Goal: Task Accomplishment & Management: Manage account settings

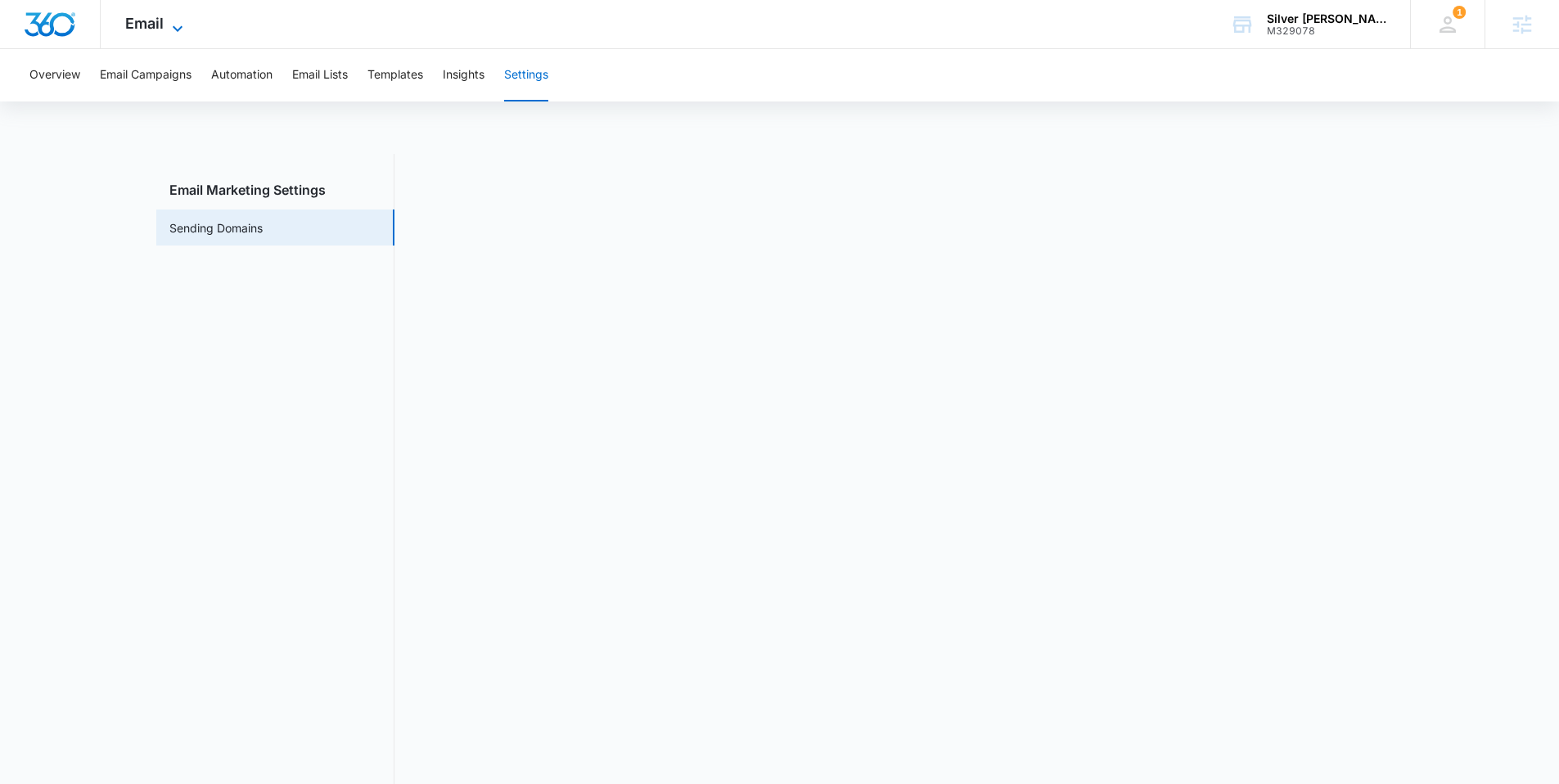
click at [125, 26] on span "Email" at bounding box center [144, 22] width 39 height 17
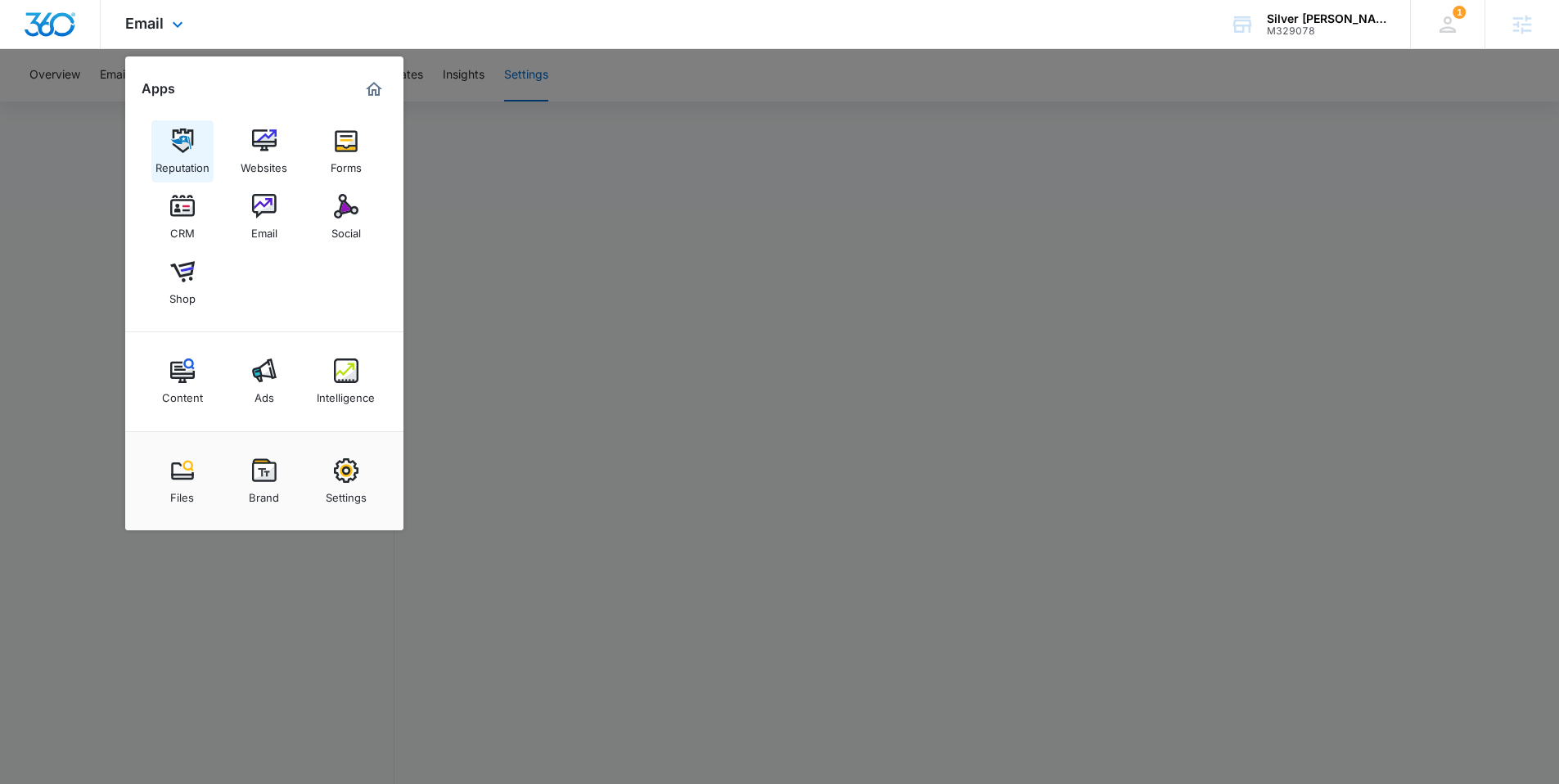
click at [183, 137] on img at bounding box center [182, 140] width 24 height 24
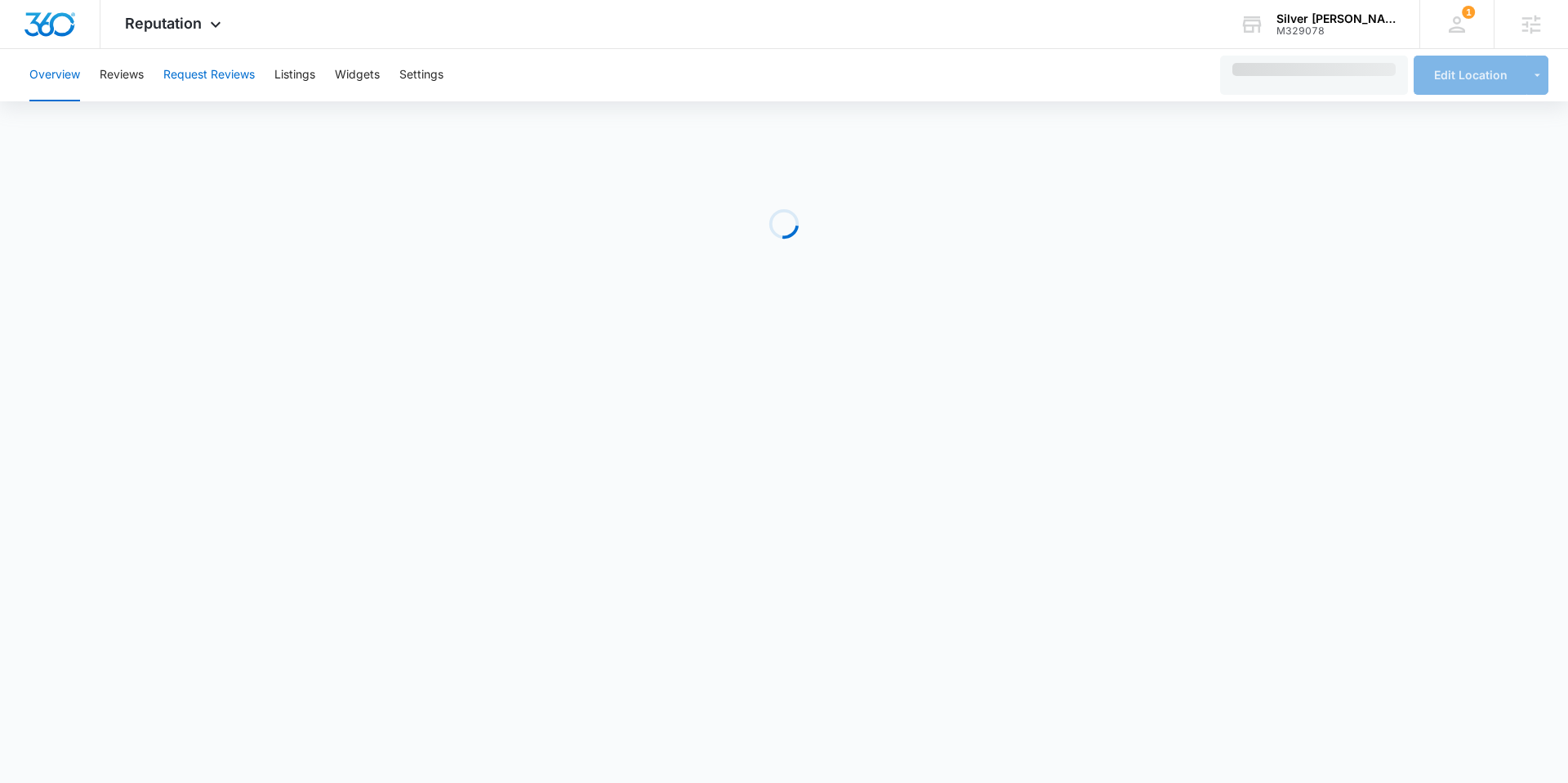
click at [221, 82] on button "Request Reviews" at bounding box center [209, 75] width 91 height 52
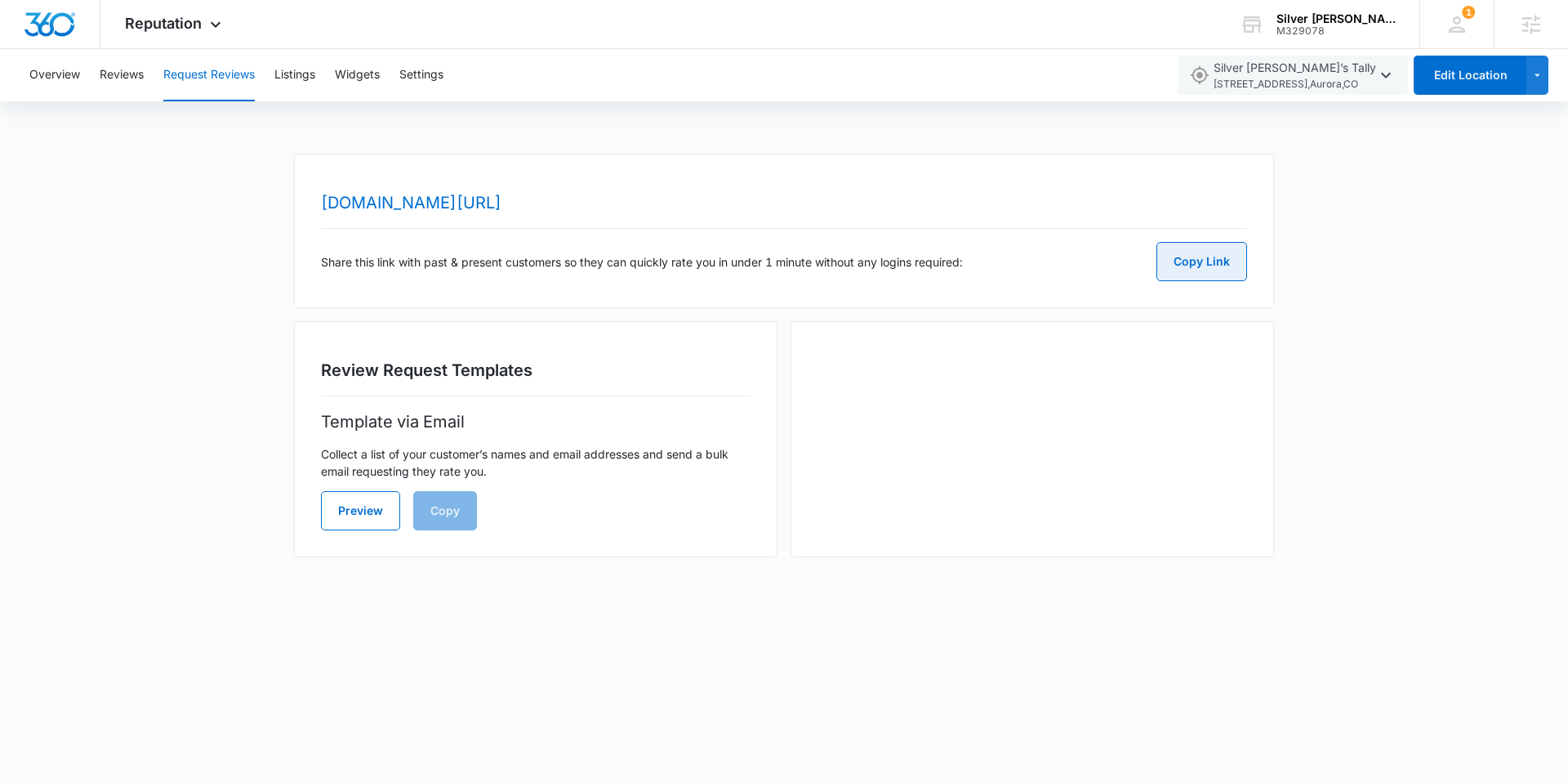
click at [1189, 261] on button "Copy Link" at bounding box center [1201, 262] width 91 height 39
click at [430, 82] on button "Settings" at bounding box center [420, 75] width 44 height 52
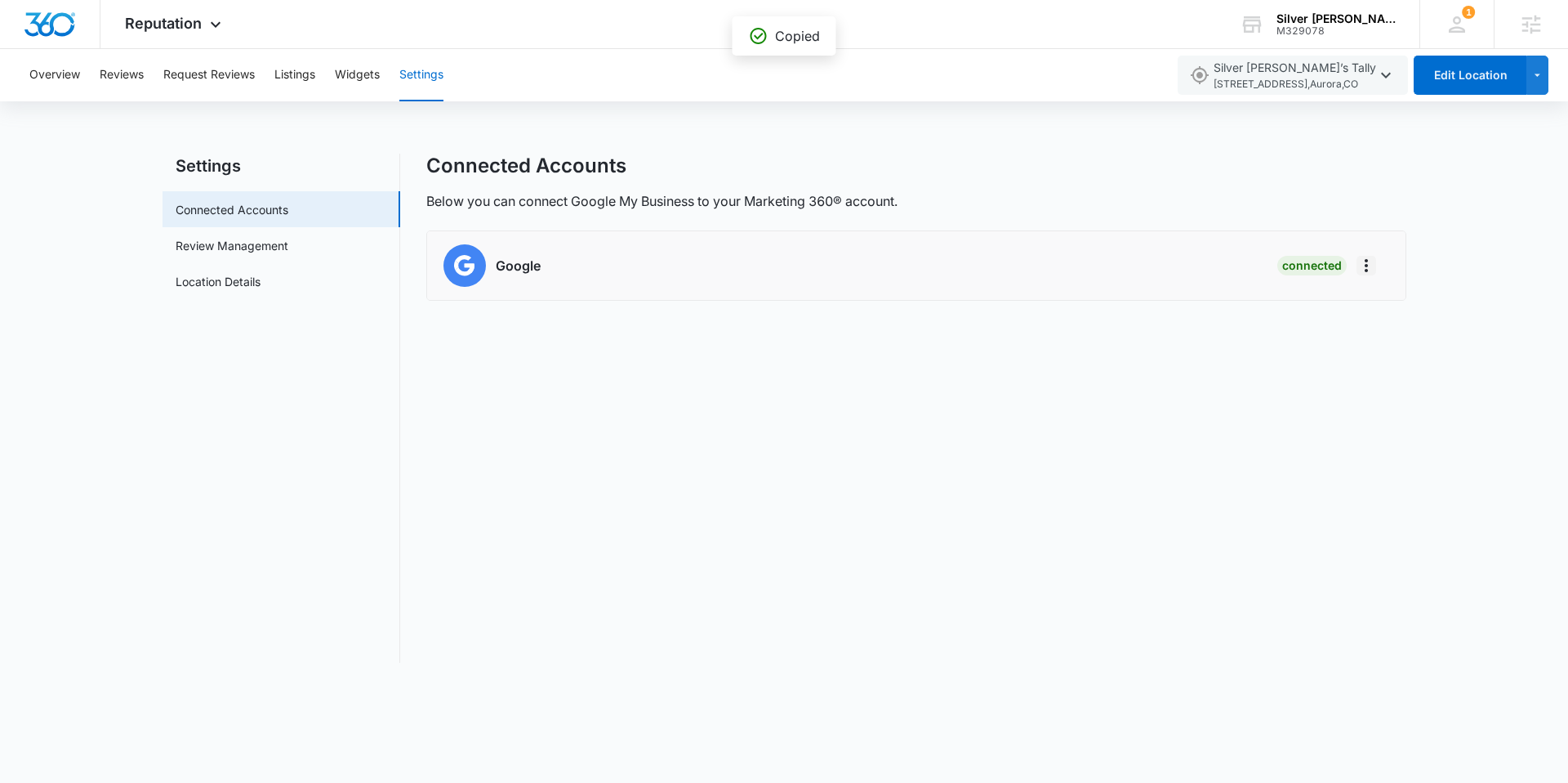
click at [1369, 260] on icon "Actions" at bounding box center [1366, 265] width 20 height 20
click at [1327, 215] on div "Connected Accounts Below you can connect Google My Business to your Marketing 3…" at bounding box center [915, 407] width 980 height 509
click at [156, 23] on span "Reputation" at bounding box center [163, 22] width 77 height 17
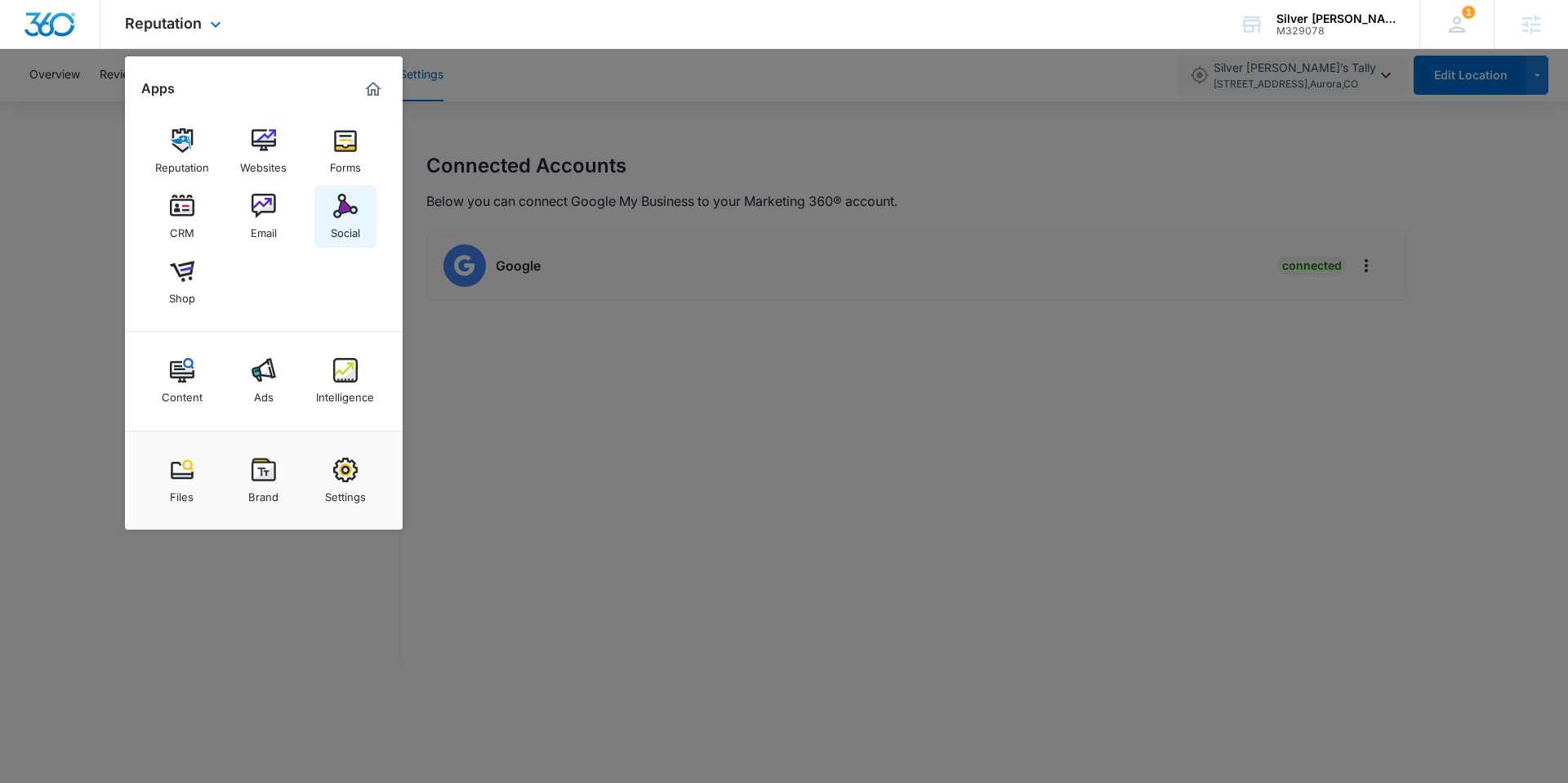
click at [365, 208] on link "Social" at bounding box center [345, 216] width 62 height 62
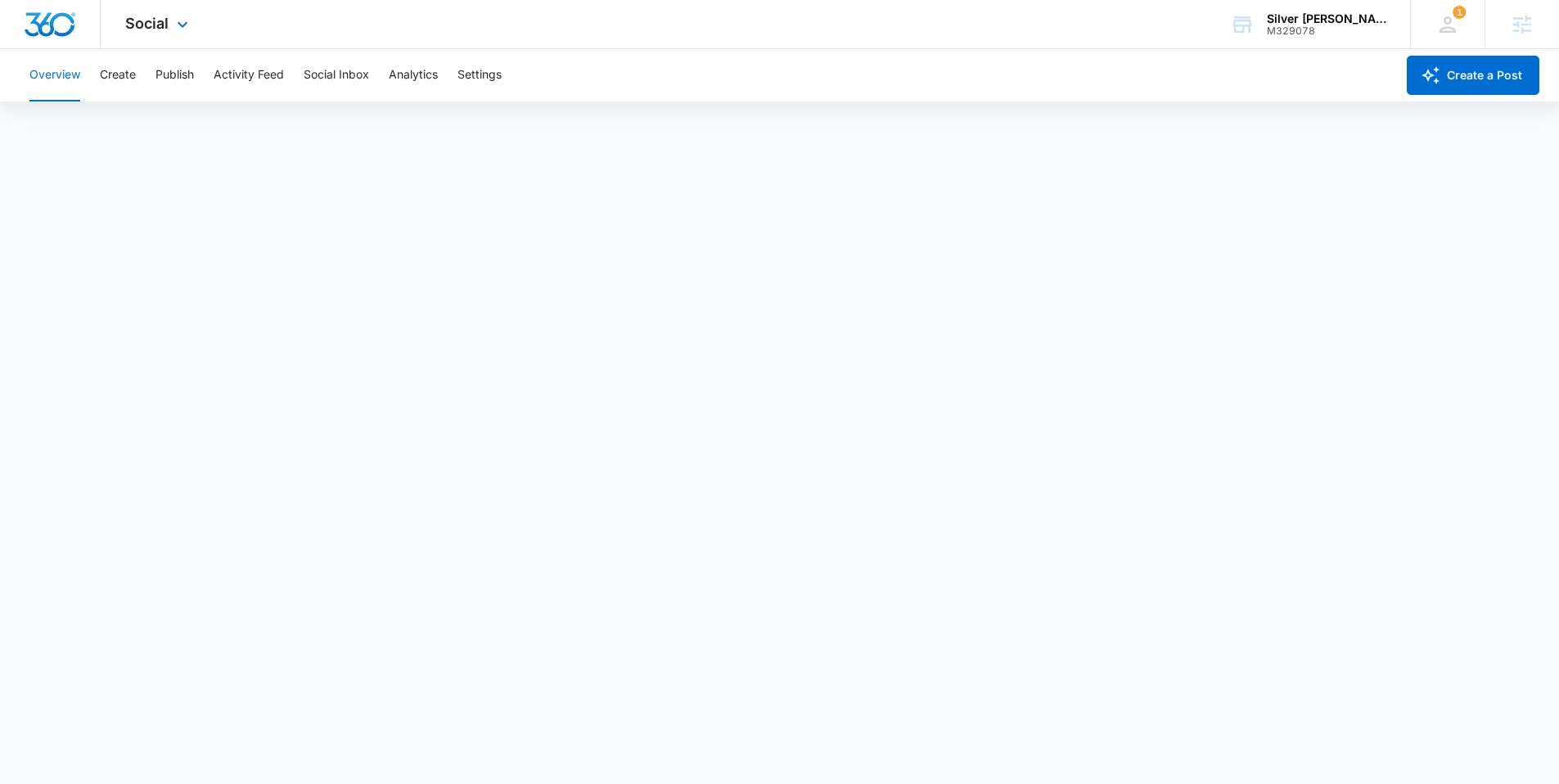
click at [167, 37] on div "Social Apps Reputation Websites Forms CRM Email Social Shop Content Ads Intelli…" at bounding box center [158, 24] width 116 height 48
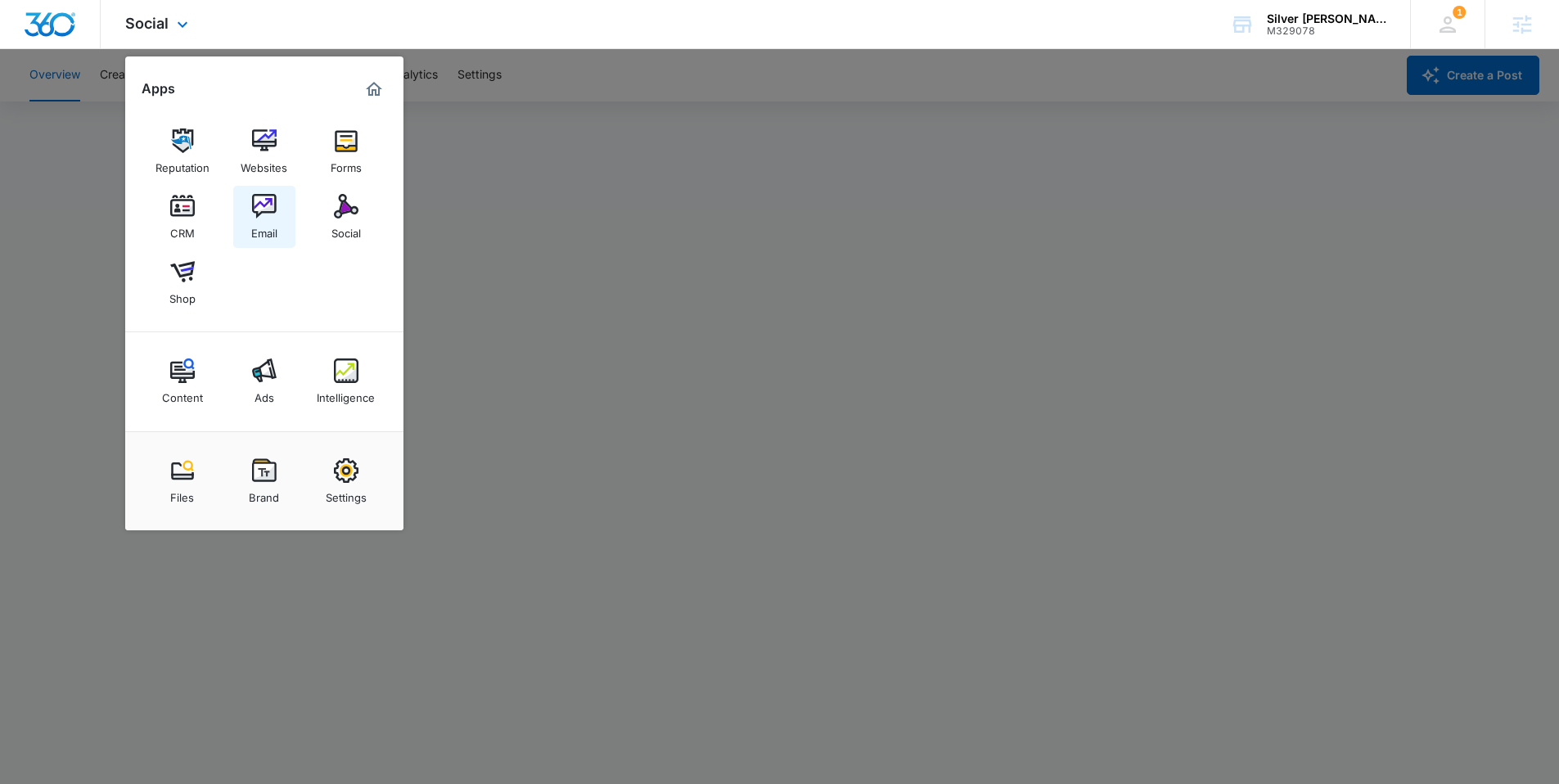
click at [280, 221] on link "Email" at bounding box center [264, 216] width 62 height 62
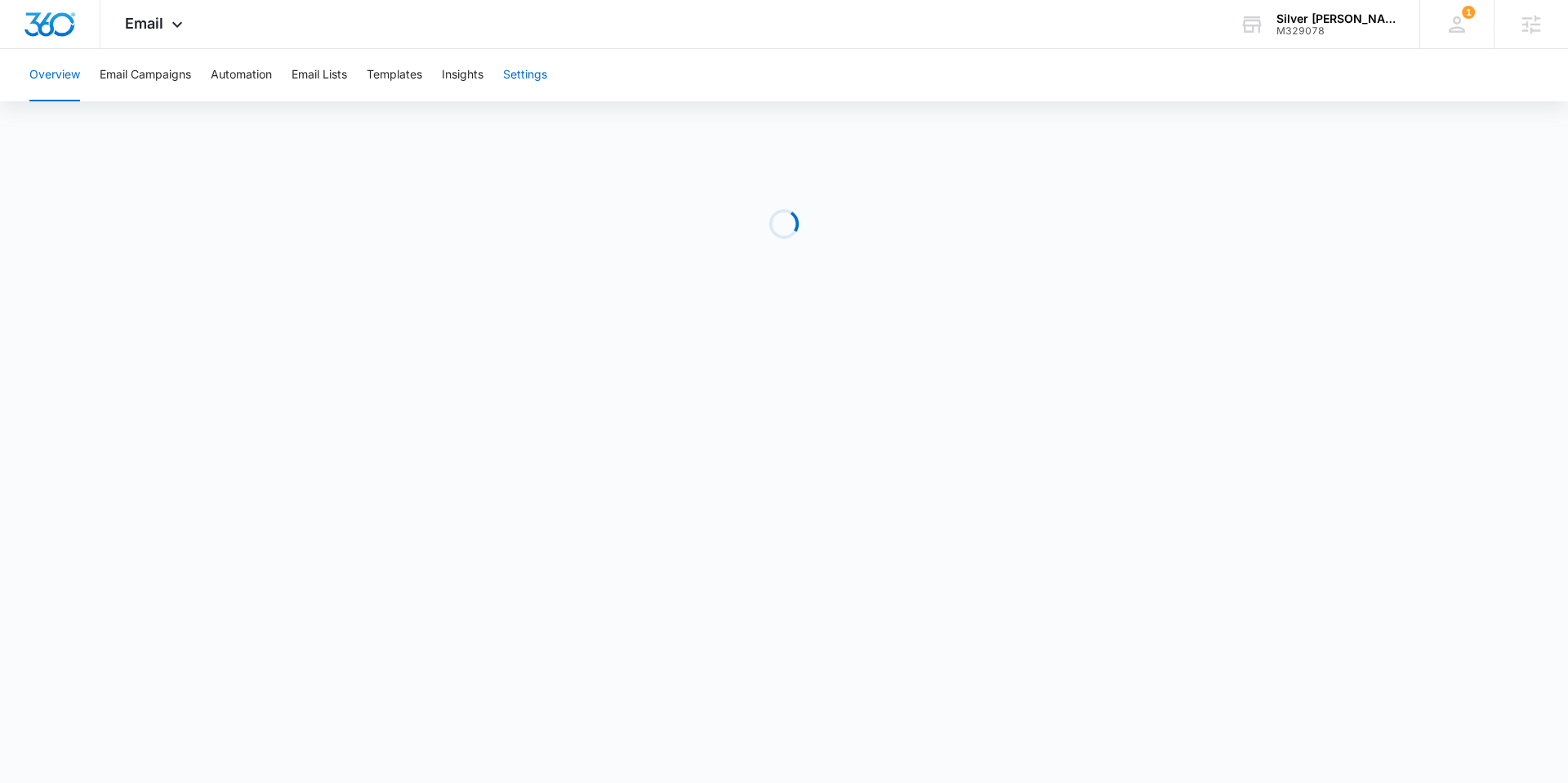
click at [547, 82] on button "Settings" at bounding box center [524, 75] width 44 height 52
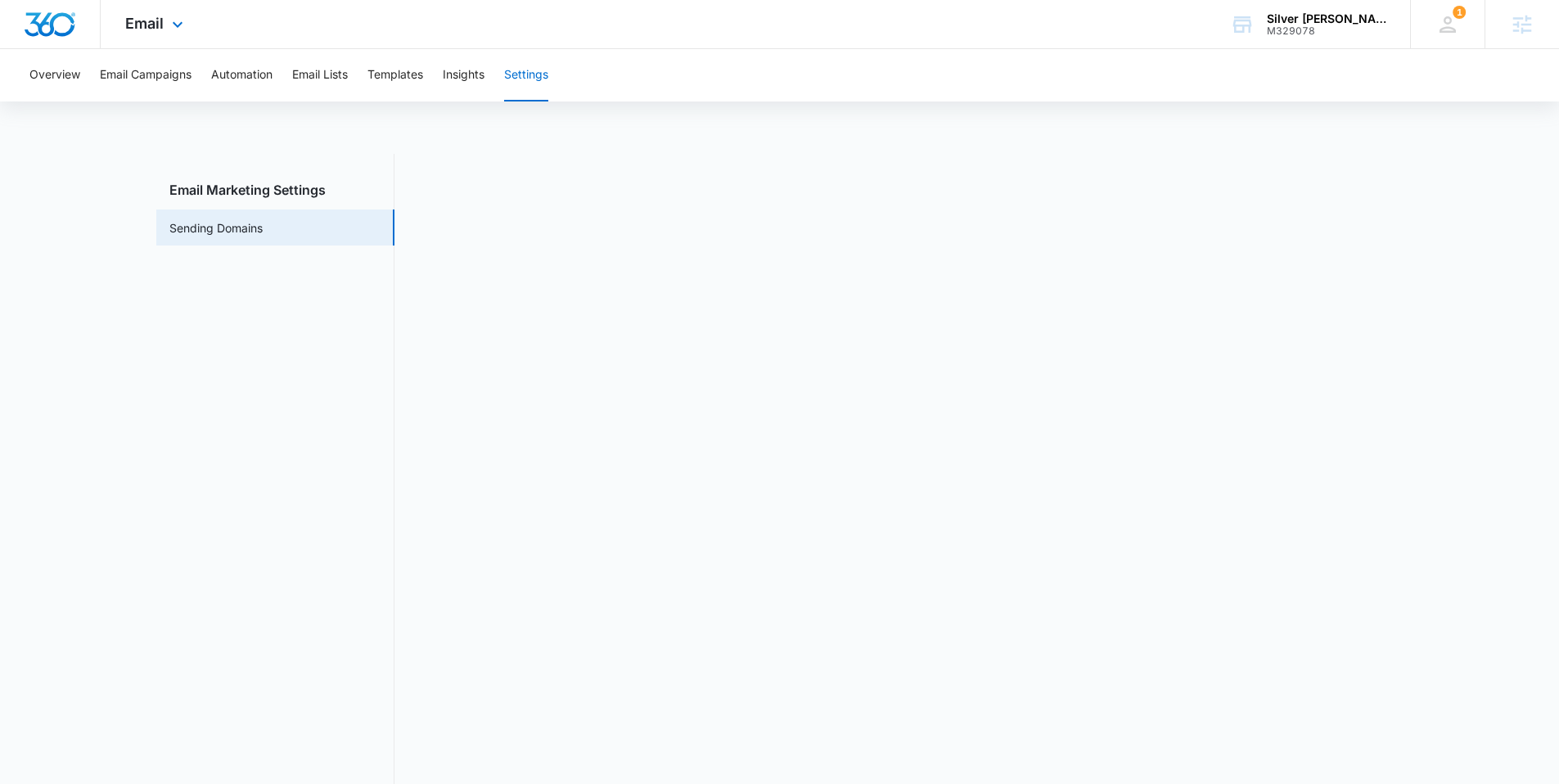
click at [58, 14] on img "Dashboard" at bounding box center [49, 24] width 52 height 24
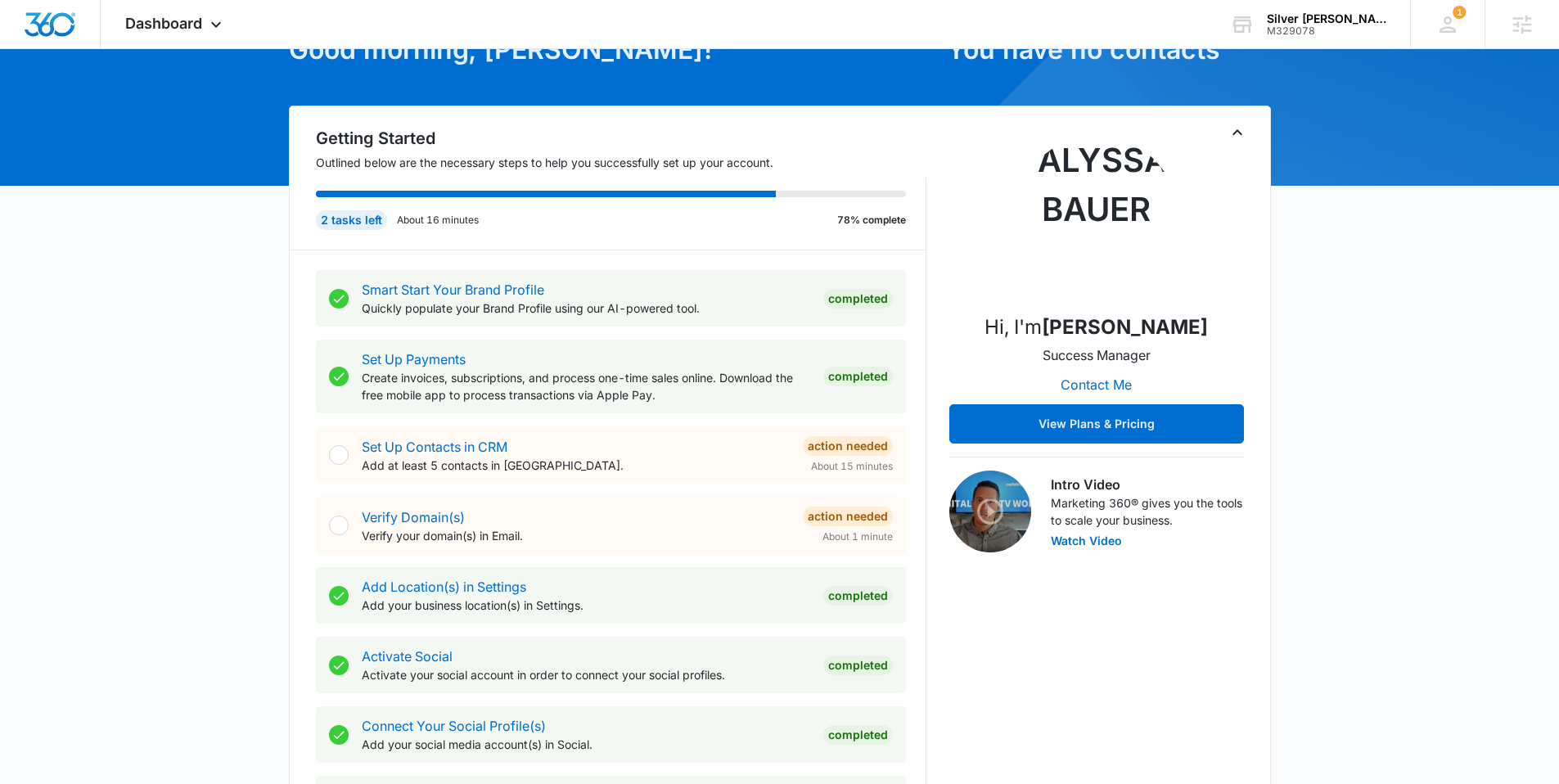
scroll to position [115, 0]
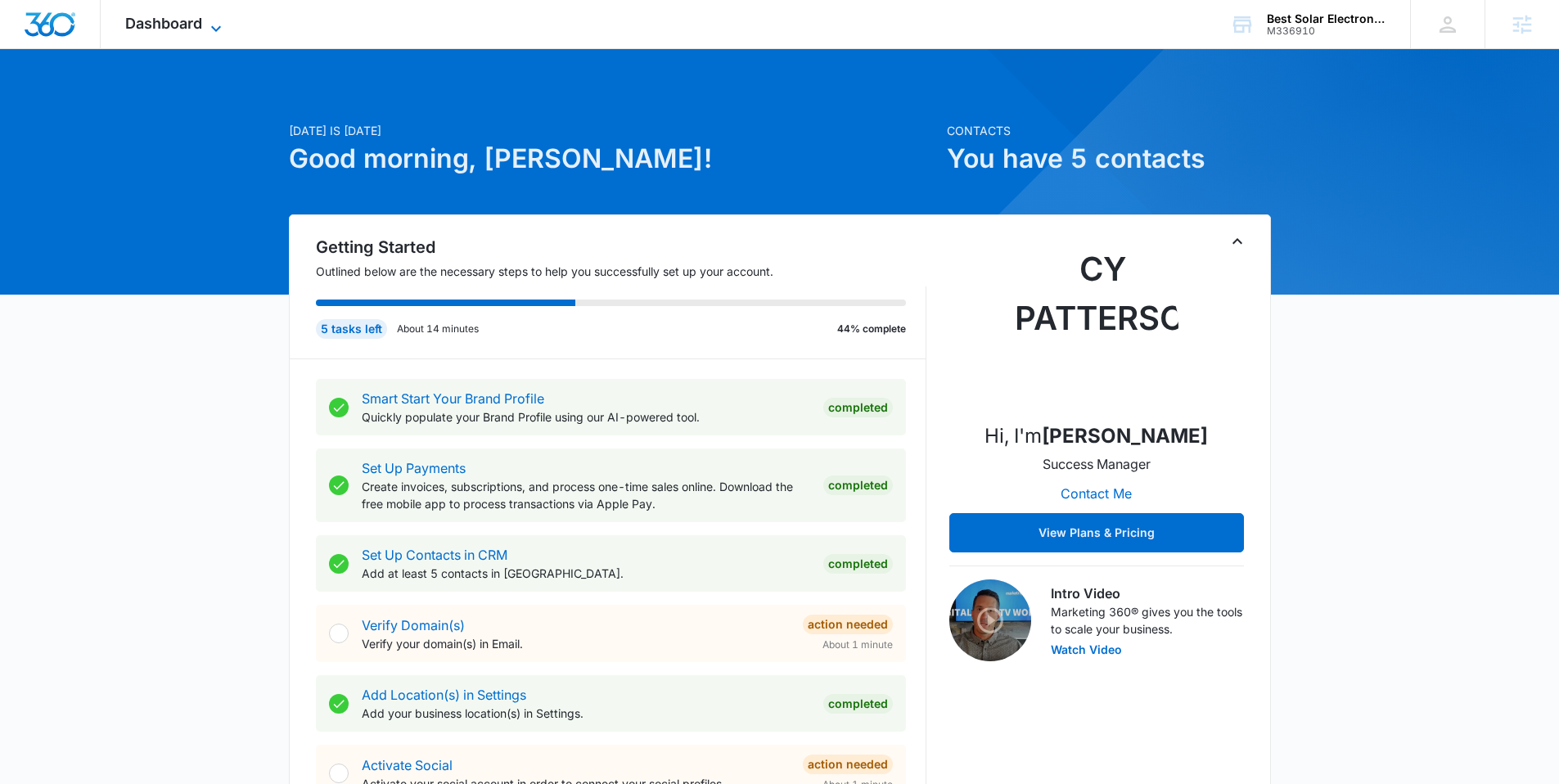
click at [199, 23] on span "Dashboard" at bounding box center [164, 22] width 77 height 17
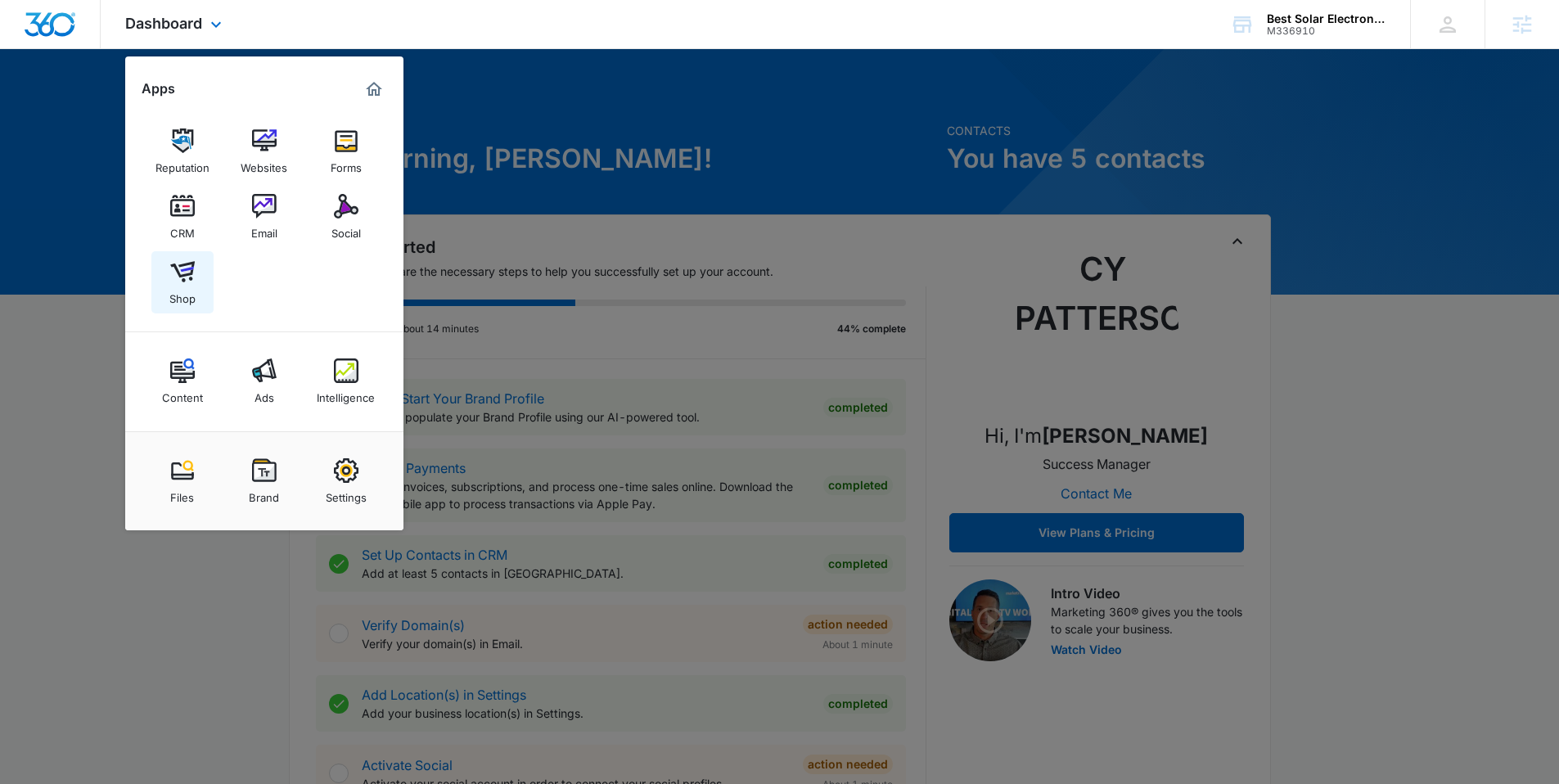
click at [175, 281] on img at bounding box center [182, 271] width 24 height 24
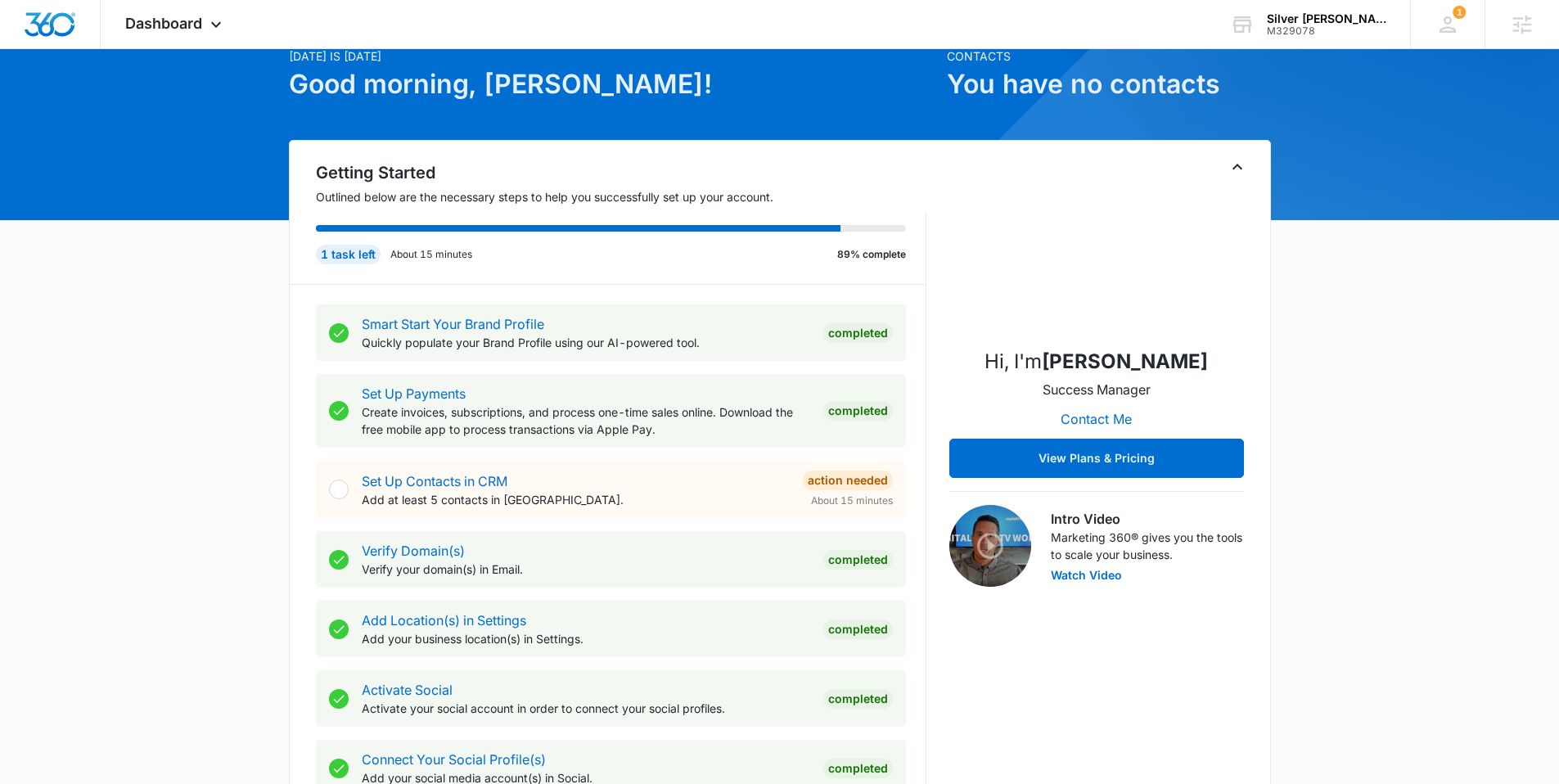
scroll to position [656, 0]
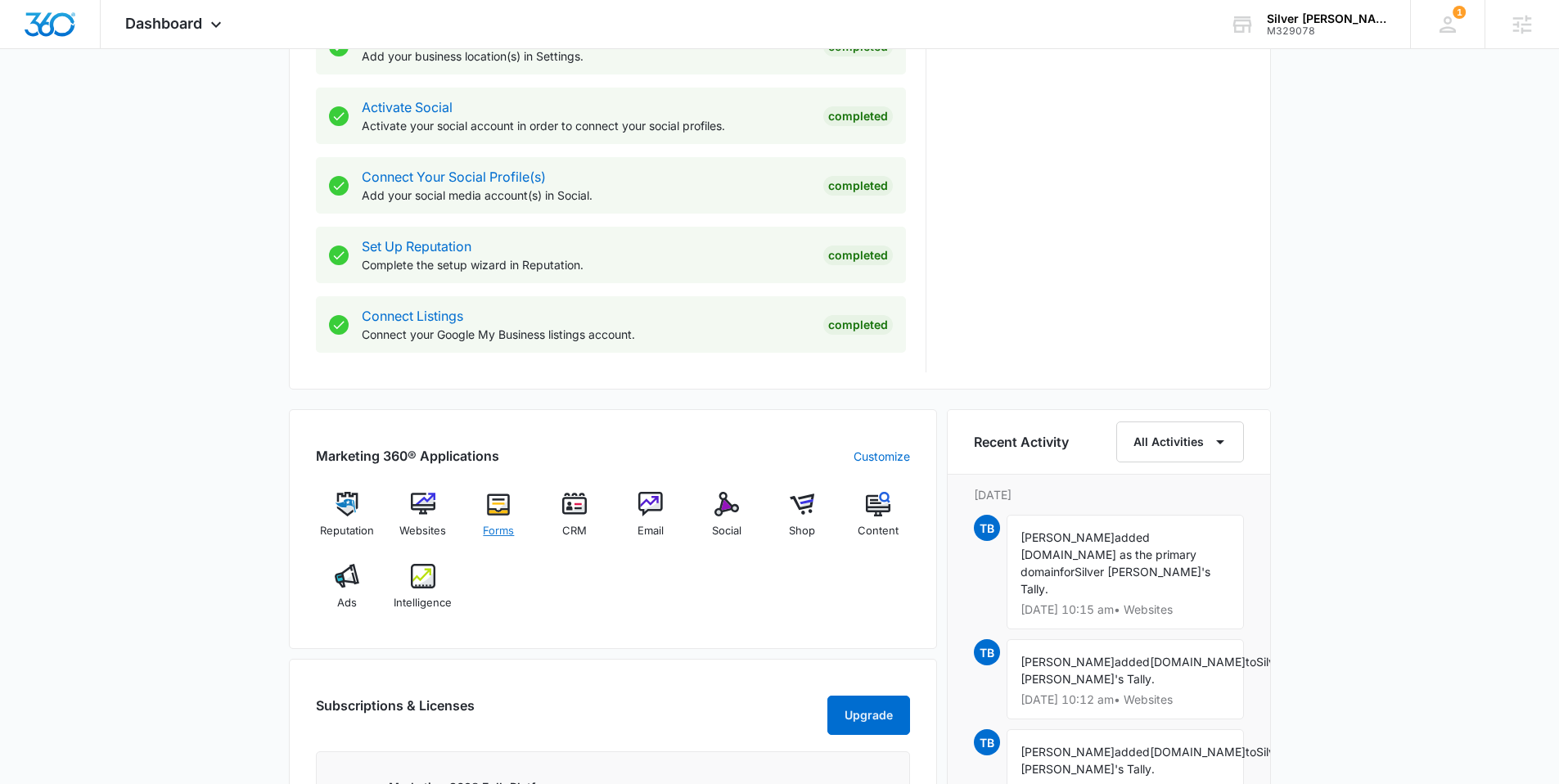
click at [505, 514] on img at bounding box center [498, 503] width 24 height 24
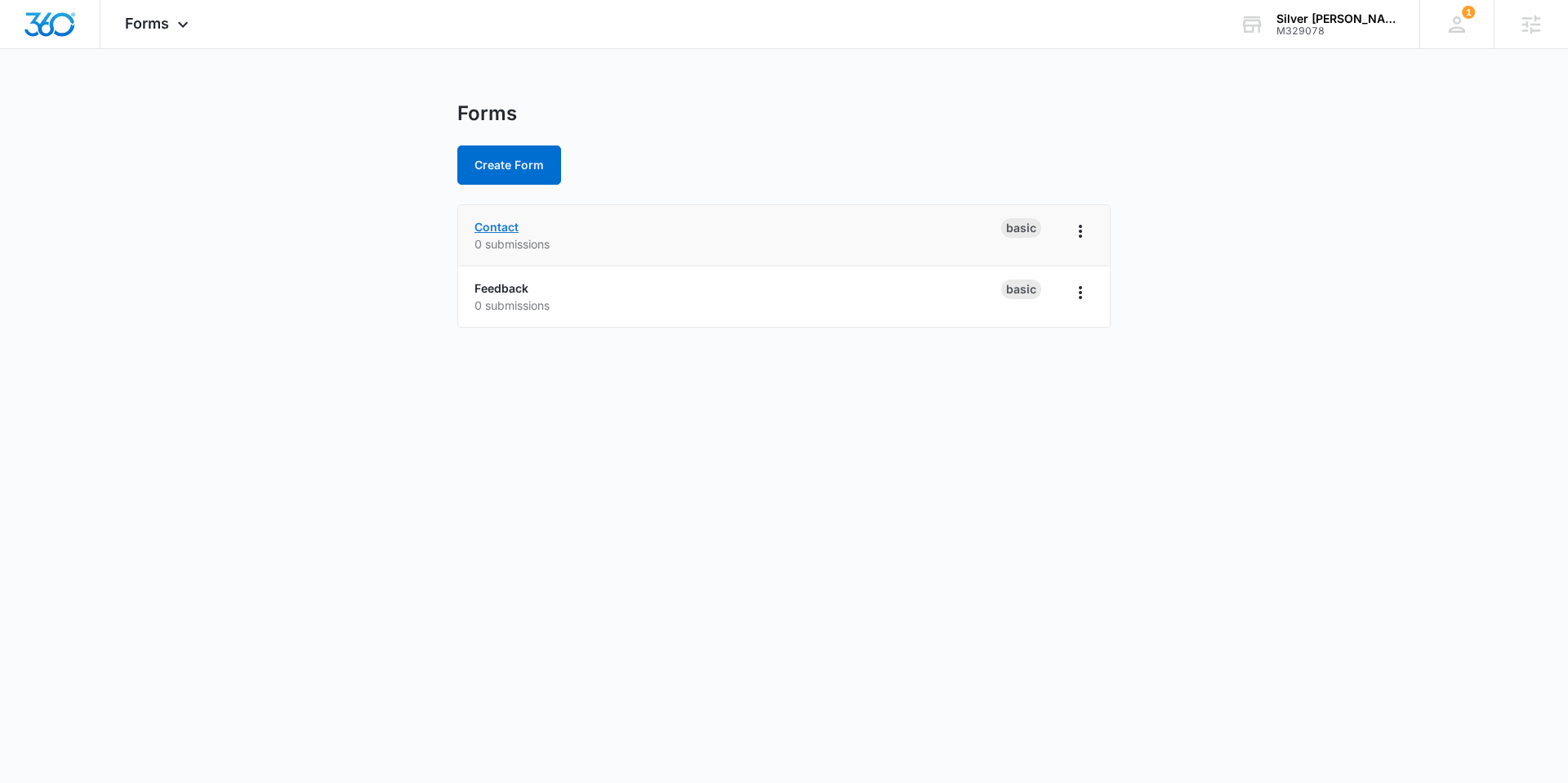
click at [490, 220] on link "Contact" at bounding box center [496, 226] width 44 height 13
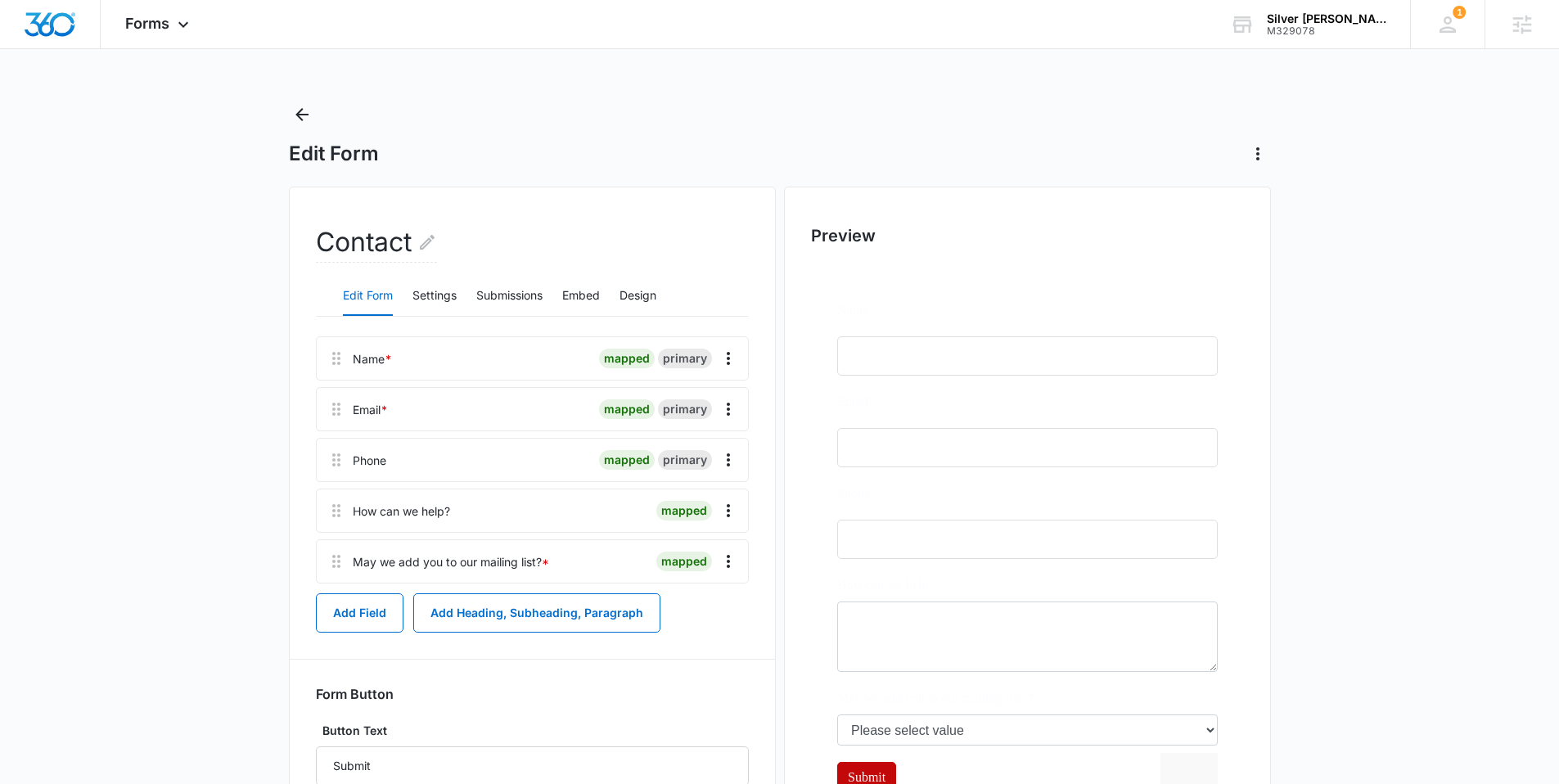
scroll to position [4, 0]
click at [731, 562] on icon "Overflow Menu" at bounding box center [729, 558] width 20 height 20
click at [714, 594] on button "Edit" at bounding box center [695, 603] width 93 height 24
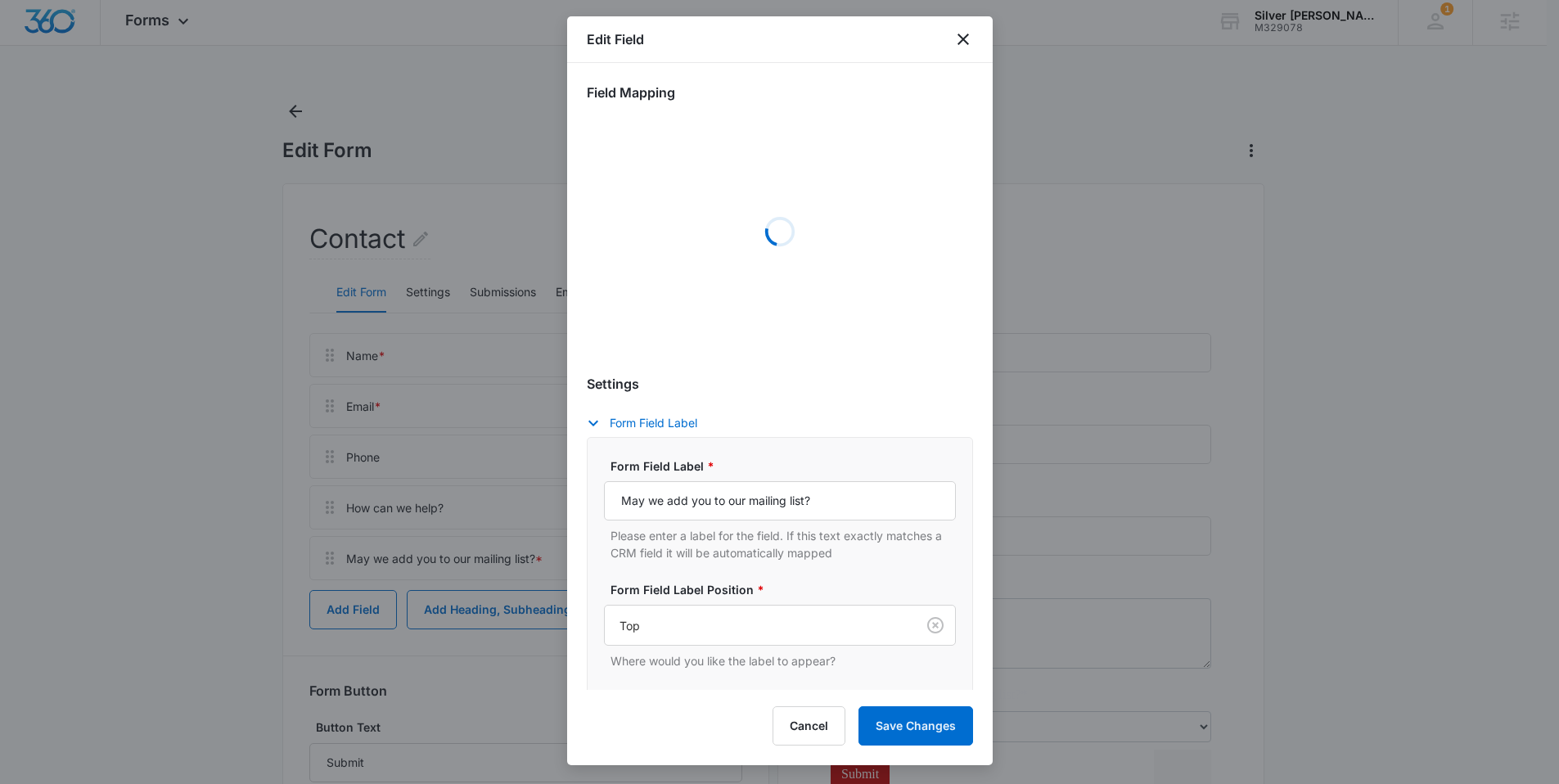
select select "333"
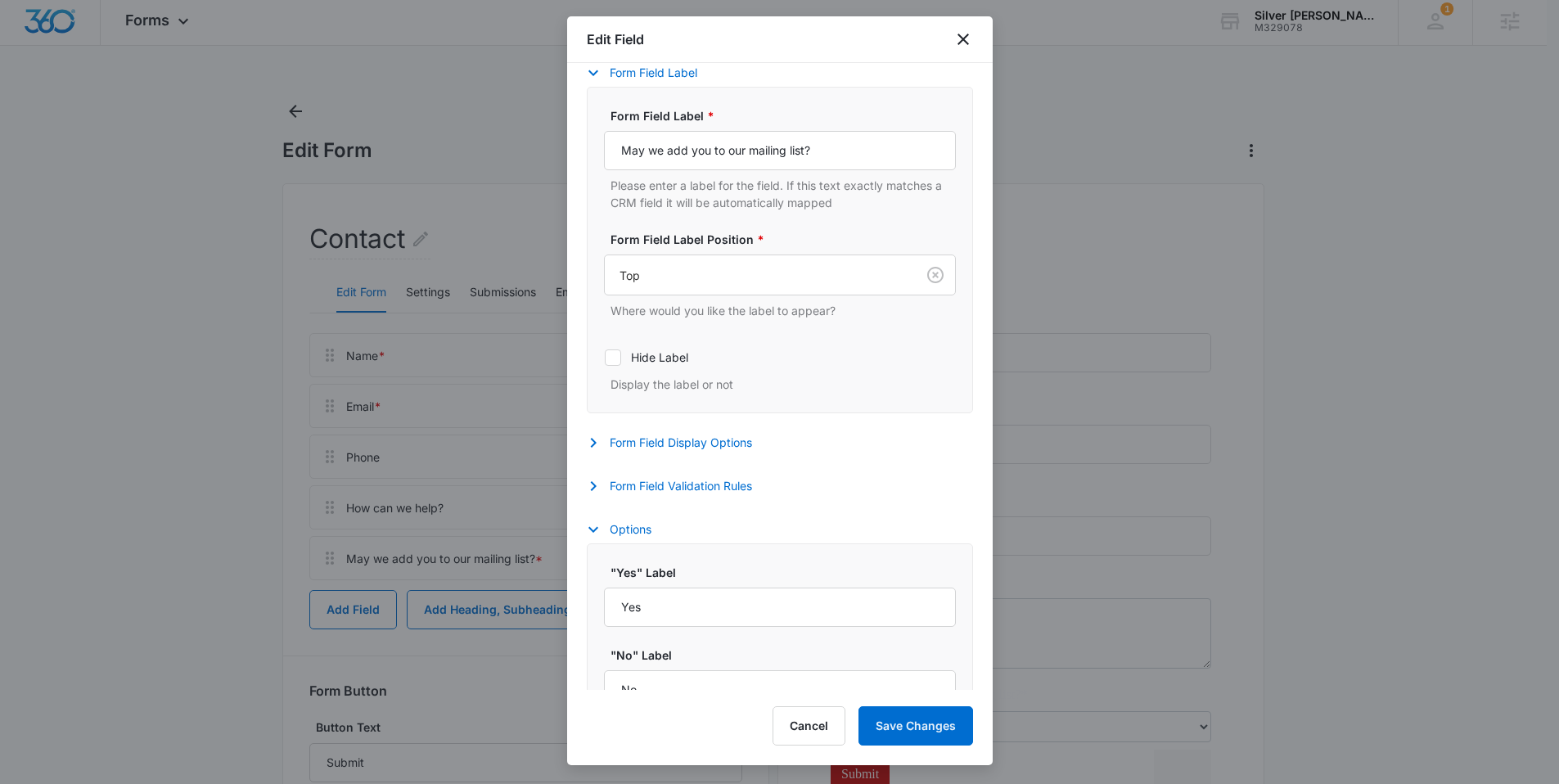
scroll to position [401, 0]
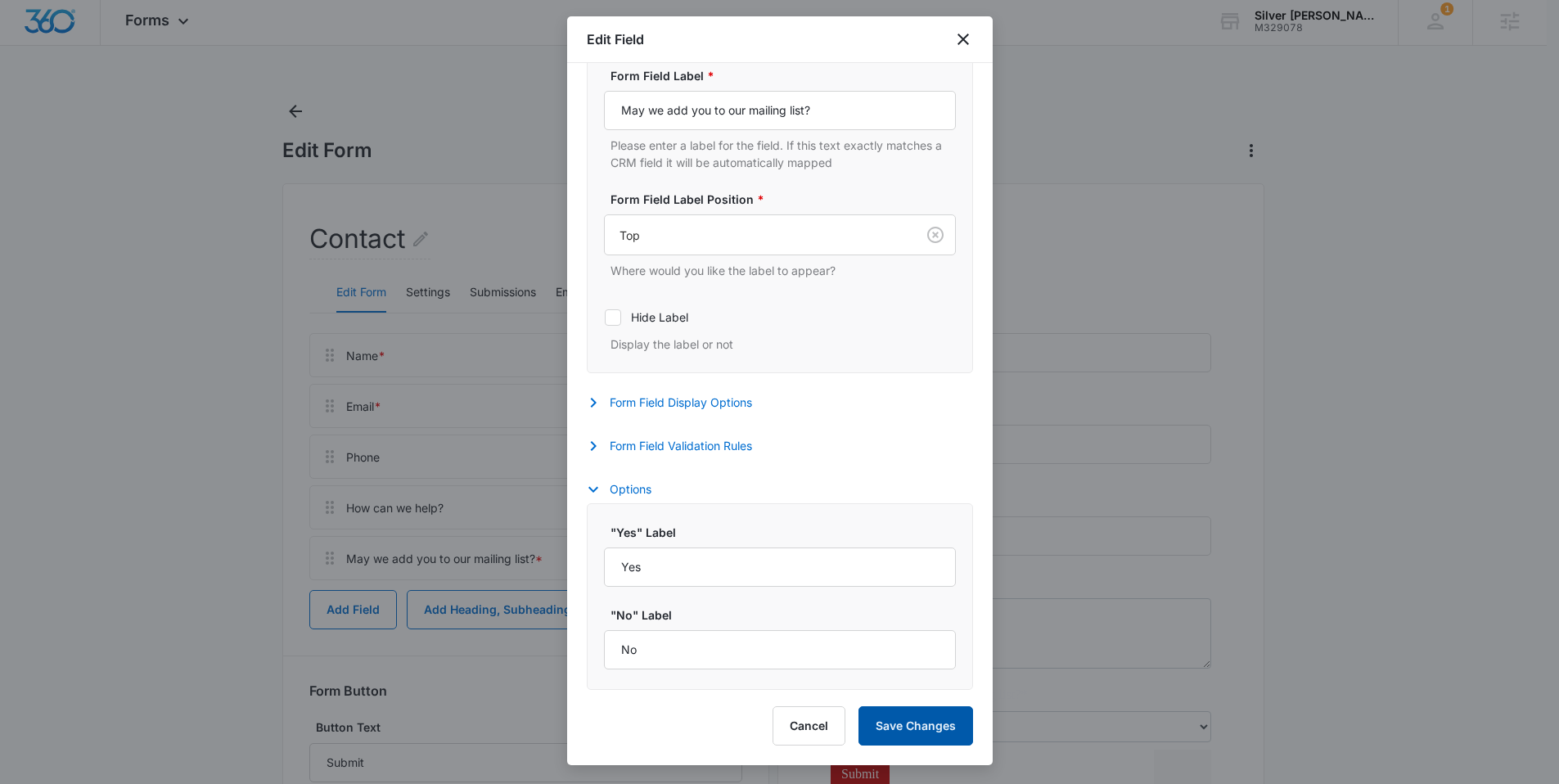
click at [903, 718] on button "Save Changes" at bounding box center [917, 726] width 115 height 40
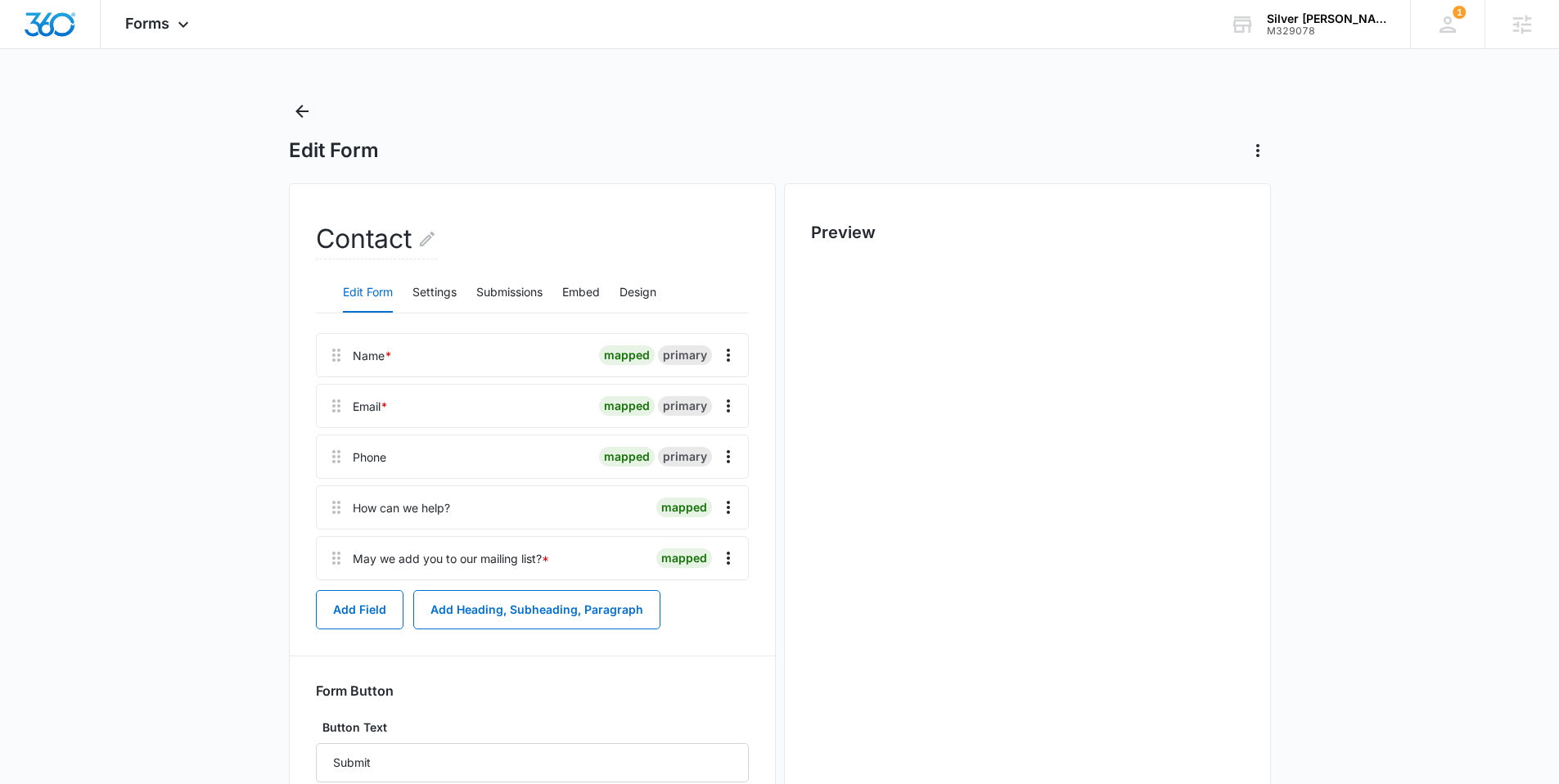
scroll to position [0, 0]
click at [438, 287] on button "Settings" at bounding box center [434, 293] width 44 height 40
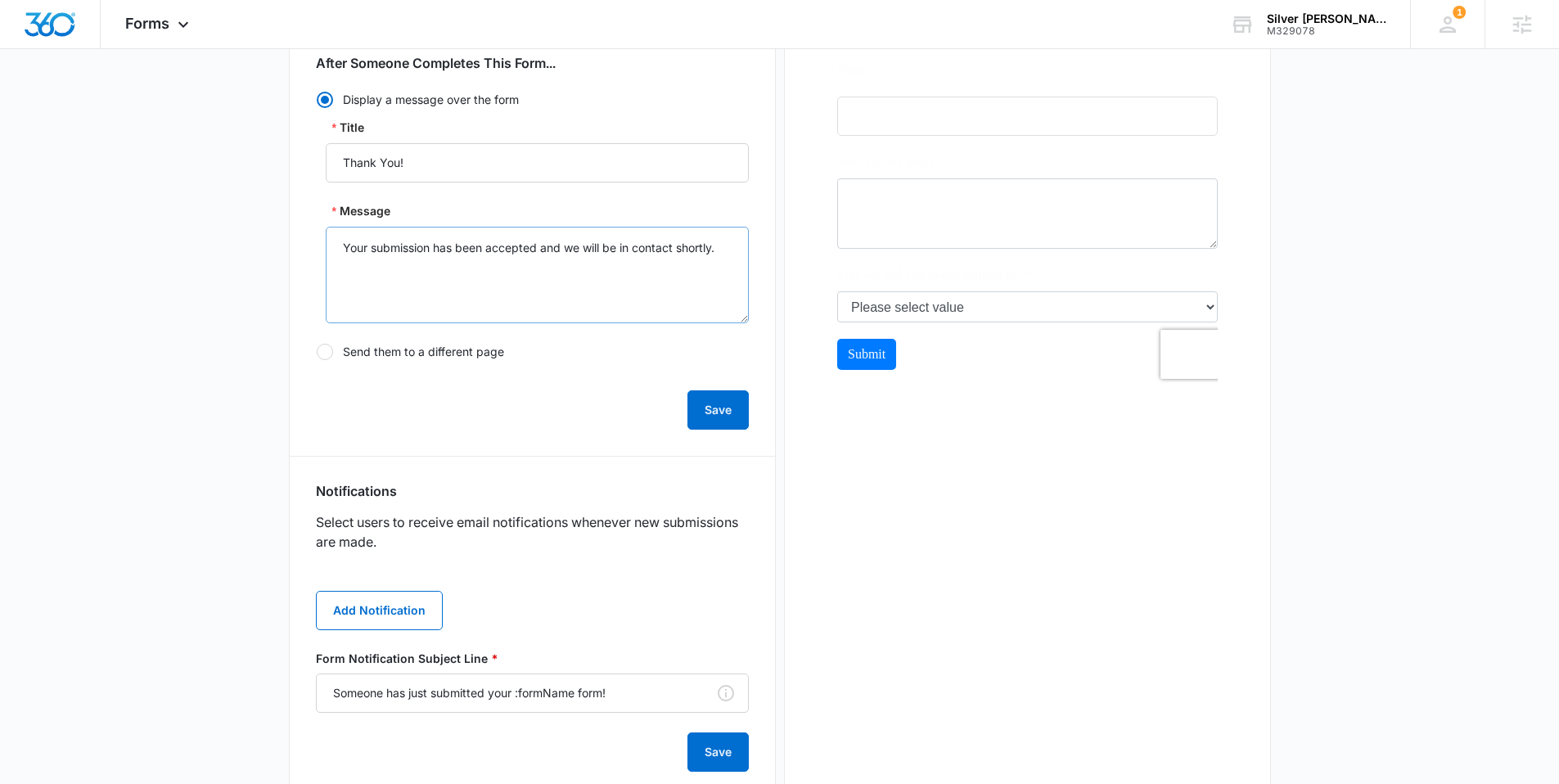
scroll to position [433, 0]
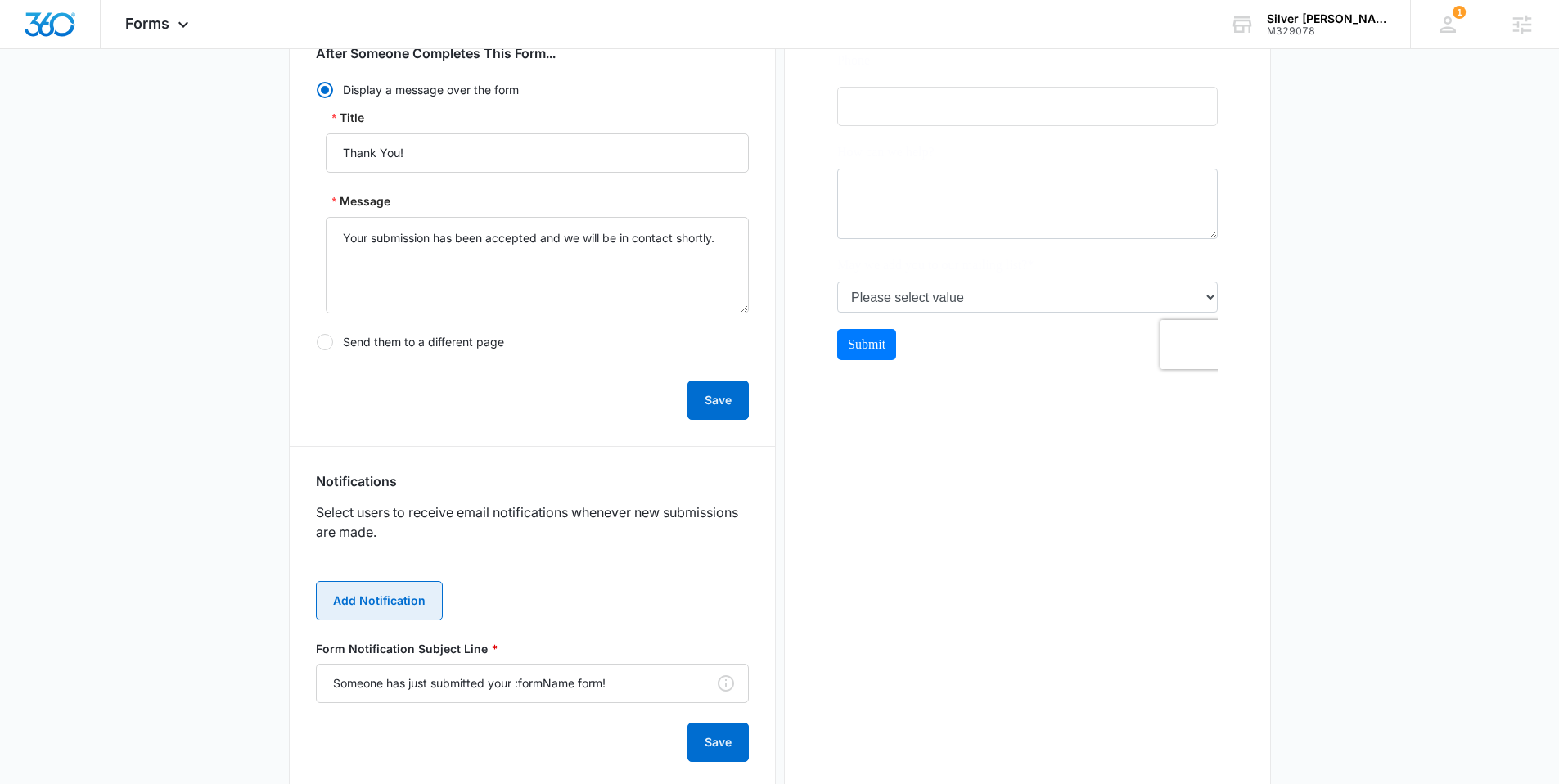
click at [363, 593] on button "Add Notification" at bounding box center [379, 601] width 127 height 40
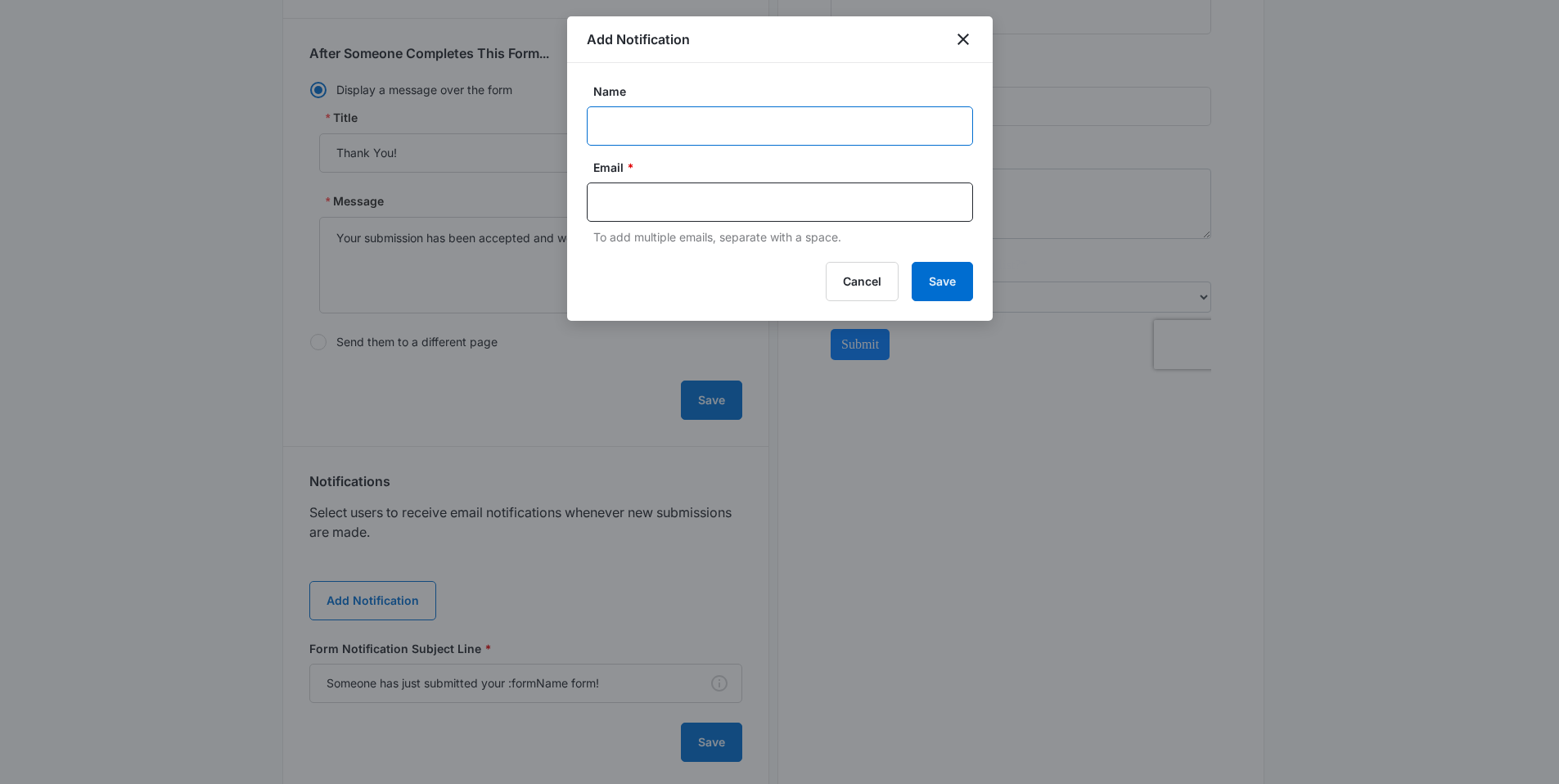
click at [653, 123] on input "Name" at bounding box center [780, 126] width 386 height 40
paste input "silverjackstally@gmail.com"
type input "silverjackstally@gmail.com"
click at [665, 198] on input "text" at bounding box center [781, 201] width 355 height 24
paste input "silverjackstally@gmail.com"
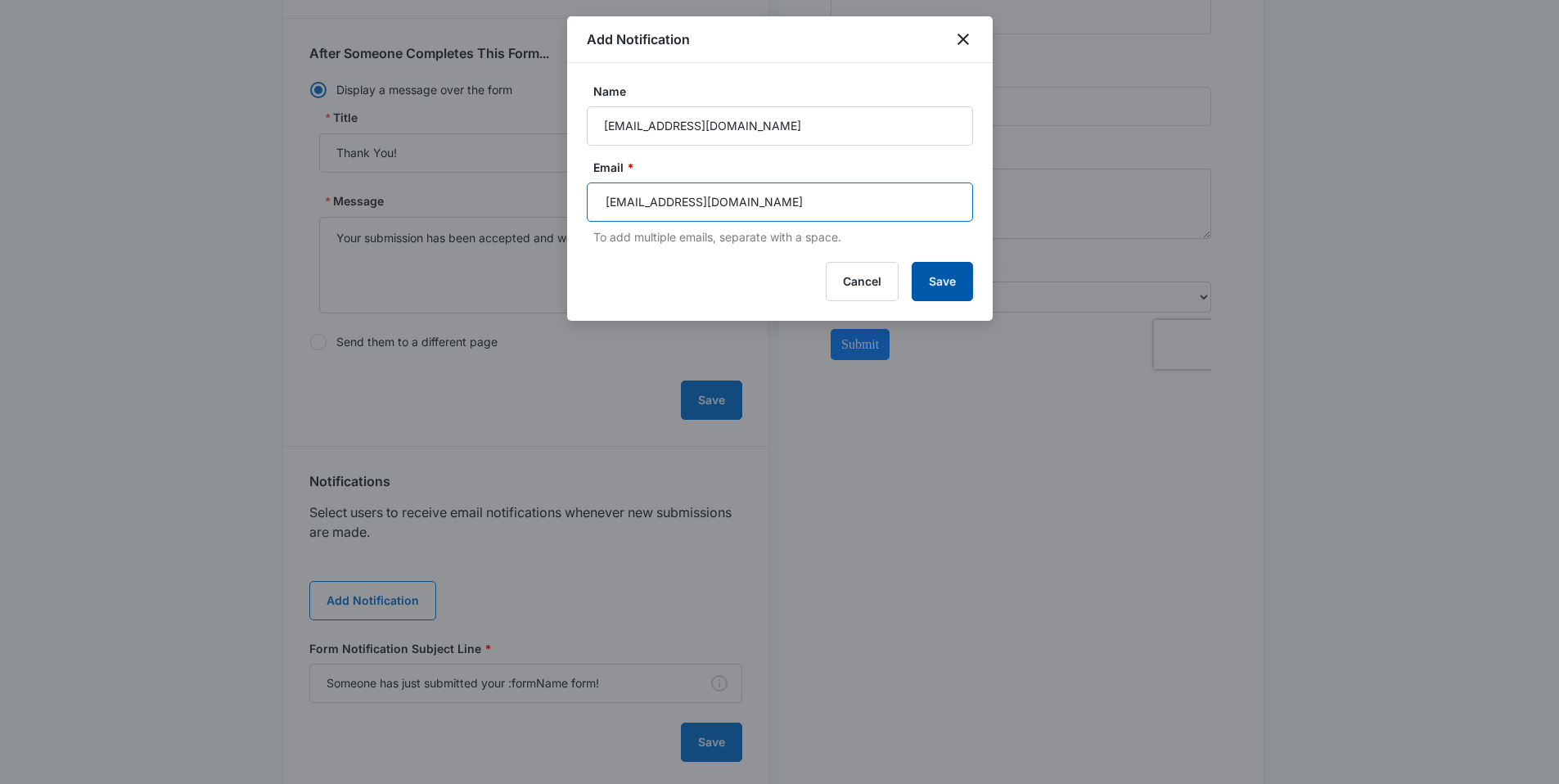
type input "silverjackstally@gmail.com"
click at [939, 281] on button "Save" at bounding box center [943, 281] width 61 height 40
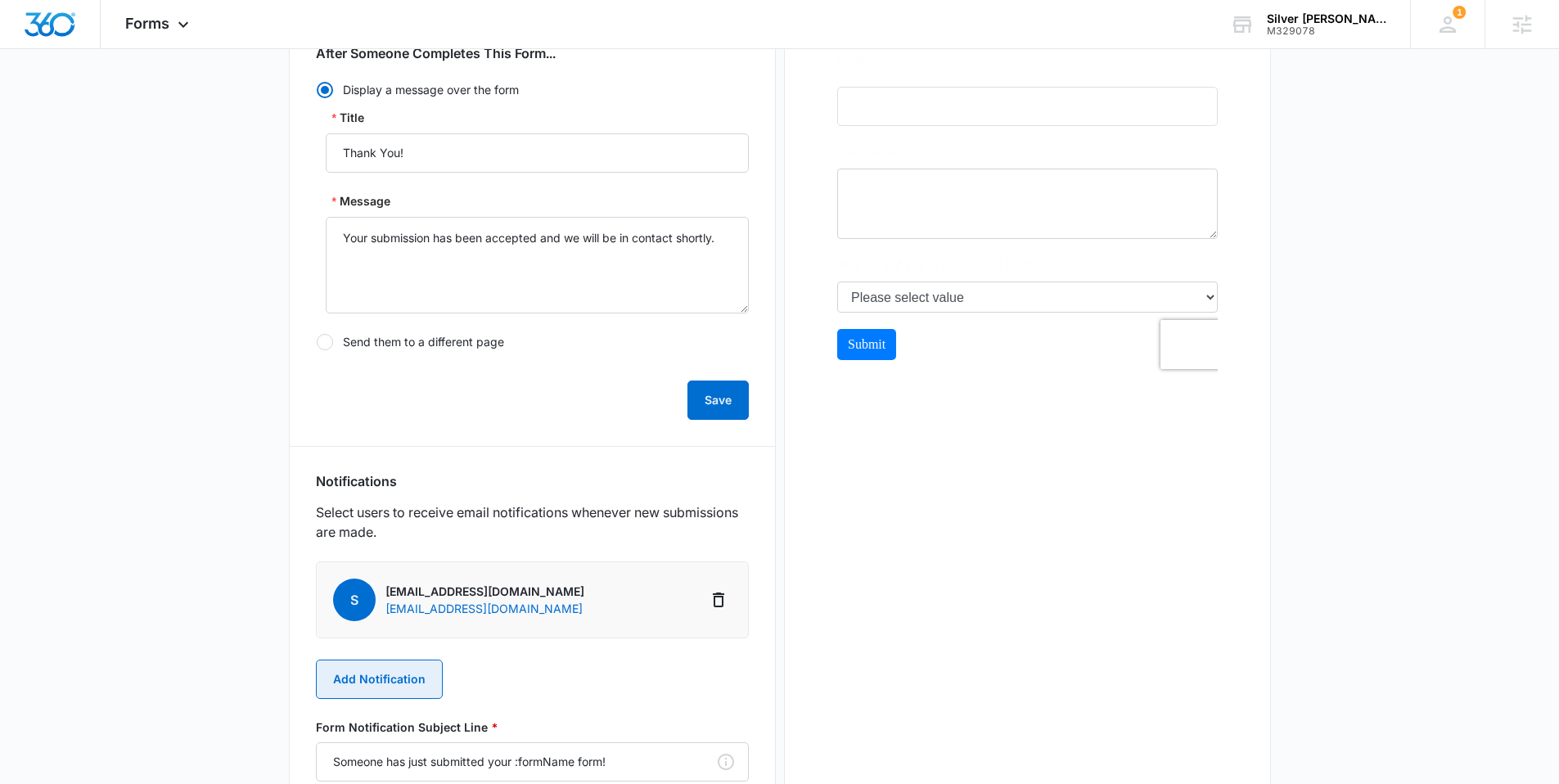
click at [353, 688] on button "Add Notification" at bounding box center [379, 679] width 127 height 40
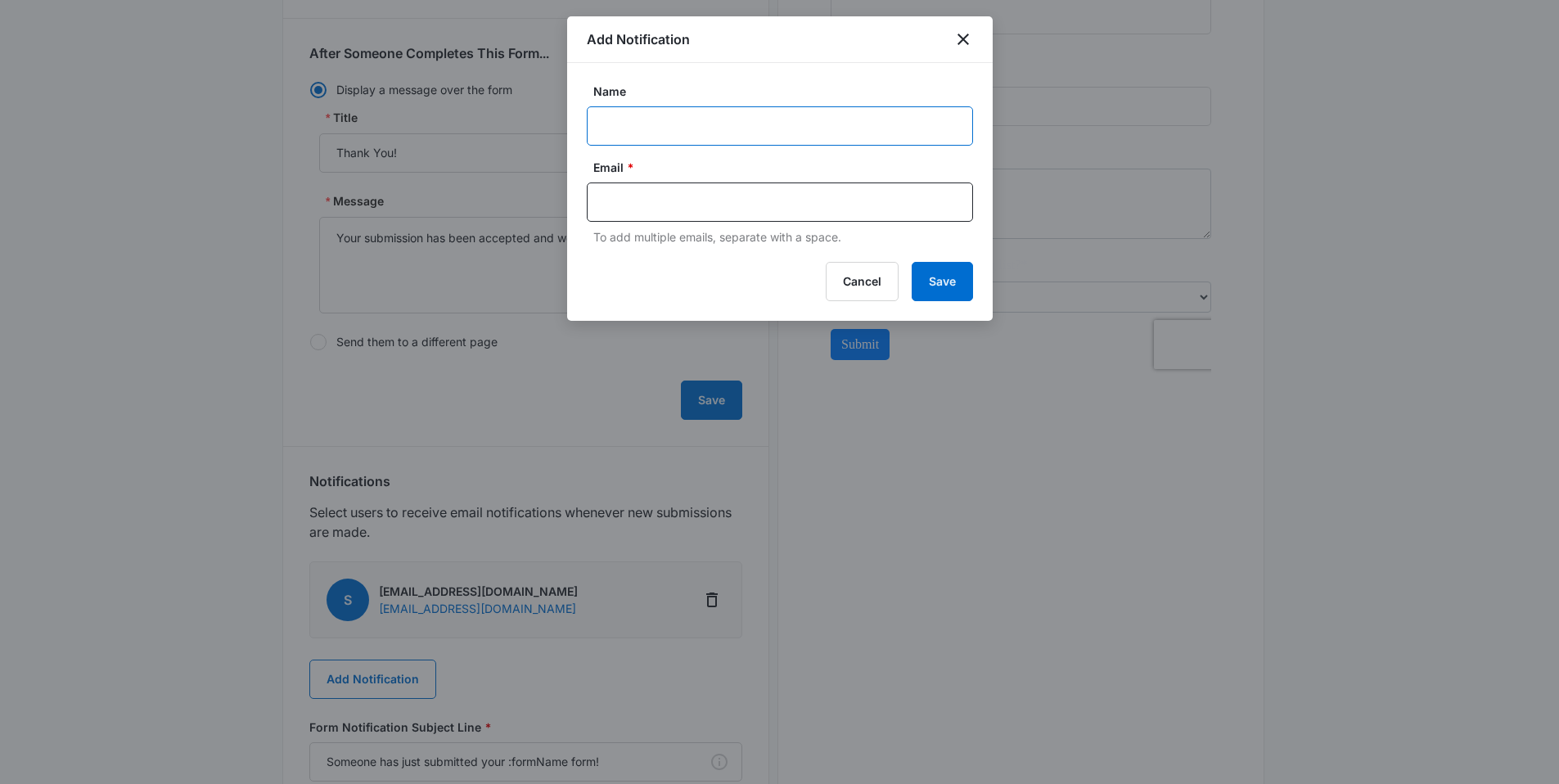
click at [684, 119] on input "Name" at bounding box center [780, 126] width 386 height 40
paste input "MSM Notification - M# Business Name"
drag, startPoint x: 837, startPoint y: 128, endPoint x: 710, endPoint y: 119, distance: 127.3
click at [710, 119] on input "MSM Notification - M# Business Name" at bounding box center [780, 126] width 386 height 40
paste input "329078 Account Name Silver Jack’s Tally"
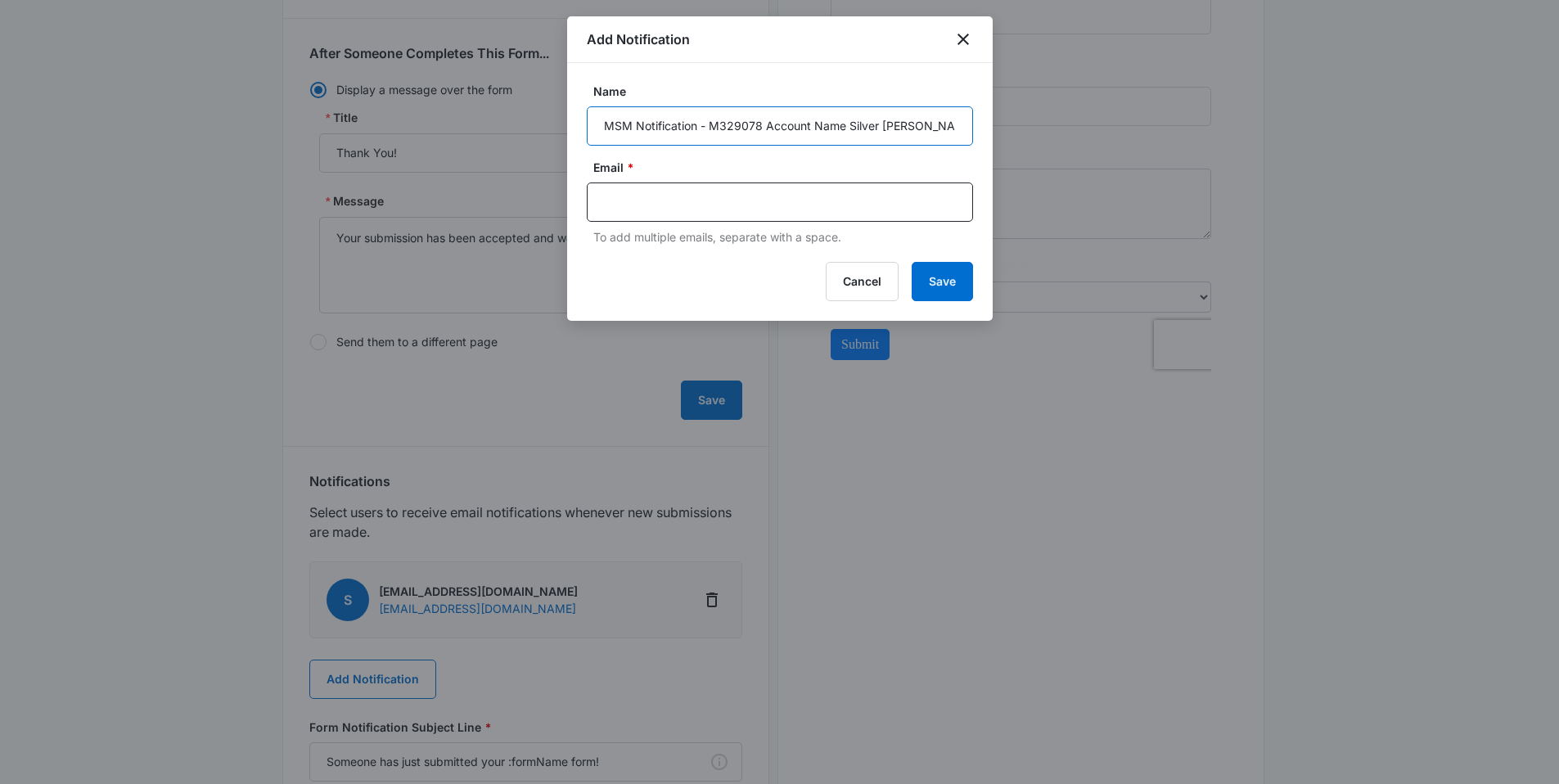
click at [790, 128] on input "MSM Notification - M329078 Account Name Silver Jack’s Tally" at bounding box center [780, 126] width 386 height 40
click at [790, 127] on input "MSM Notification - M329078 Name Silver Jack’s Tally" at bounding box center [780, 126] width 386 height 40
type input "MSM Notification - M329078 Silver Jack’s Tally"
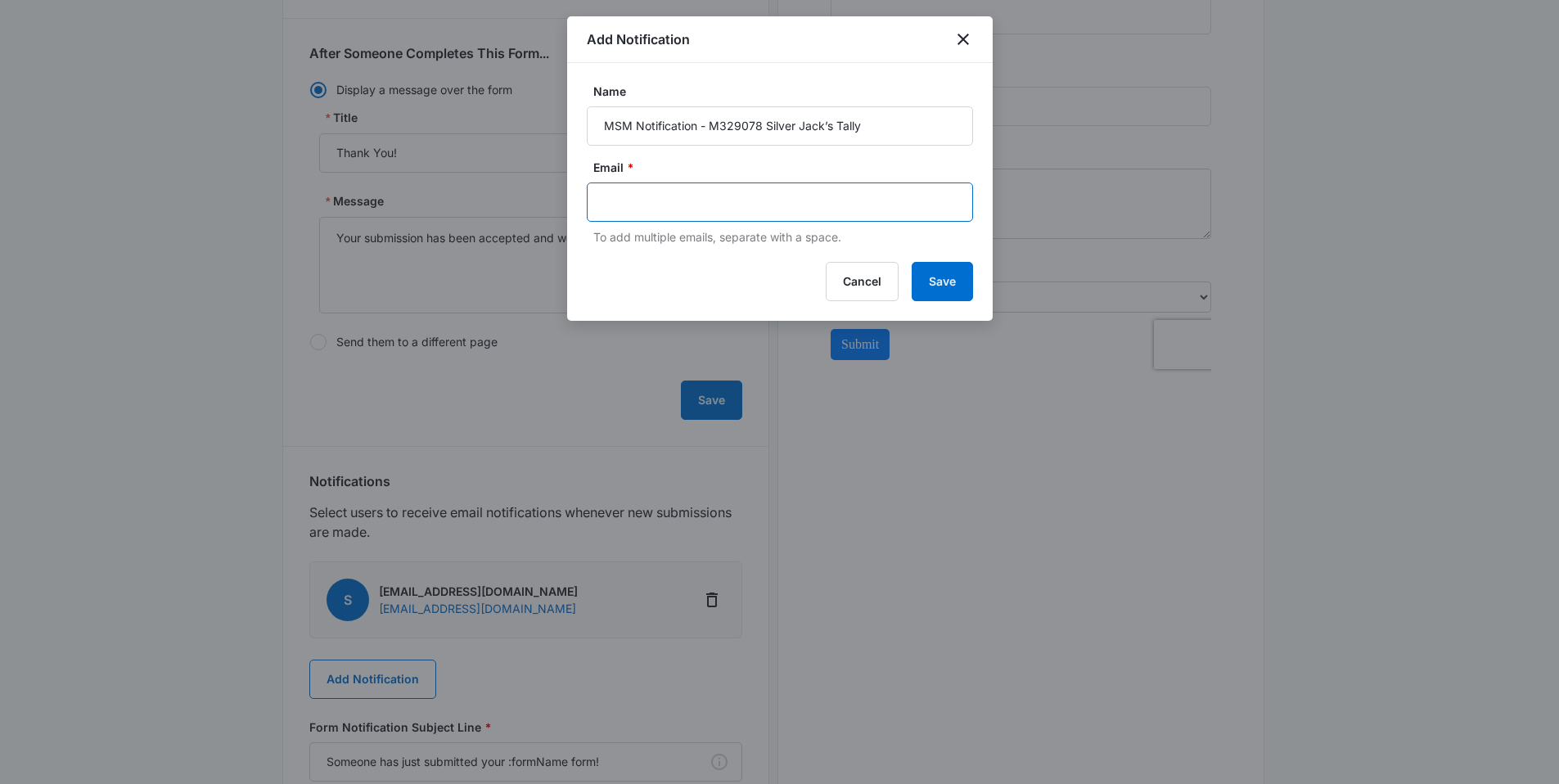
click at [753, 189] on input "text" at bounding box center [781, 201] width 355 height 24
paste input "alyssa.bauer@madwire.com"
type input "alyssa.bauer@madwire.com"
click at [925, 285] on button "Save" at bounding box center [943, 281] width 61 height 40
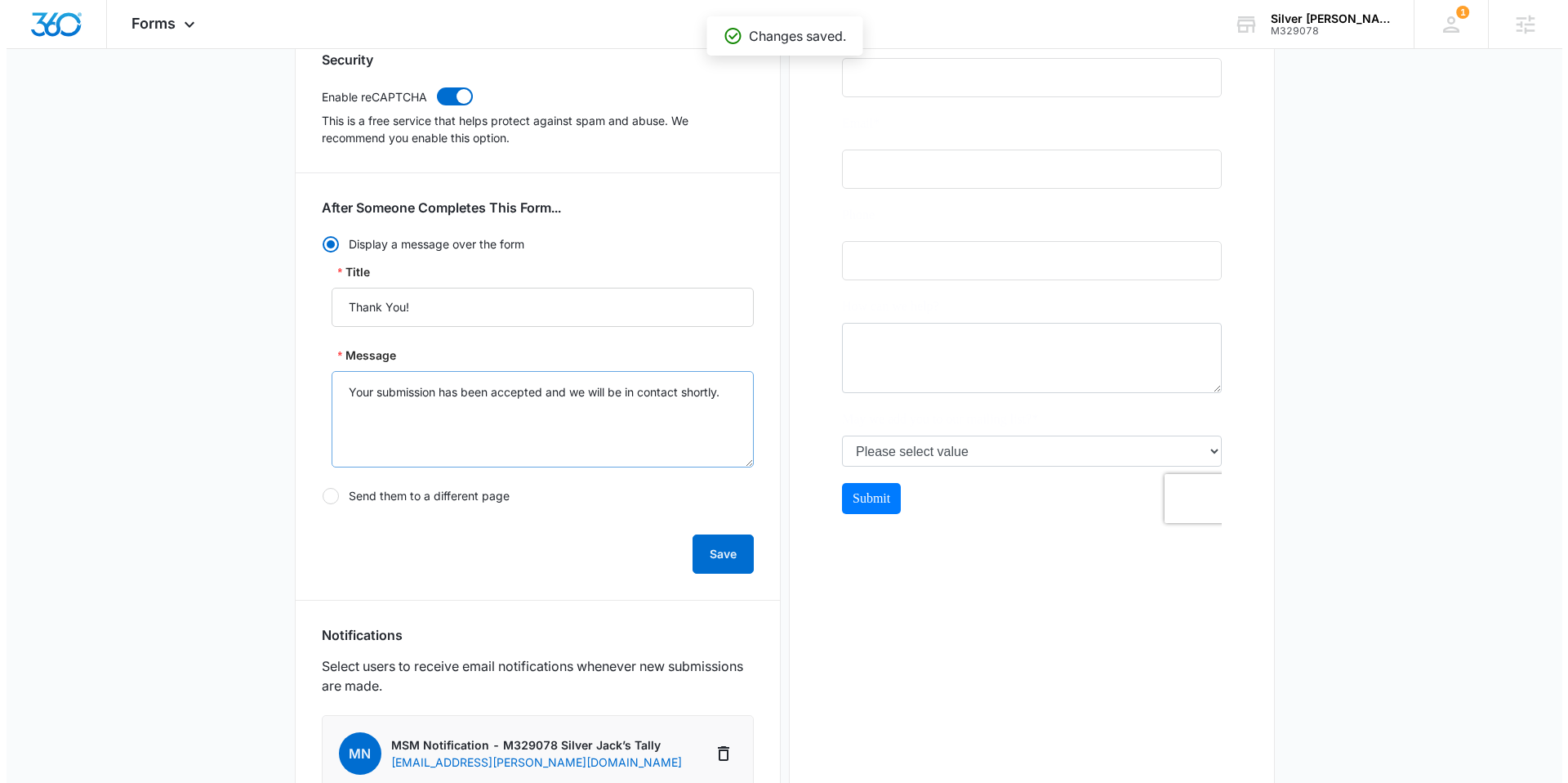
scroll to position [0, 0]
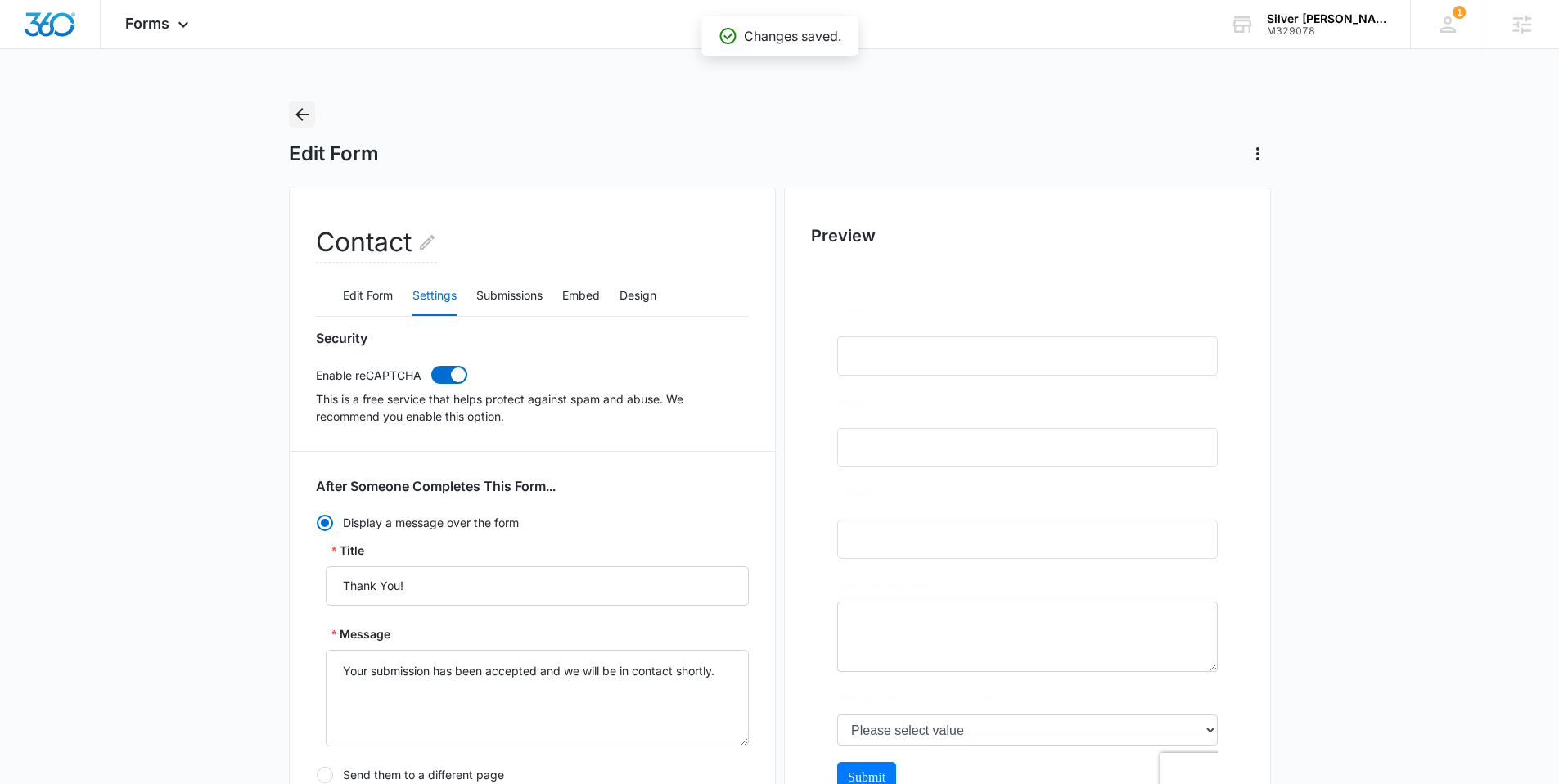
click at [297, 115] on icon "Back" at bounding box center [302, 114] width 13 height 13
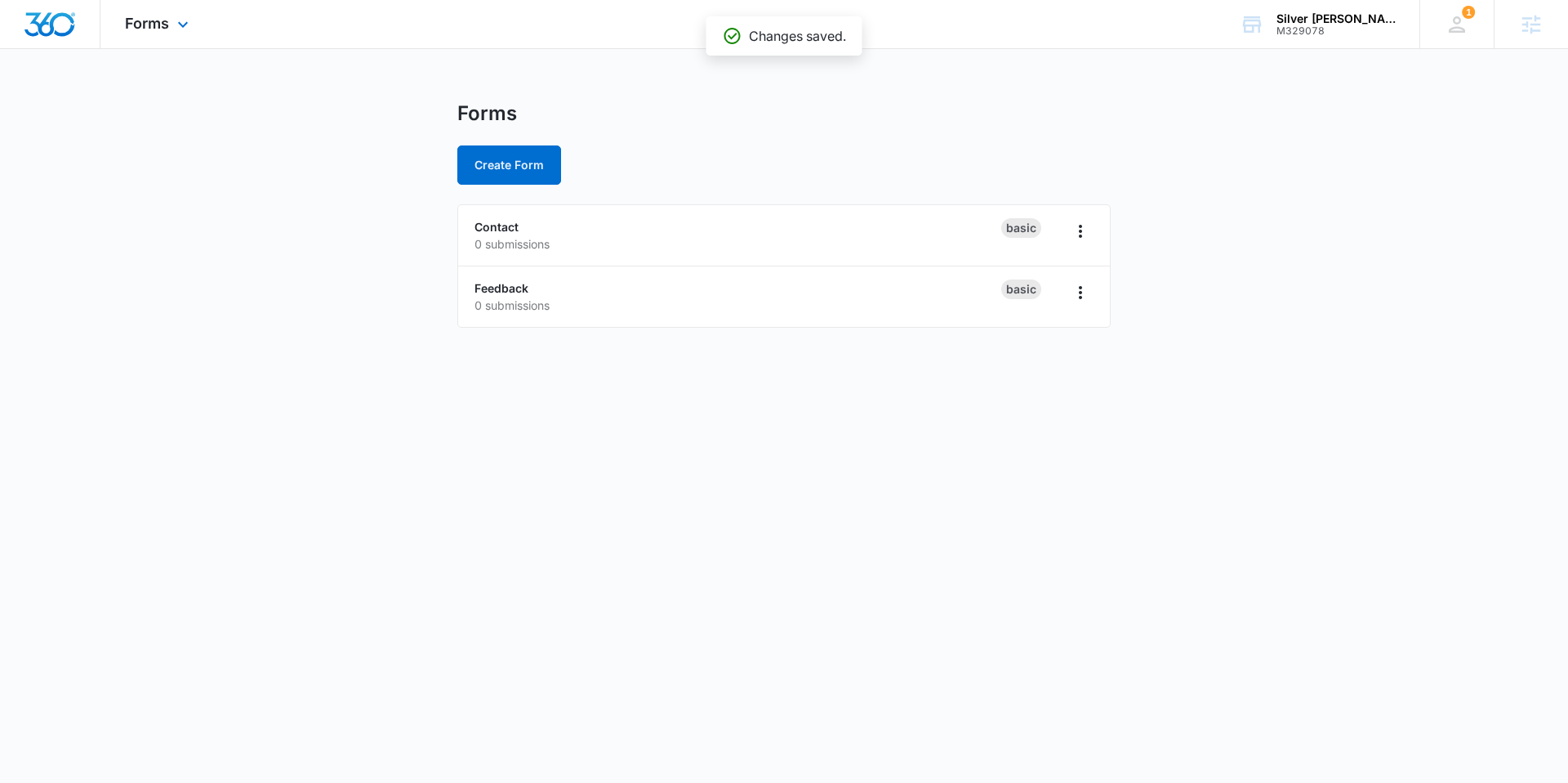
click at [166, 32] on div "Forms Apps Reputation Websites Forms CRM Email Social Shop Content Ads Intellig…" at bounding box center [159, 24] width 117 height 48
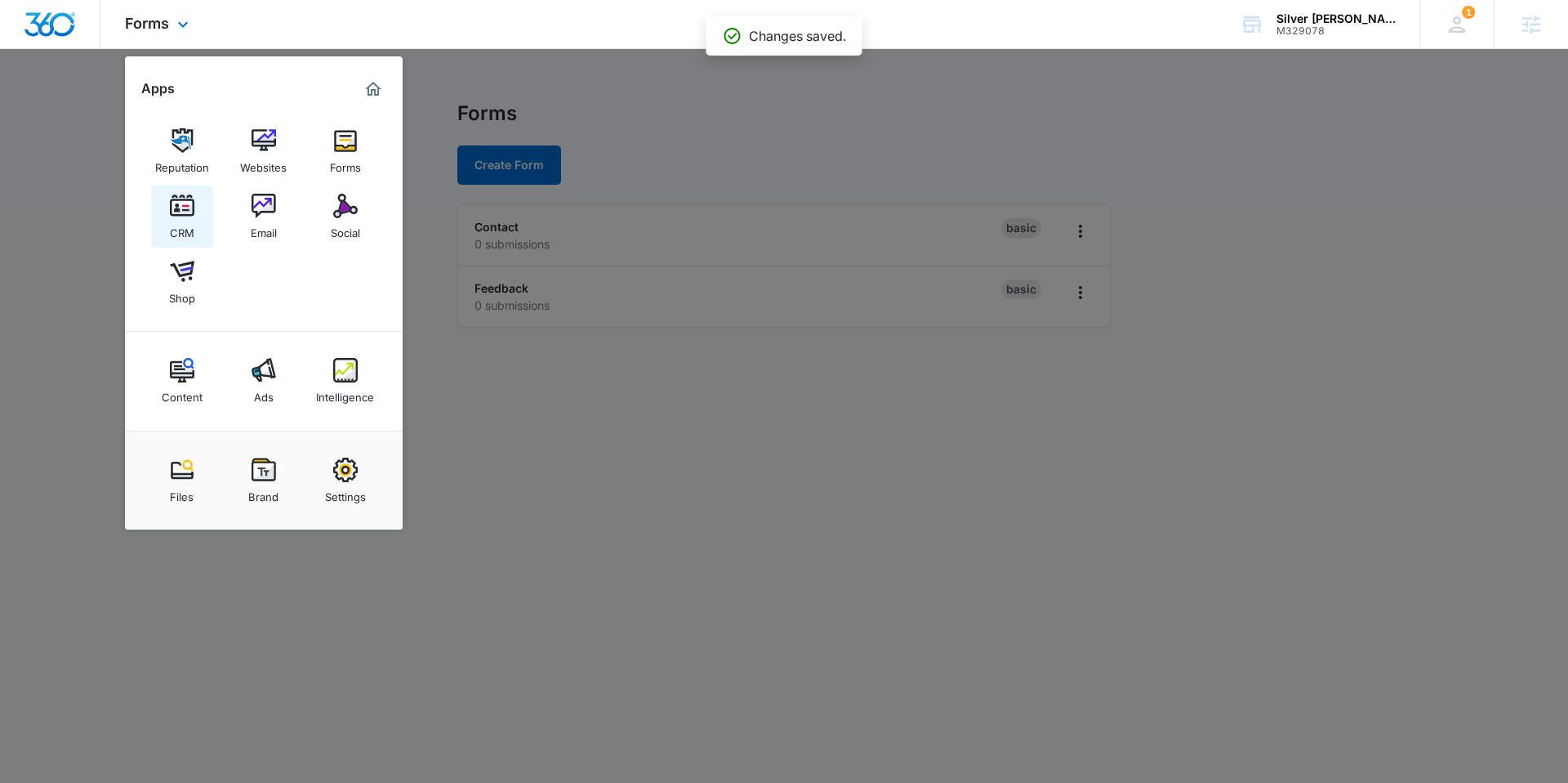
click at [160, 222] on link "CRM" at bounding box center [182, 216] width 62 height 62
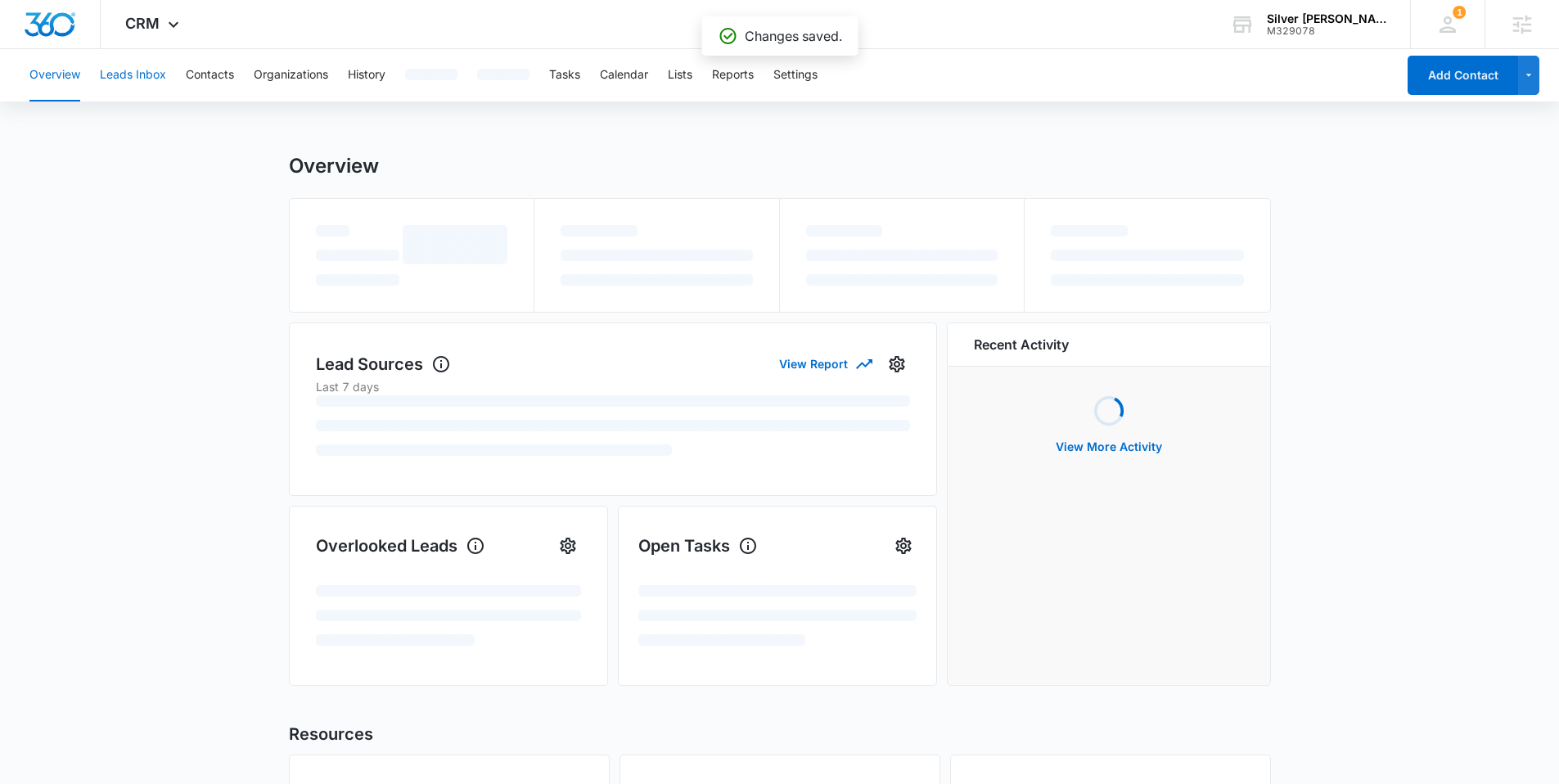
click at [121, 80] on button "Leads Inbox" at bounding box center [133, 75] width 66 height 52
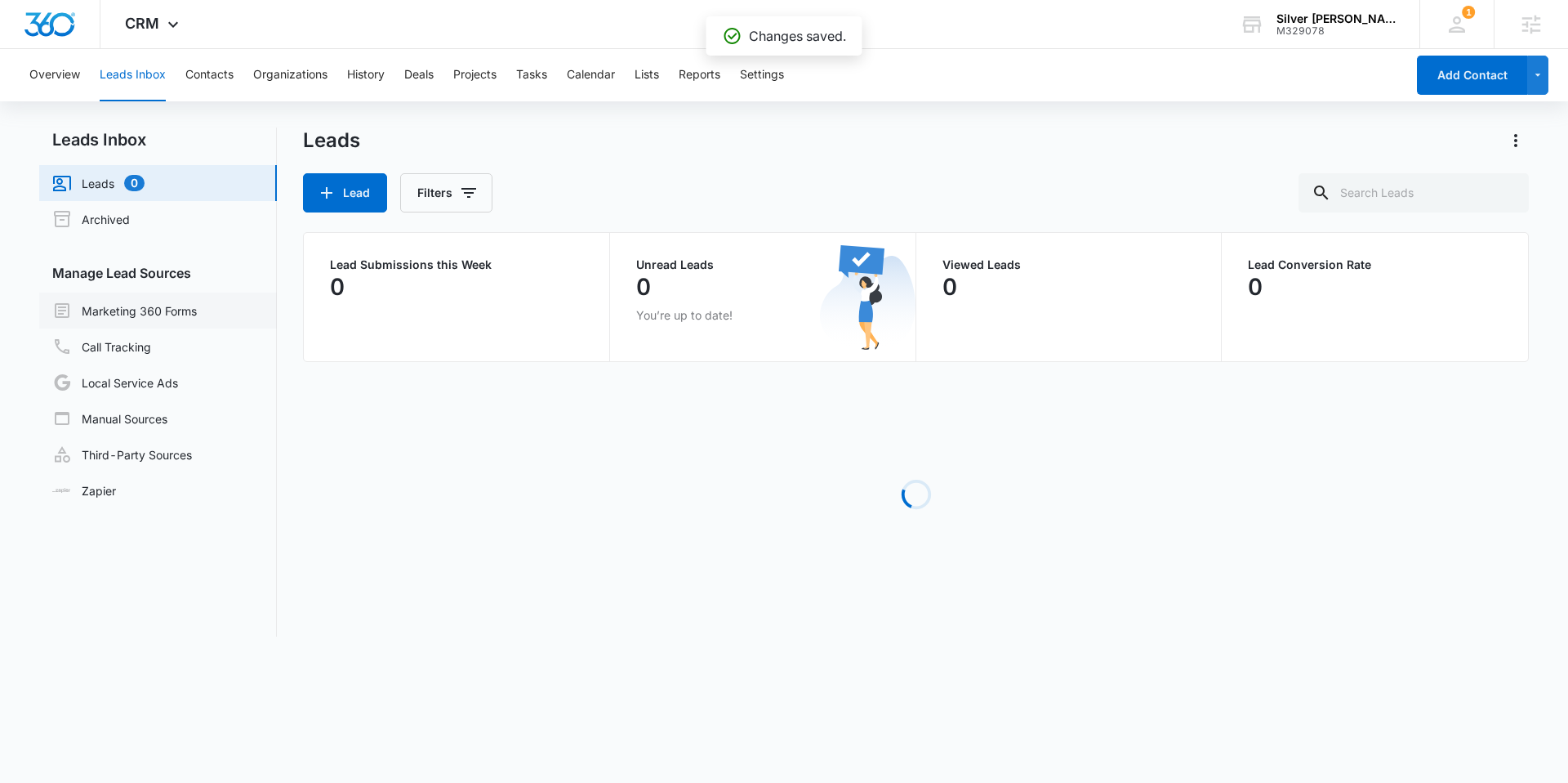
click at [115, 309] on link "Marketing 360 Forms" at bounding box center [124, 310] width 144 height 20
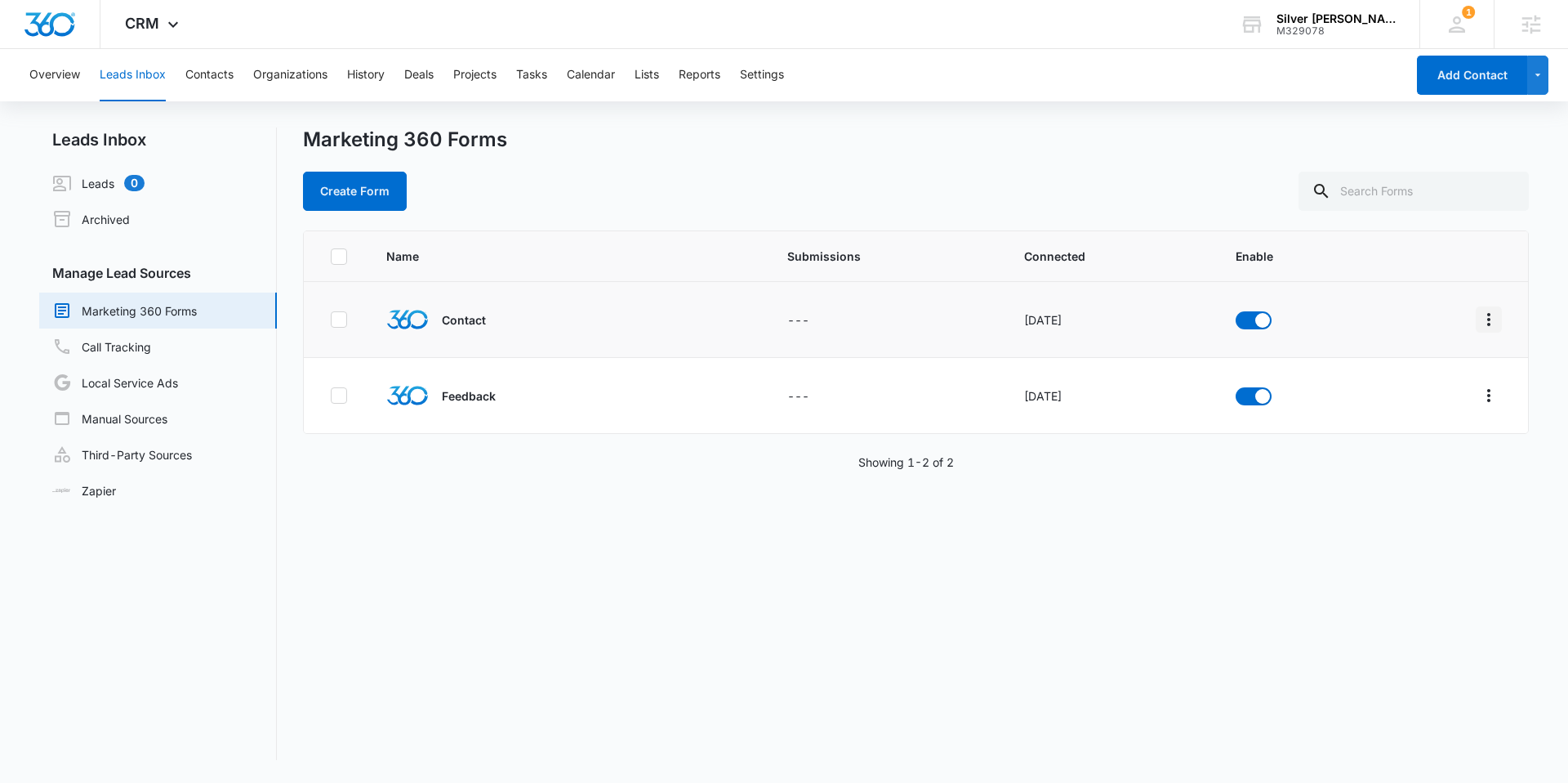
click at [1479, 323] on icon "Overflow Menu" at bounding box center [1489, 319] width 20 height 20
click at [1430, 408] on div "Field Mapping" at bounding box center [1403, 413] width 92 height 12
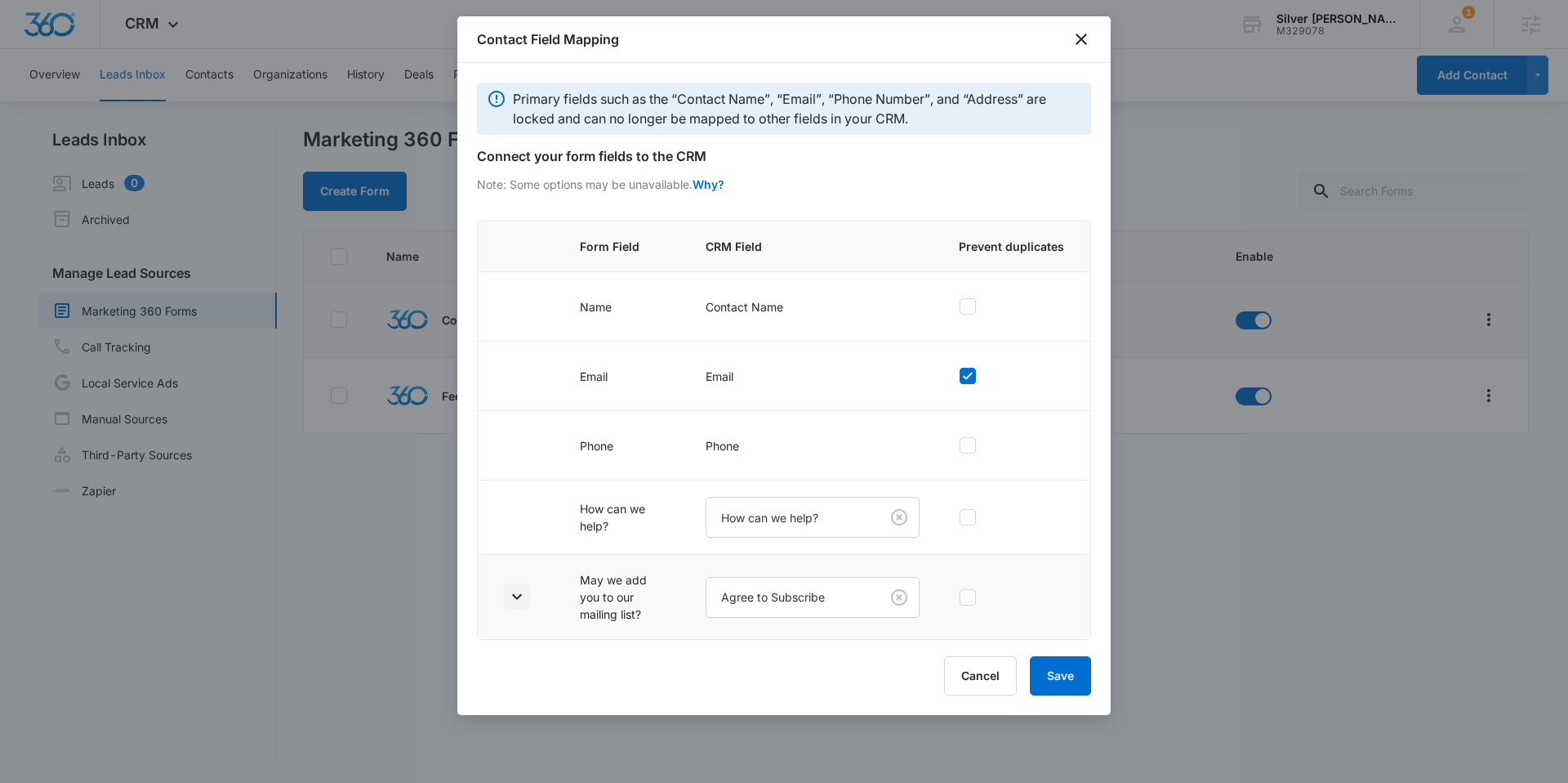
click at [518, 596] on icon "button" at bounding box center [516, 596] width 10 height 5
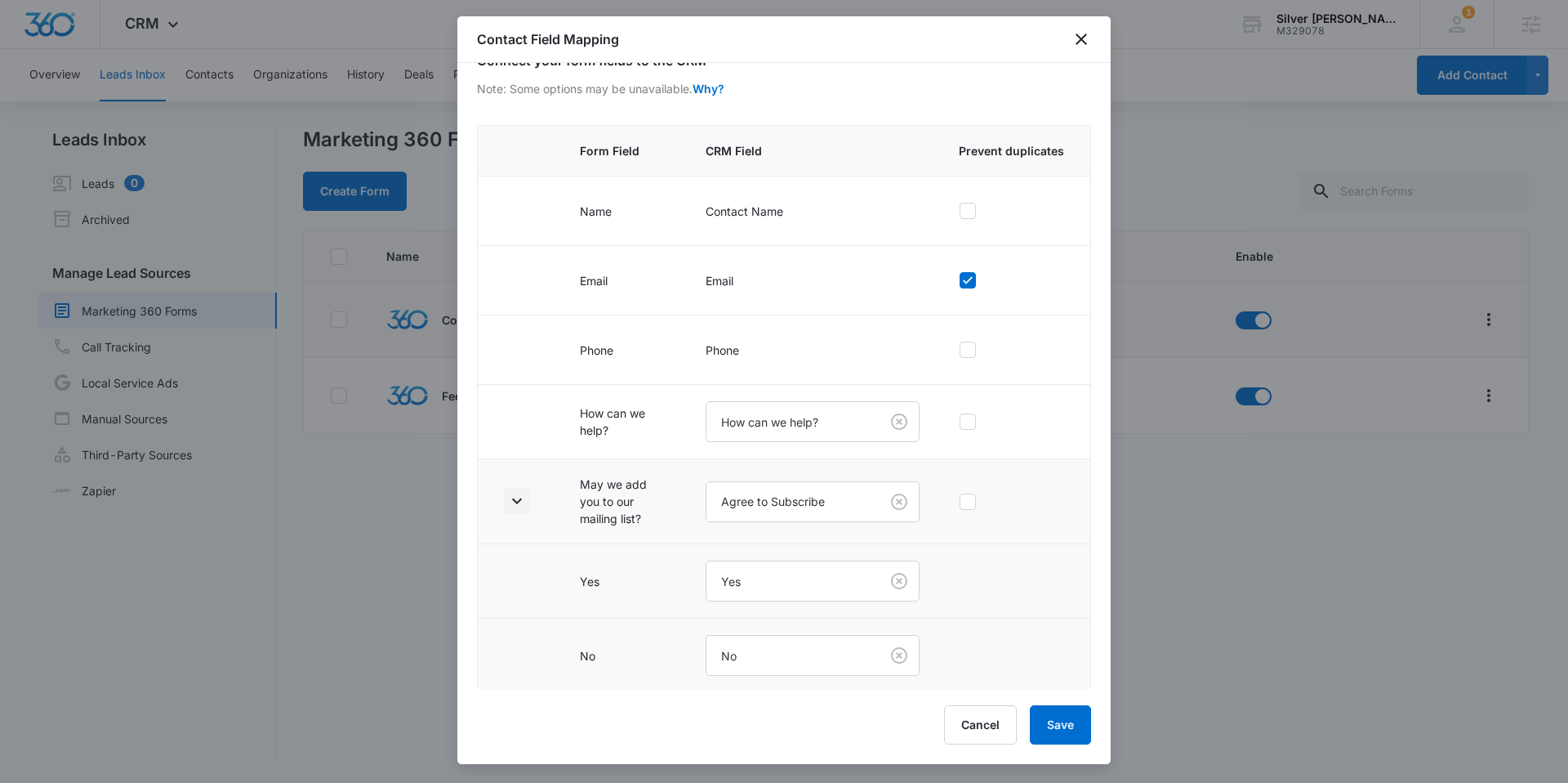
scroll to position [100, 0]
click at [967, 726] on button "Cancel" at bounding box center [980, 725] width 73 height 39
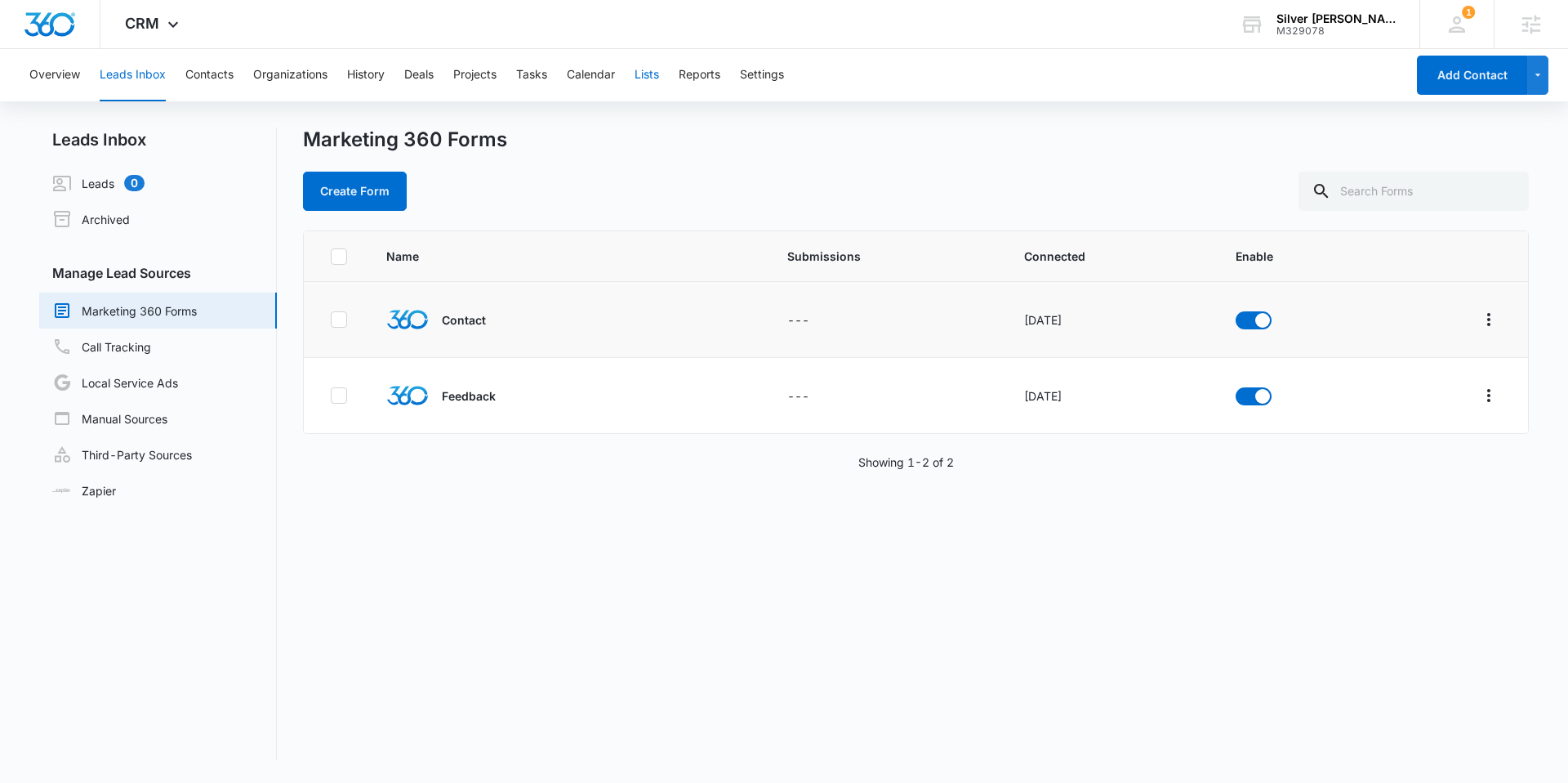
click at [655, 83] on button "Lists" at bounding box center [646, 75] width 24 height 52
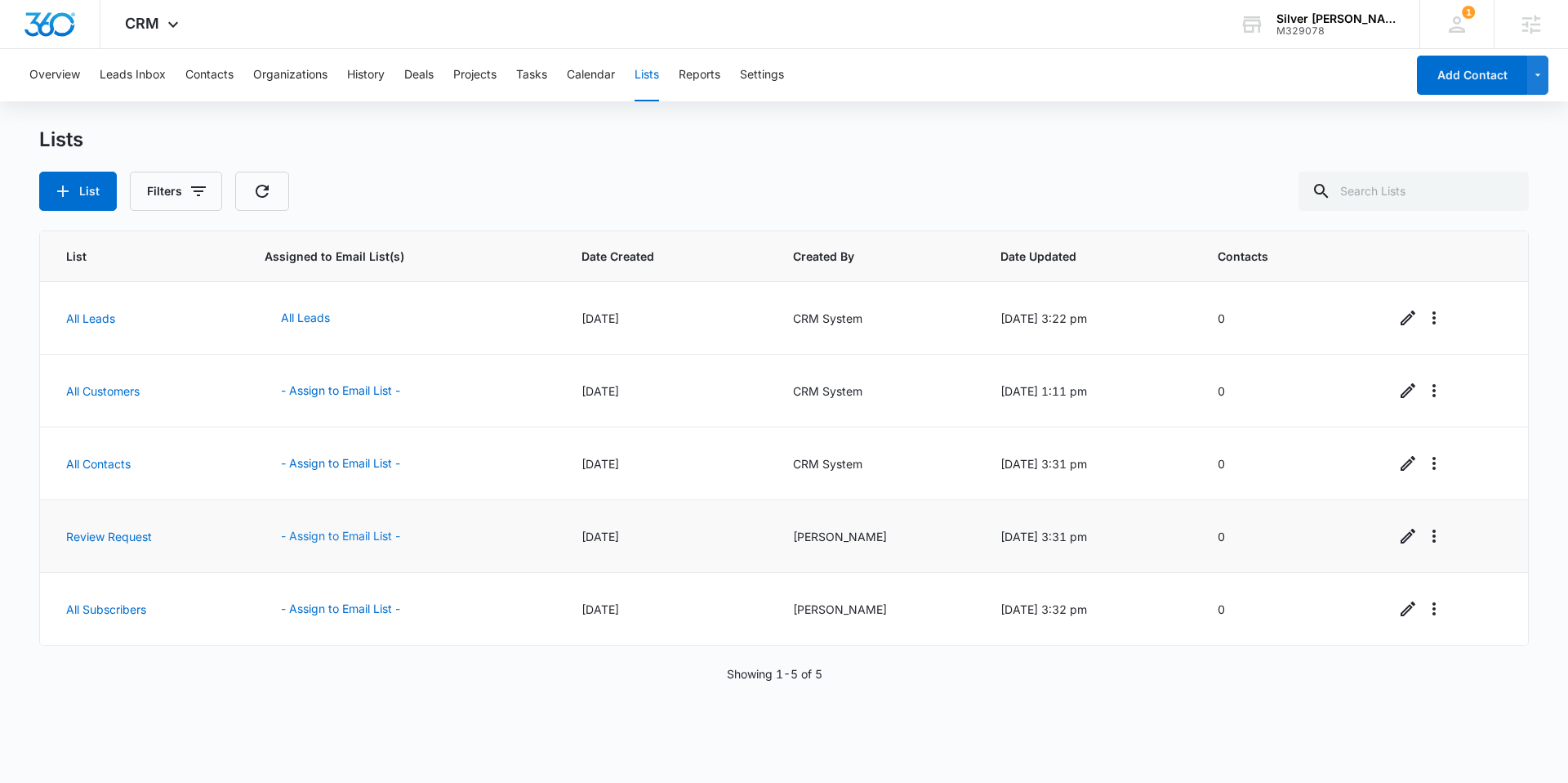
click at [325, 539] on button "- Assign to Email List -" at bounding box center [340, 536] width 152 height 39
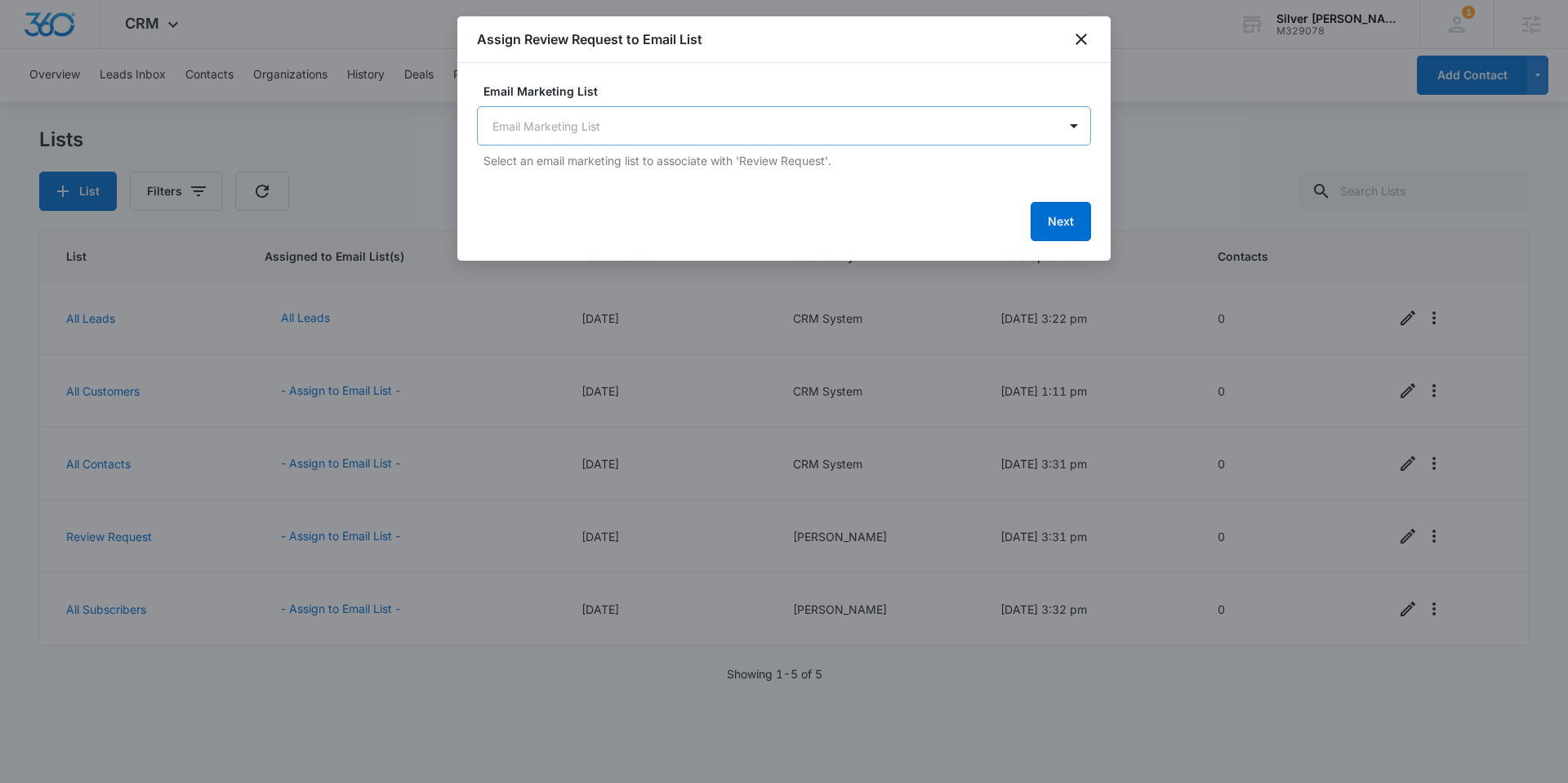
click at [637, 129] on body "CRM Apps Reputation Websites Forms CRM Email Social Shop Content Ads Intelligen…" at bounding box center [784, 391] width 1568 height 783
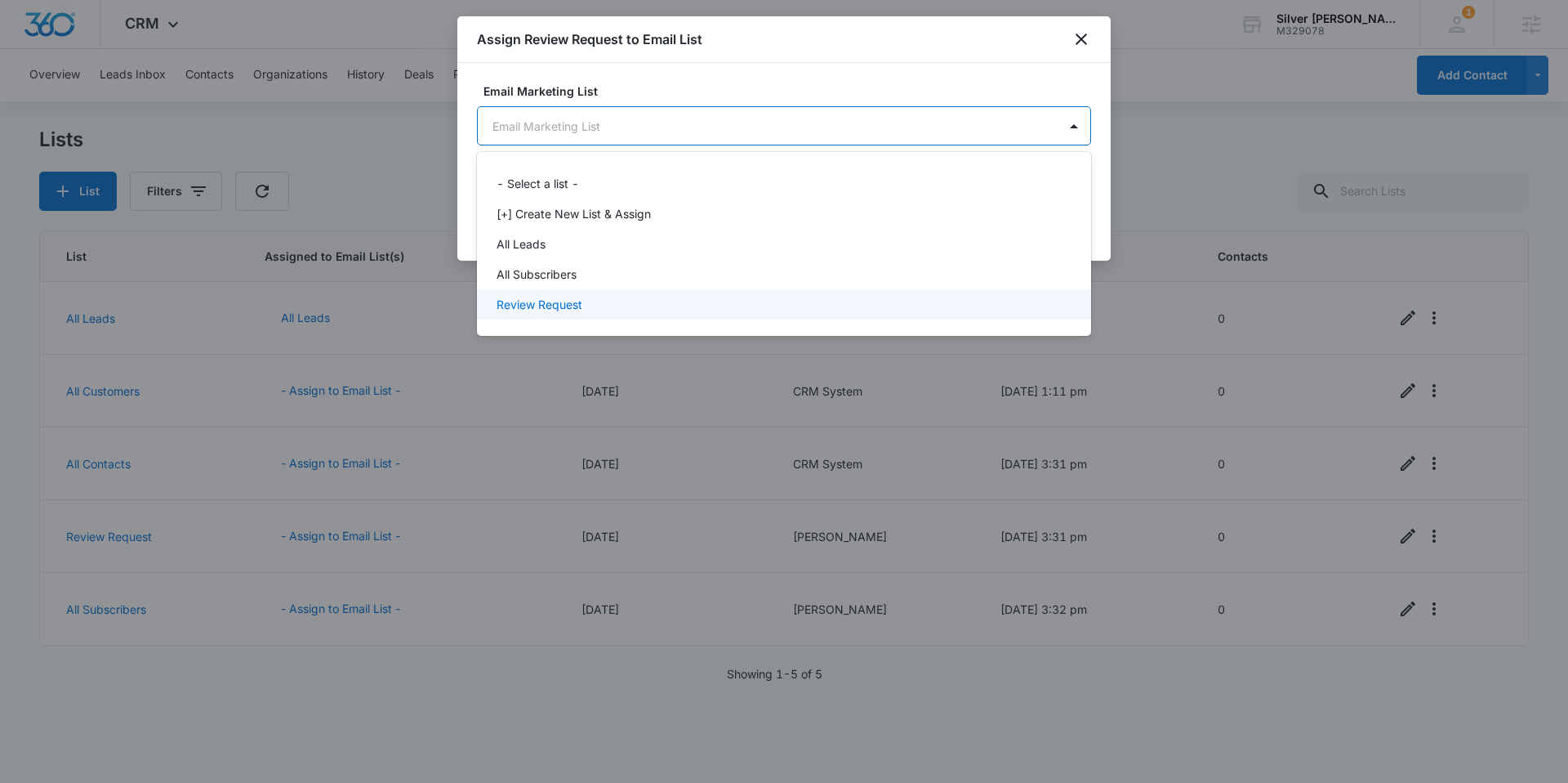
click at [601, 305] on div "Review Request" at bounding box center [783, 304] width 572 height 17
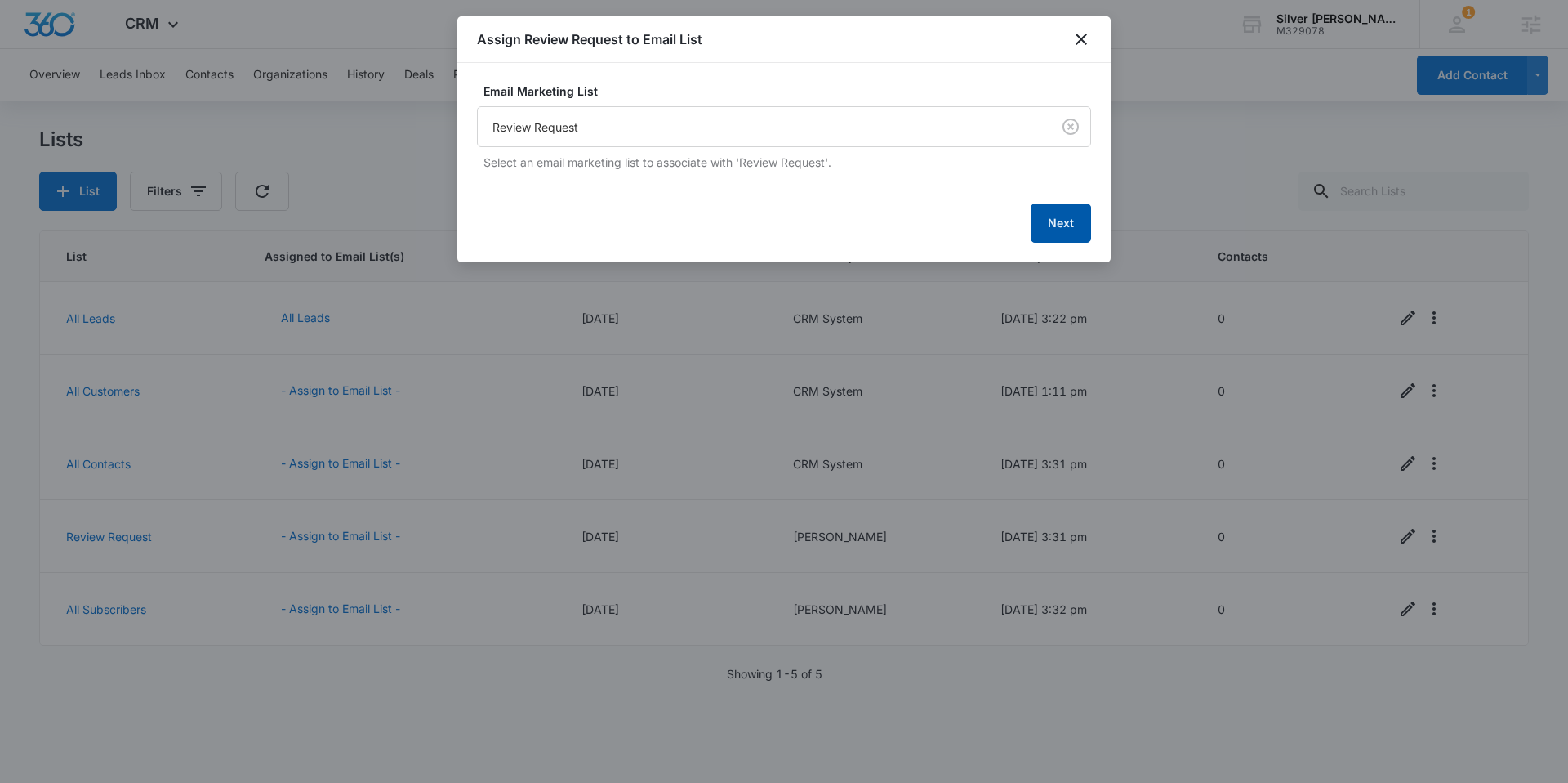
click at [1074, 219] on button "Next" at bounding box center [1061, 223] width 60 height 39
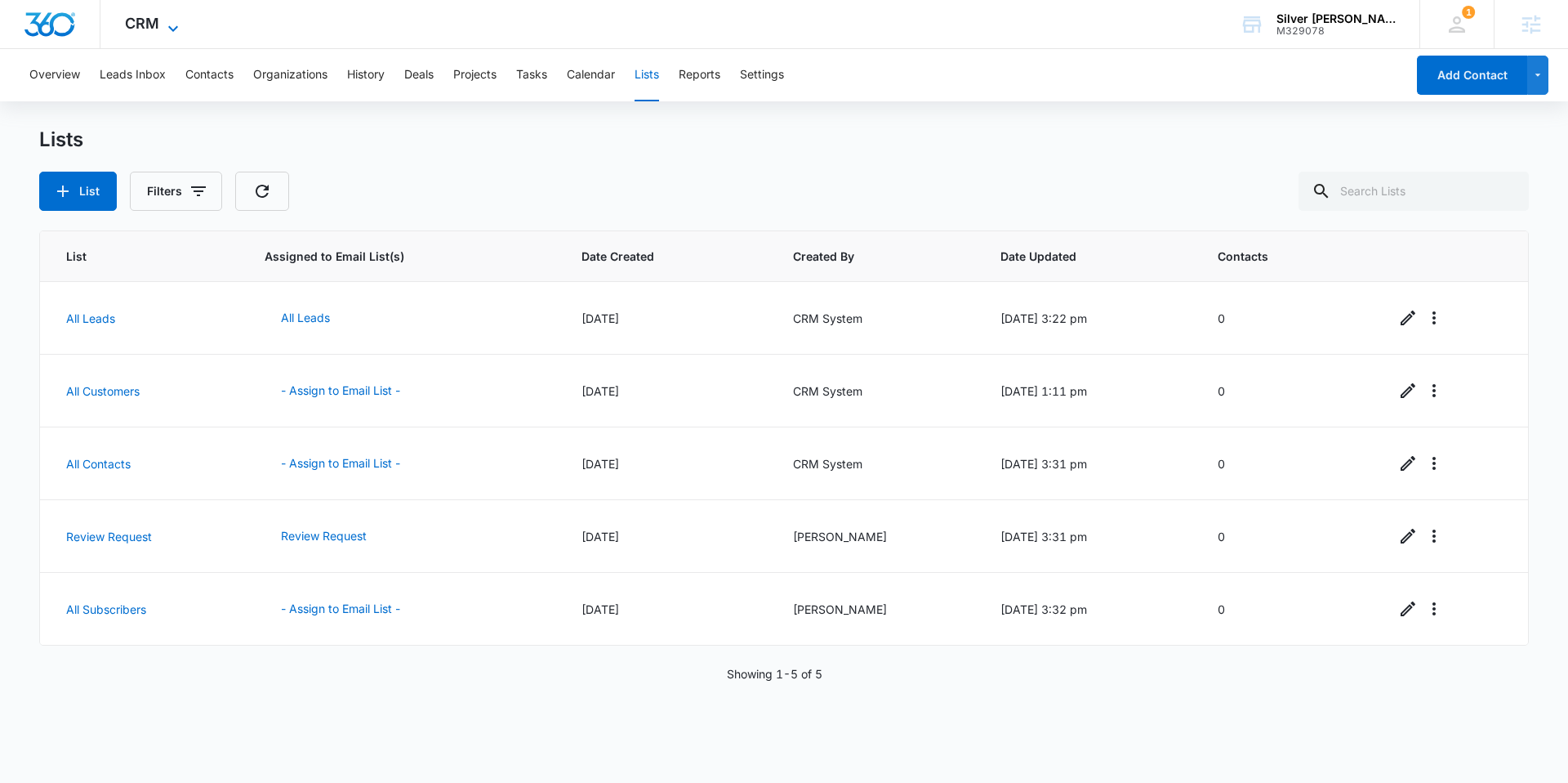
click at [151, 18] on span "CRM" at bounding box center [142, 22] width 34 height 17
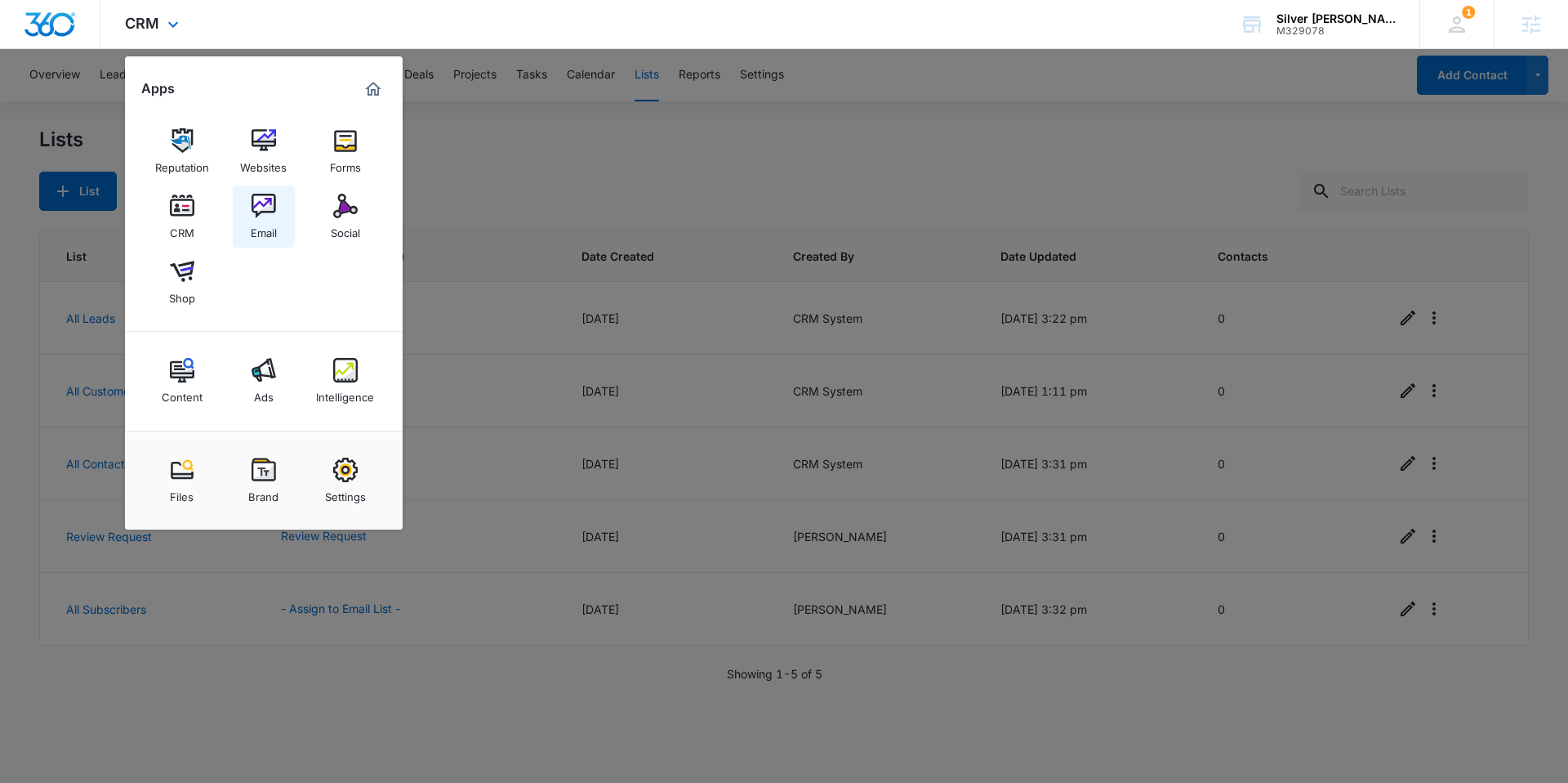
click at [249, 206] on link "Email" at bounding box center [264, 216] width 62 height 62
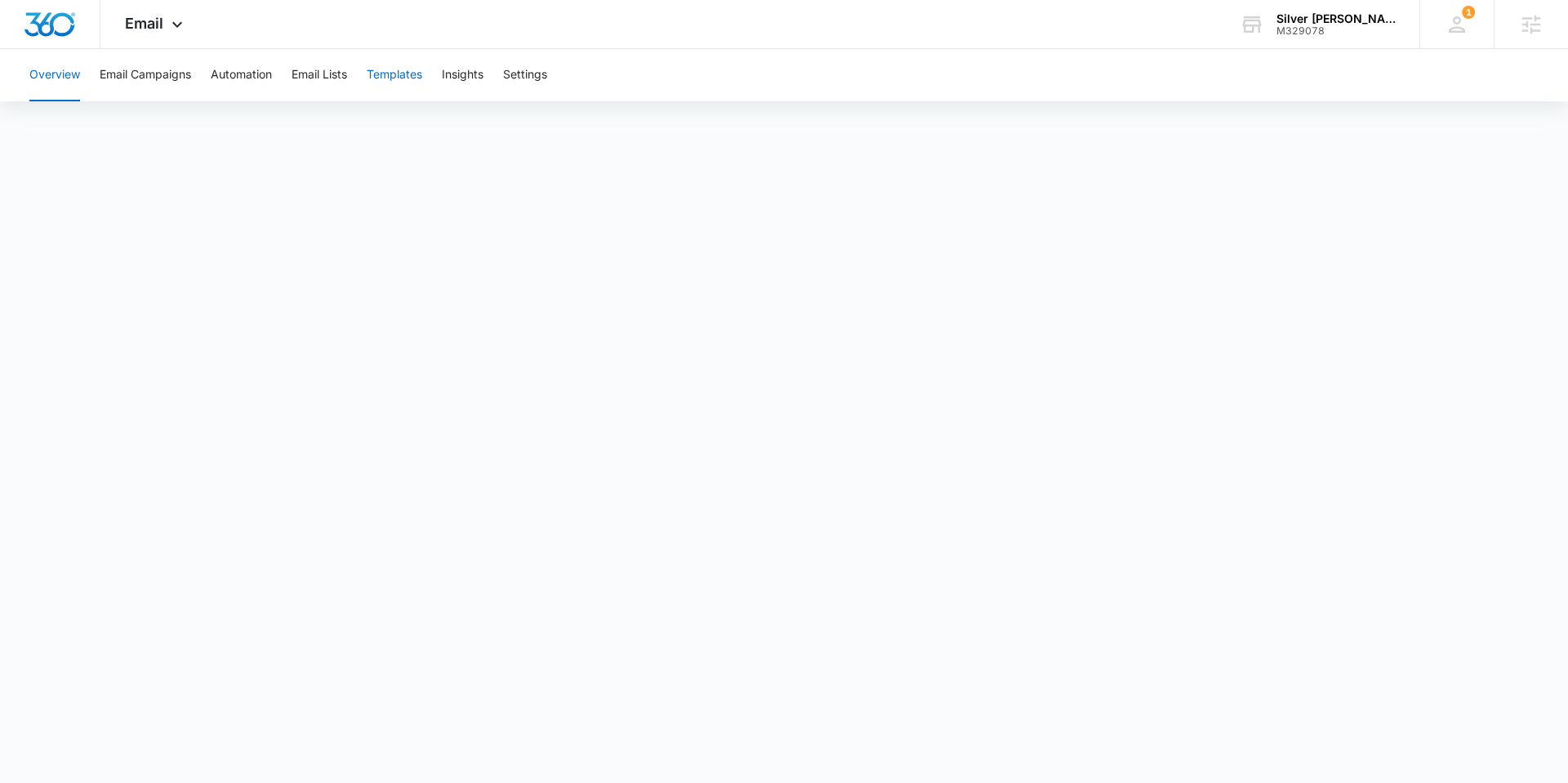
click at [377, 79] on button "Templates" at bounding box center [394, 75] width 56 height 52
click at [318, 69] on button "Email Lists" at bounding box center [319, 75] width 56 height 52
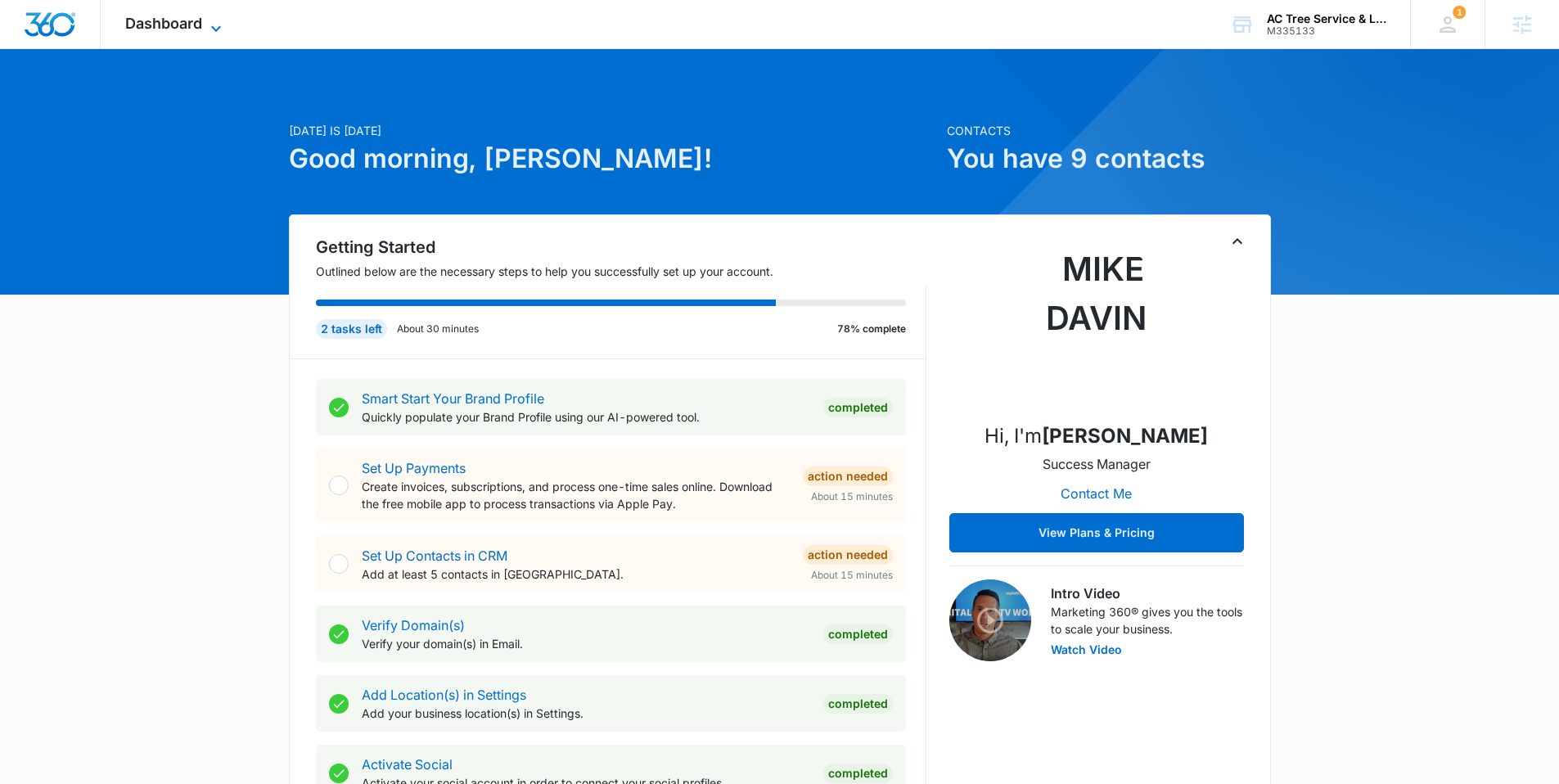
click at [157, 28] on span "Dashboard" at bounding box center [164, 22] width 77 height 17
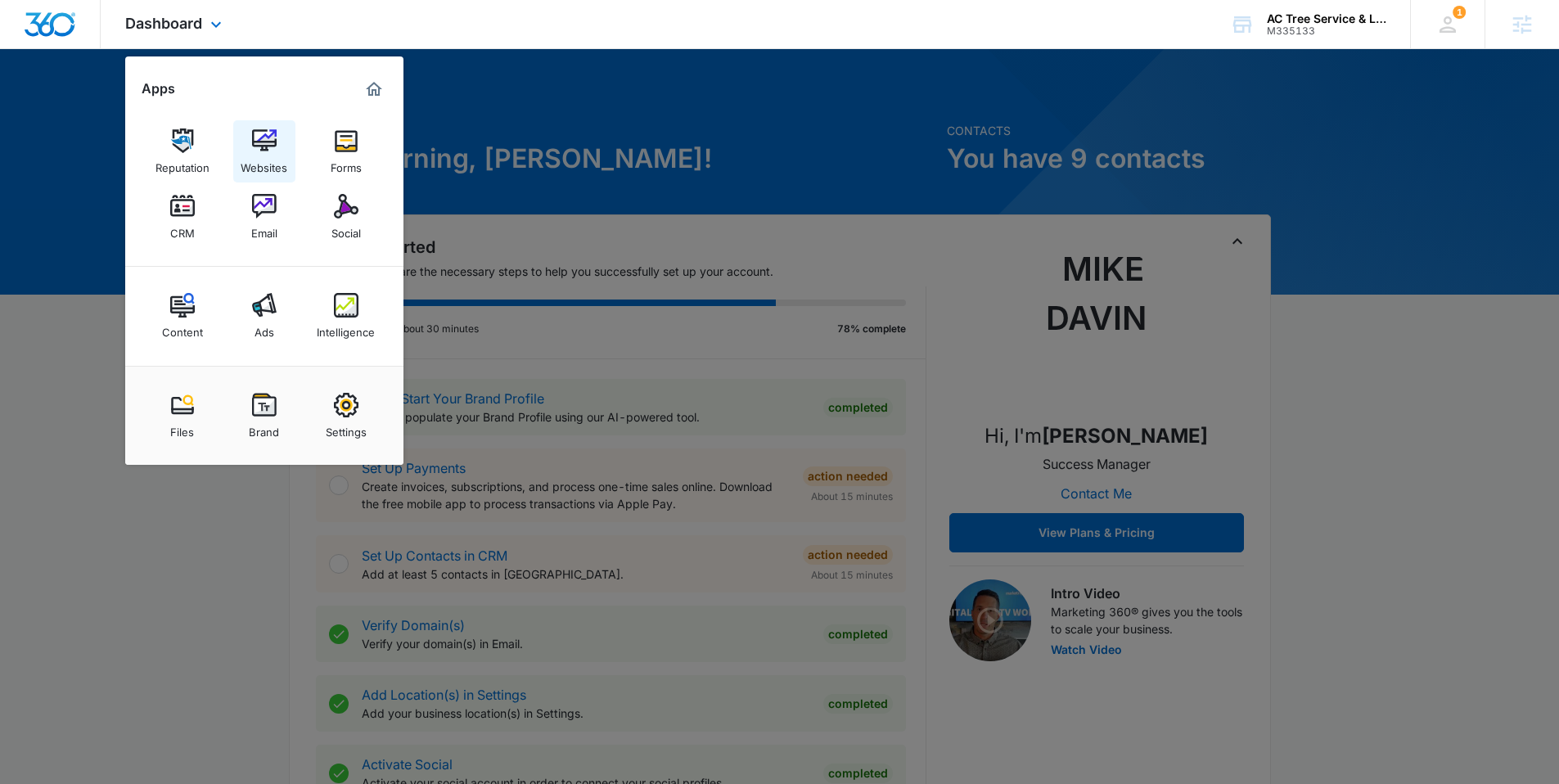
click at [251, 154] on div "Websites" at bounding box center [264, 163] width 47 height 22
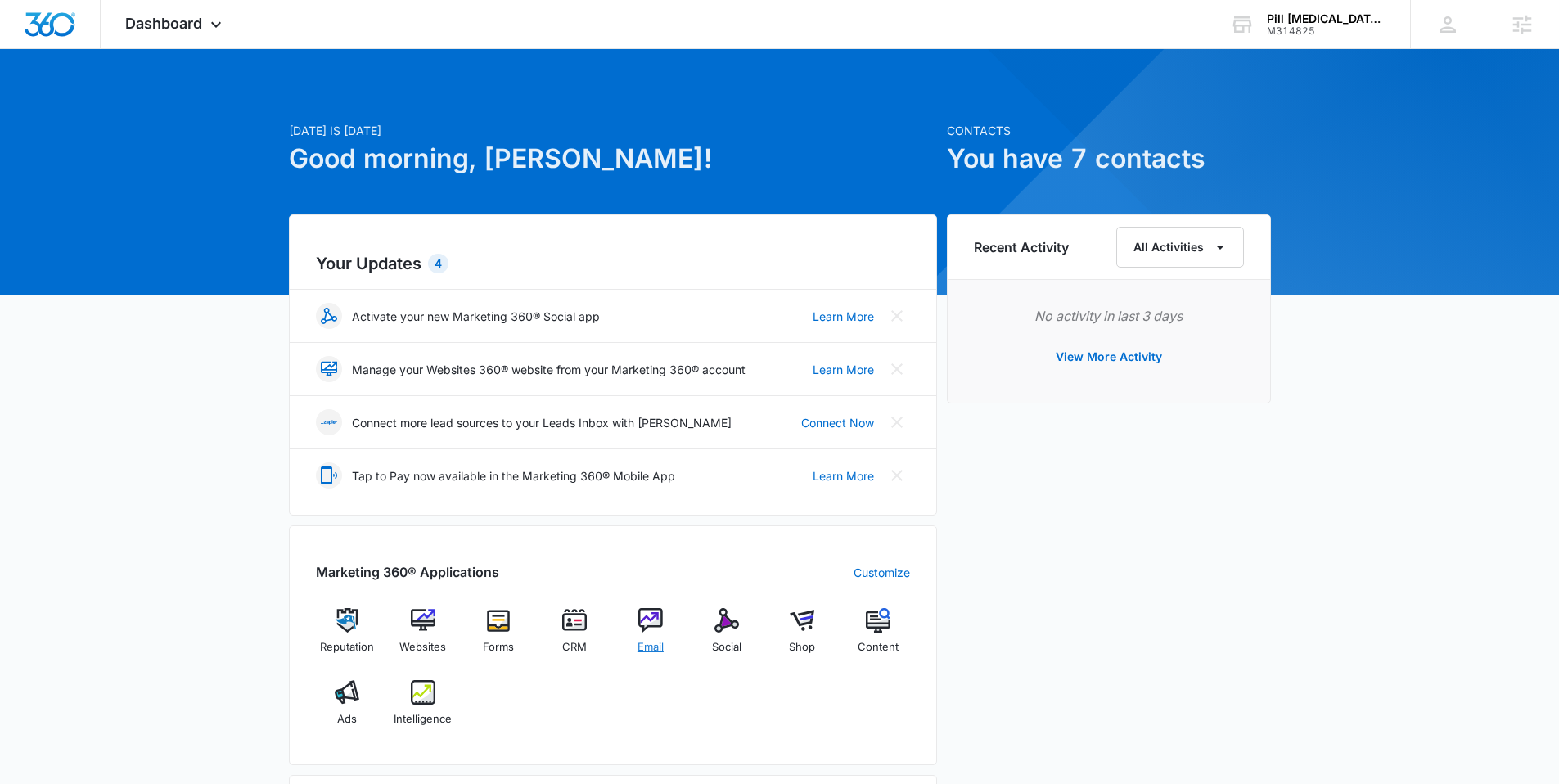
click at [651, 624] on img at bounding box center [651, 620] width 24 height 24
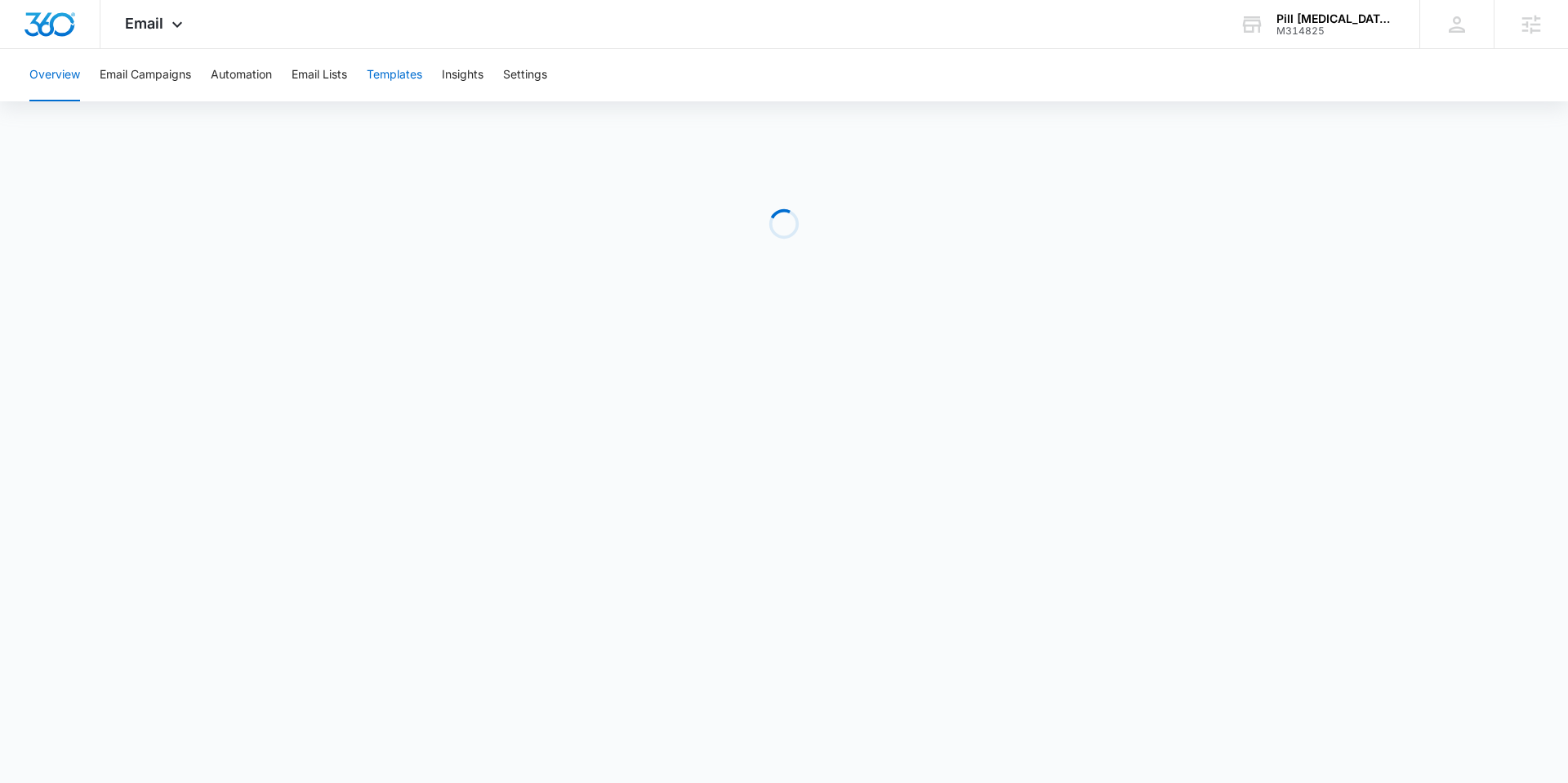
click at [387, 65] on button "Templates" at bounding box center [394, 75] width 56 height 52
click at [325, 76] on button "Email Lists" at bounding box center [319, 75] width 56 height 52
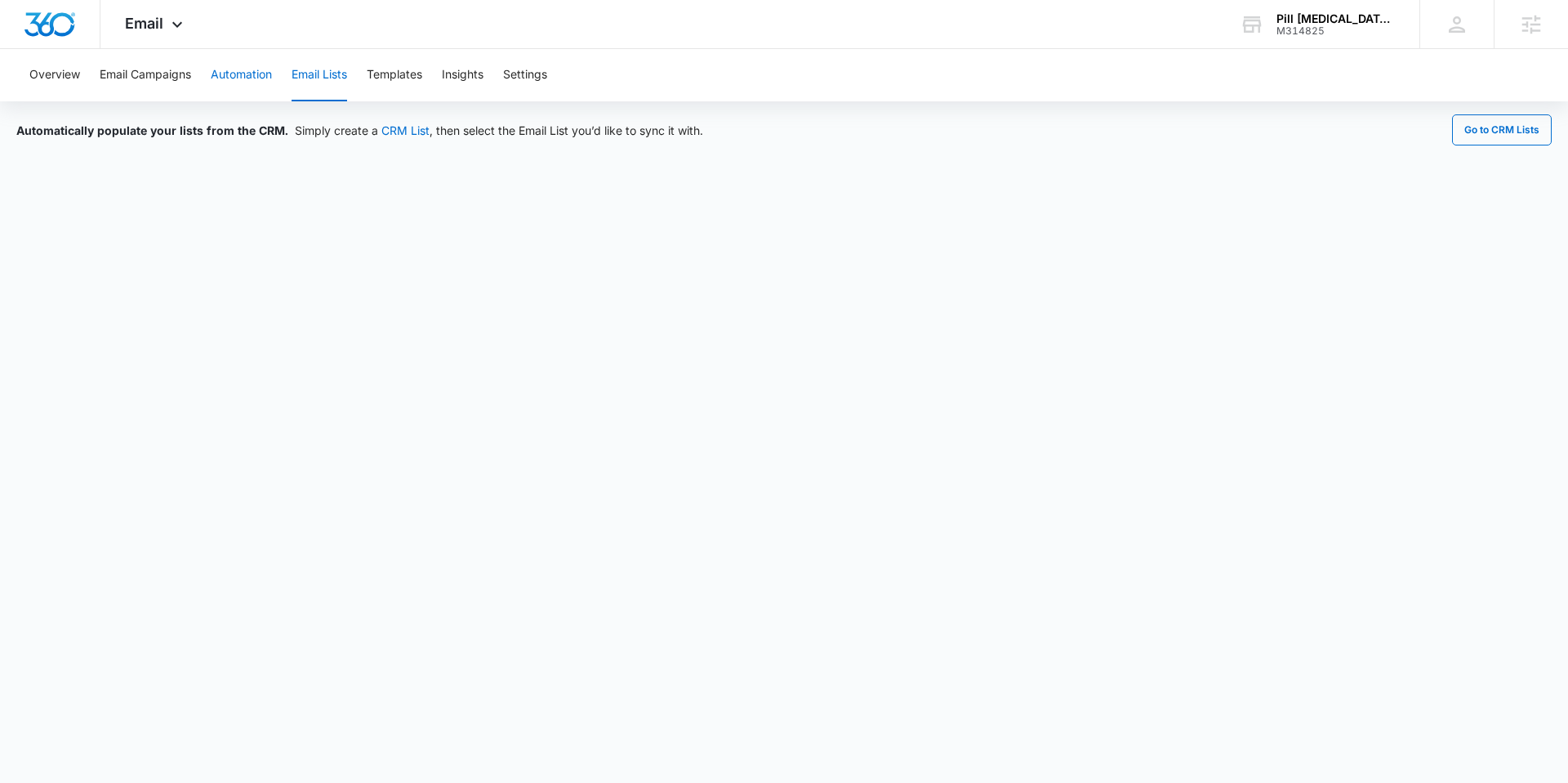
click at [222, 71] on button "Automation" at bounding box center [241, 75] width 61 height 52
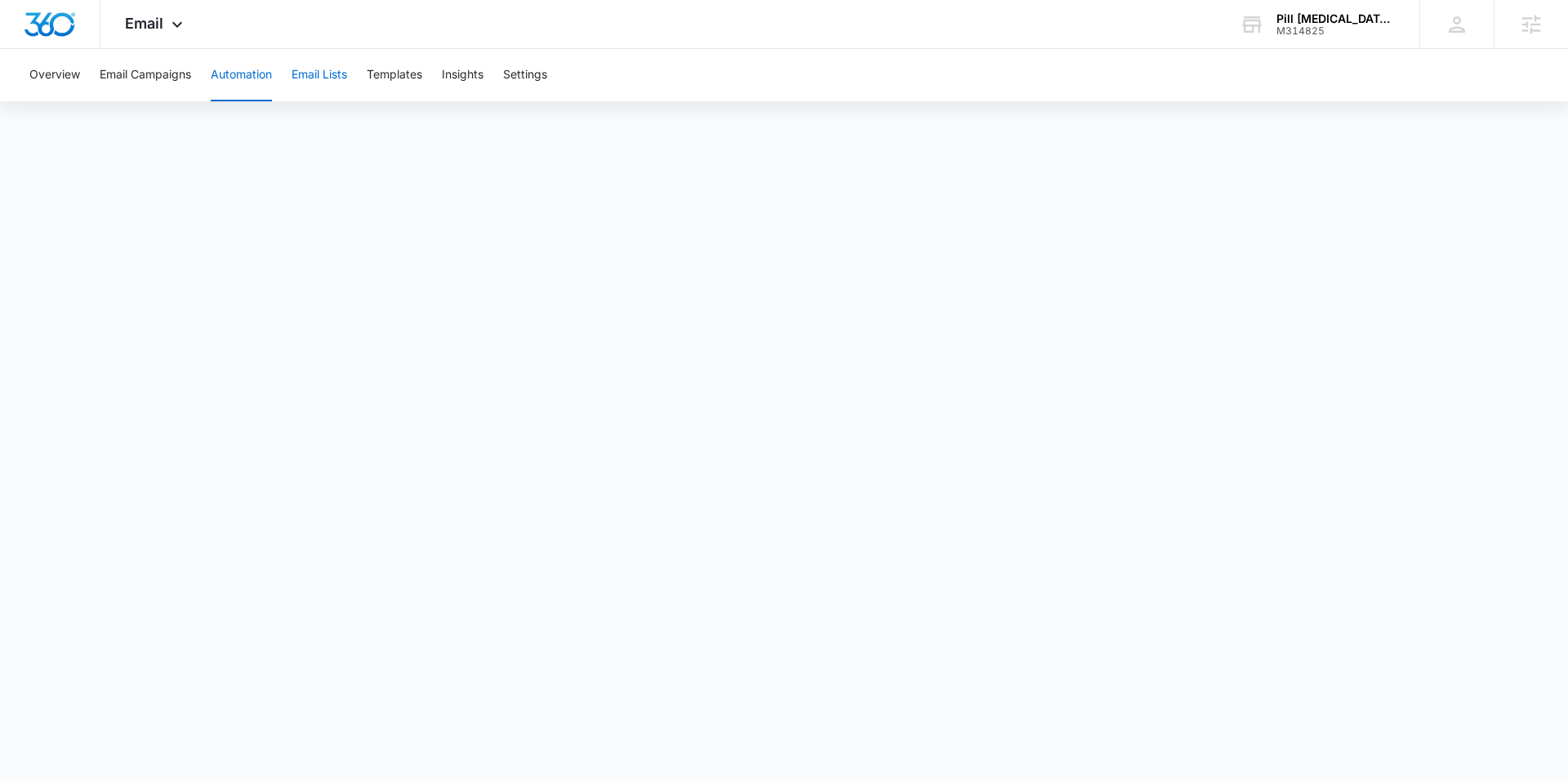
click at [318, 75] on button "Email Lists" at bounding box center [319, 75] width 56 height 52
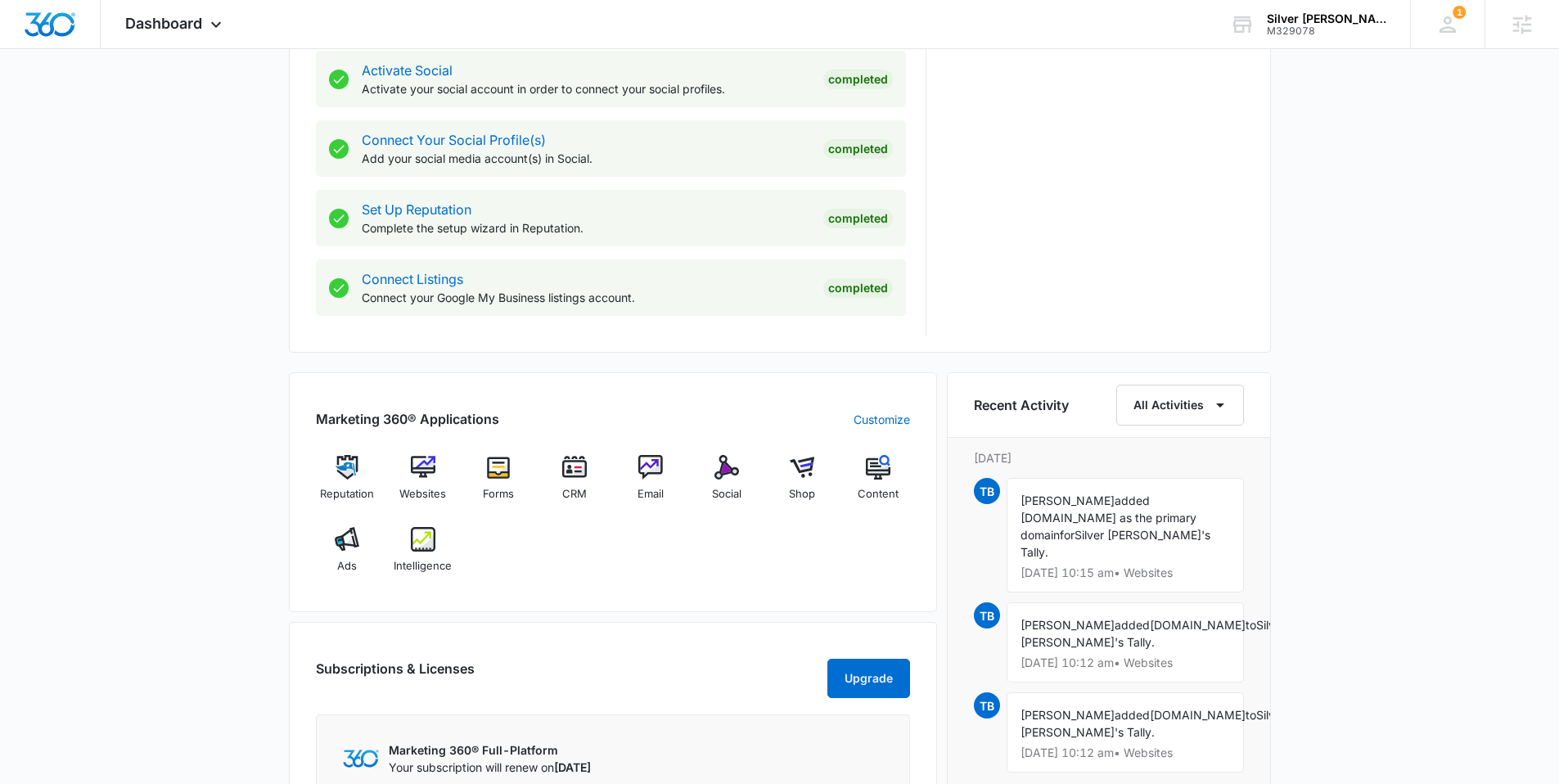
scroll to position [706, 0]
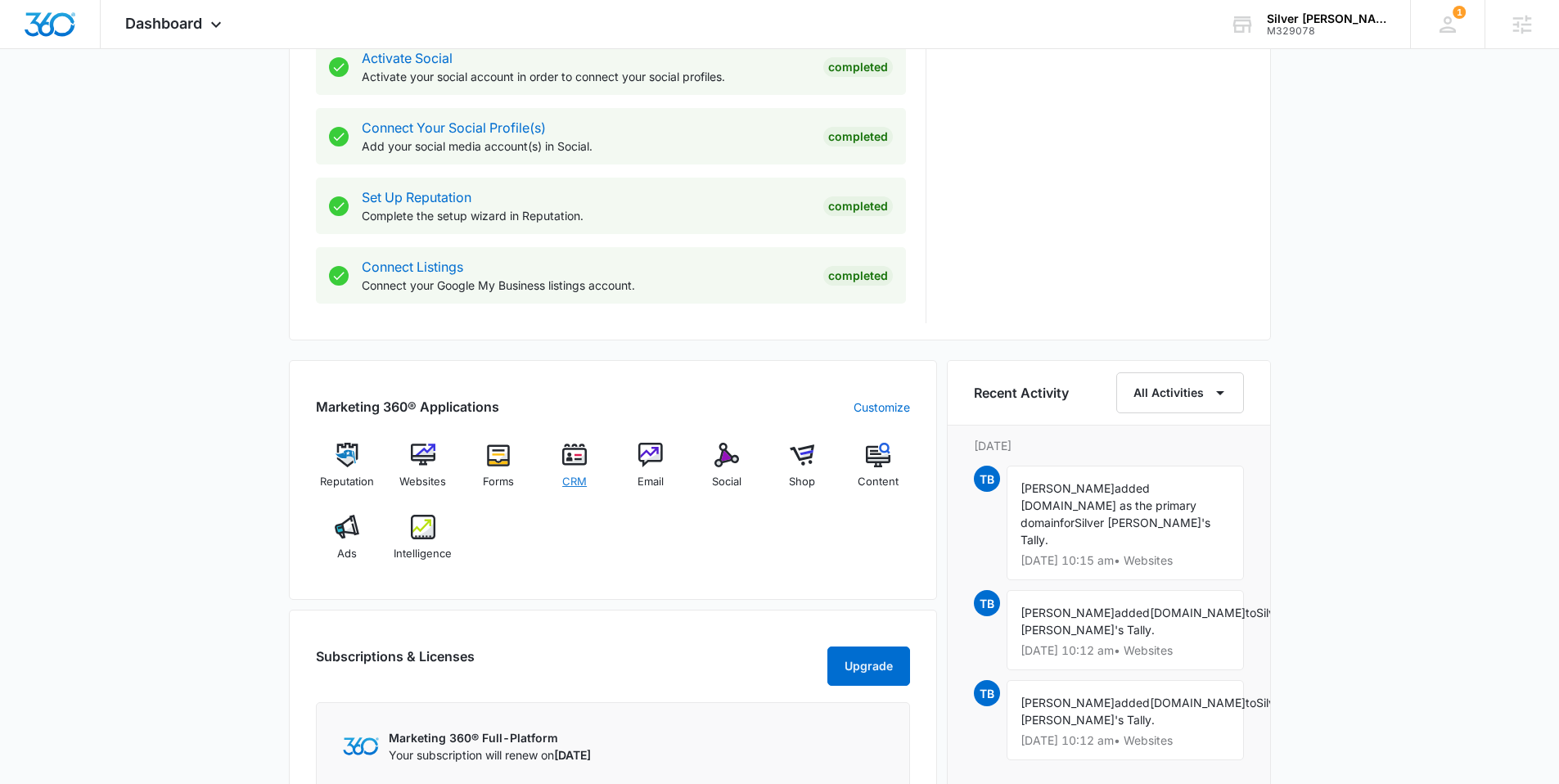
click at [571, 456] on img at bounding box center [574, 454] width 24 height 24
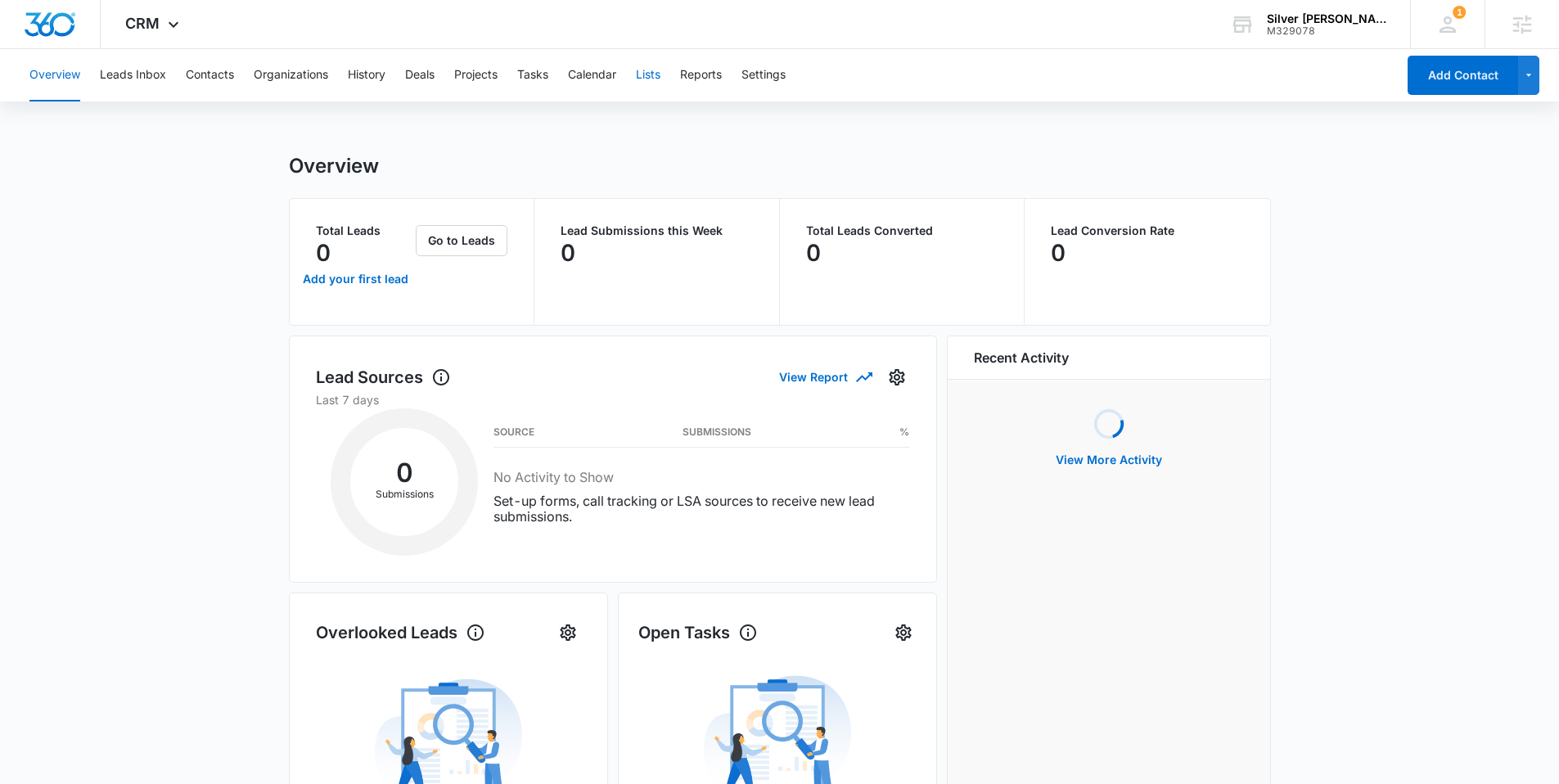
click at [658, 74] on button "Lists" at bounding box center [648, 75] width 24 height 52
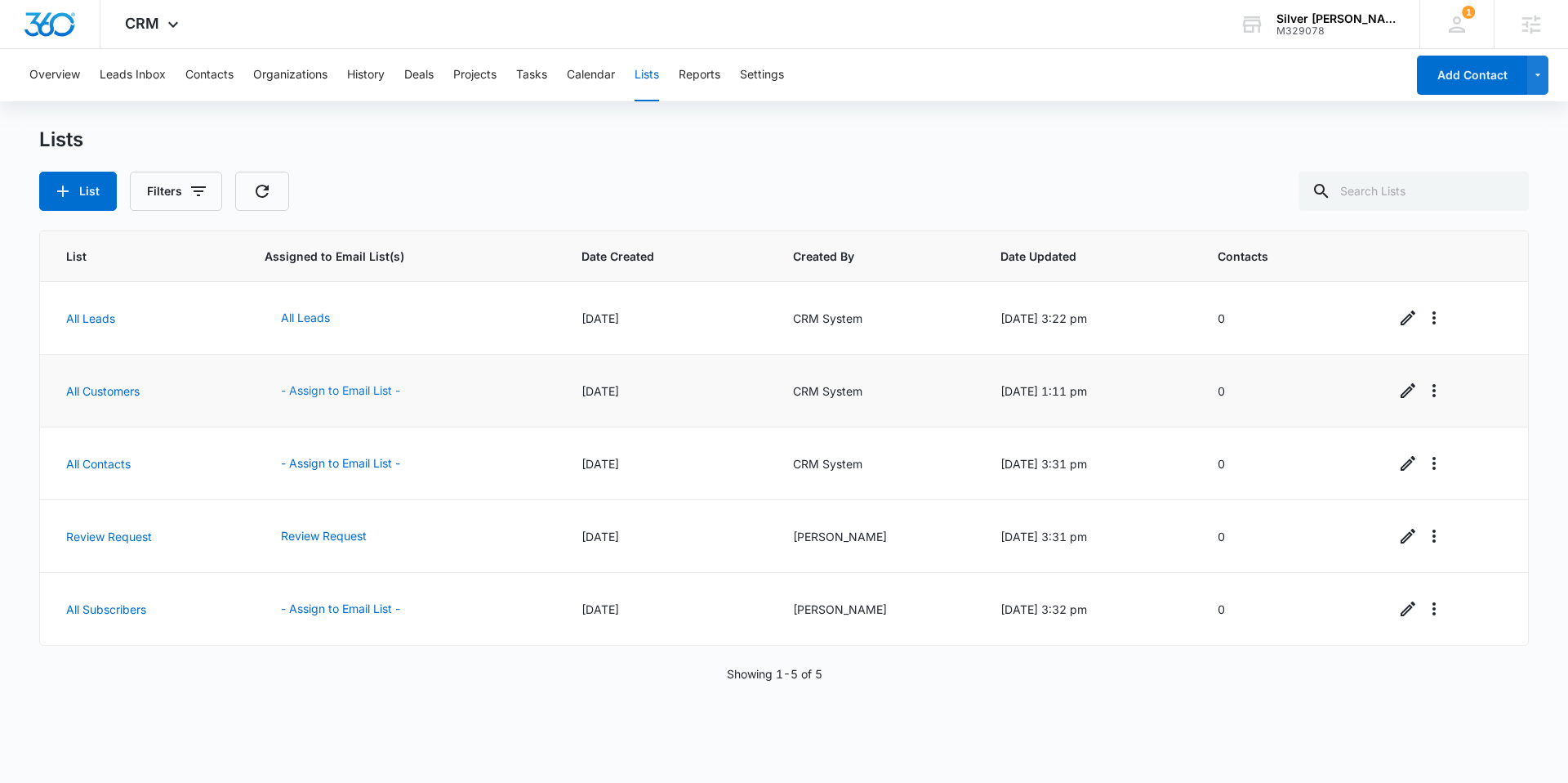
click at [362, 392] on button "- Assign to Email List -" at bounding box center [340, 391] width 152 height 39
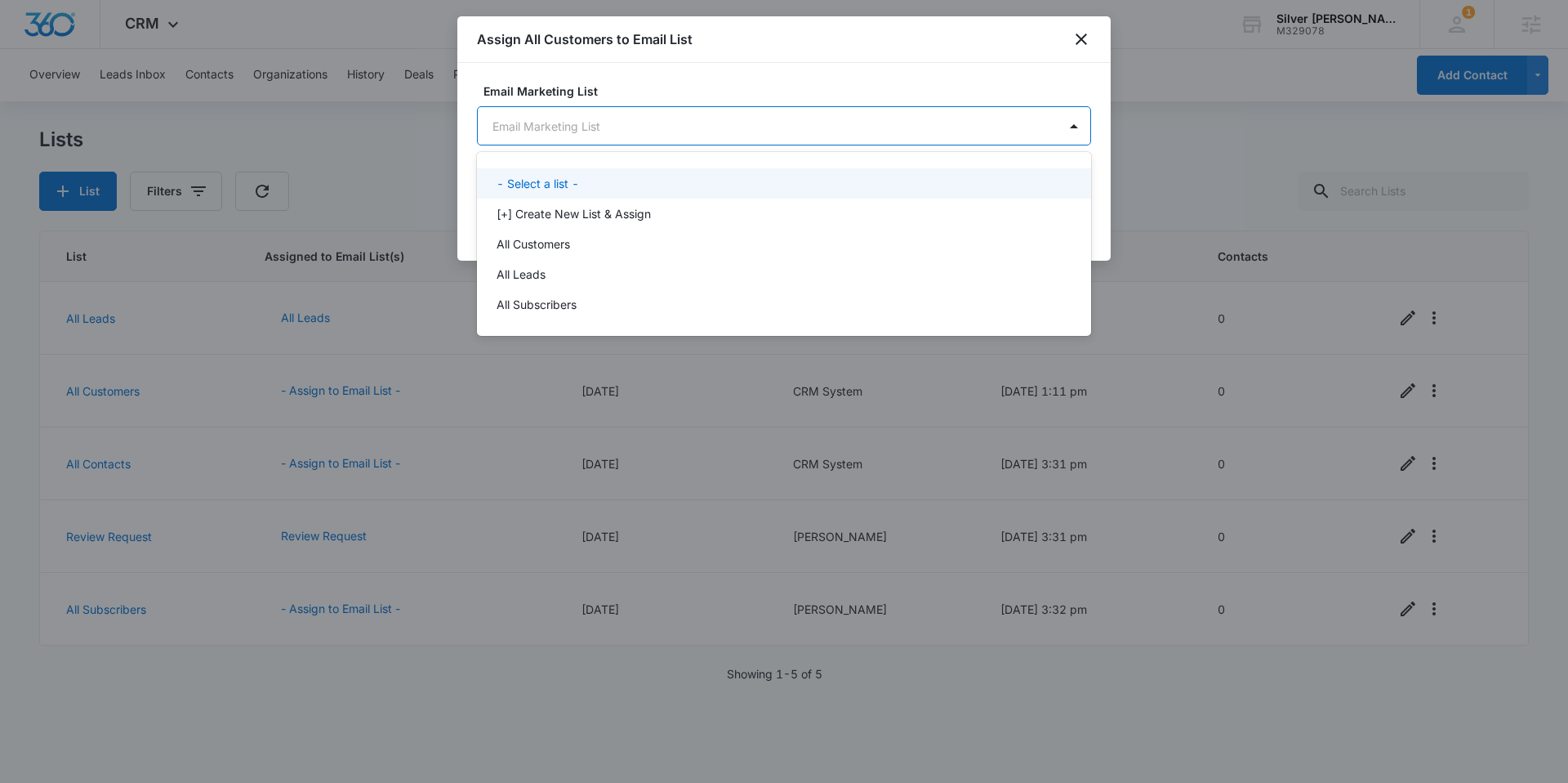
click at [727, 132] on body "CRM Apps Reputation Websites Forms CRM Email Social Shop Content Ads Intelligen…" at bounding box center [784, 391] width 1568 height 783
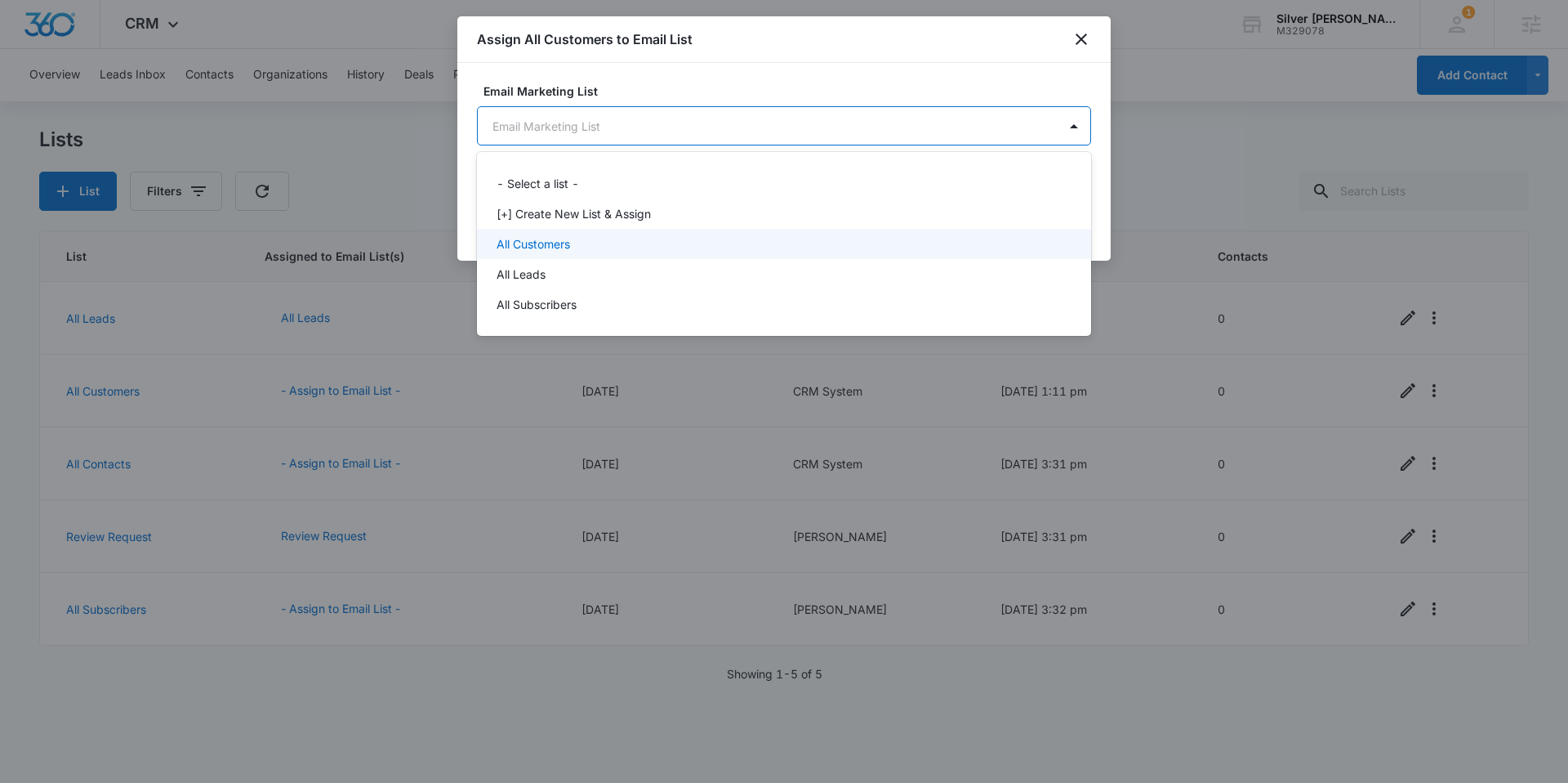
click at [645, 248] on div "All Customers" at bounding box center [783, 243] width 572 height 17
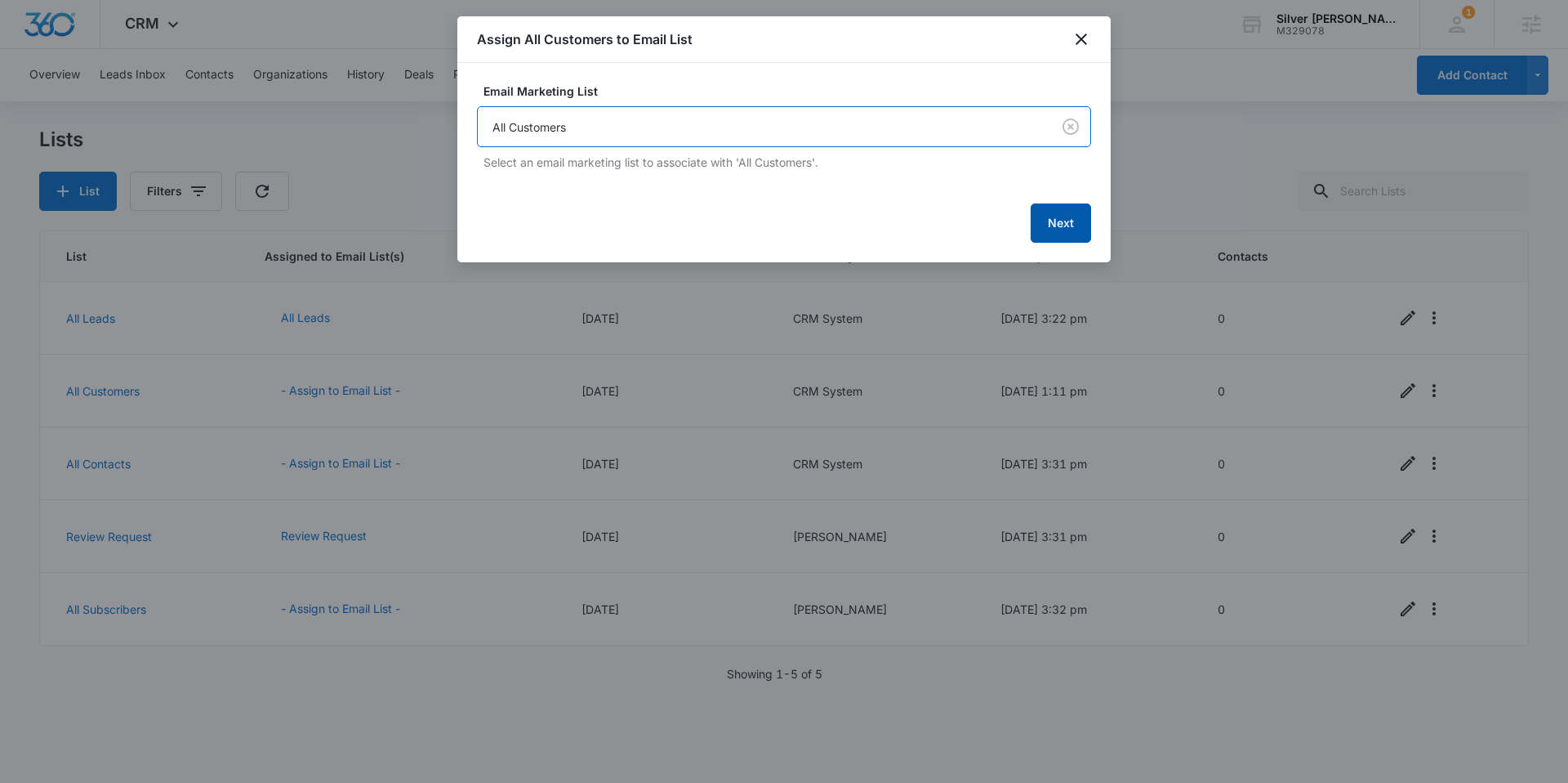
click at [1050, 231] on button "Next" at bounding box center [1061, 223] width 60 height 39
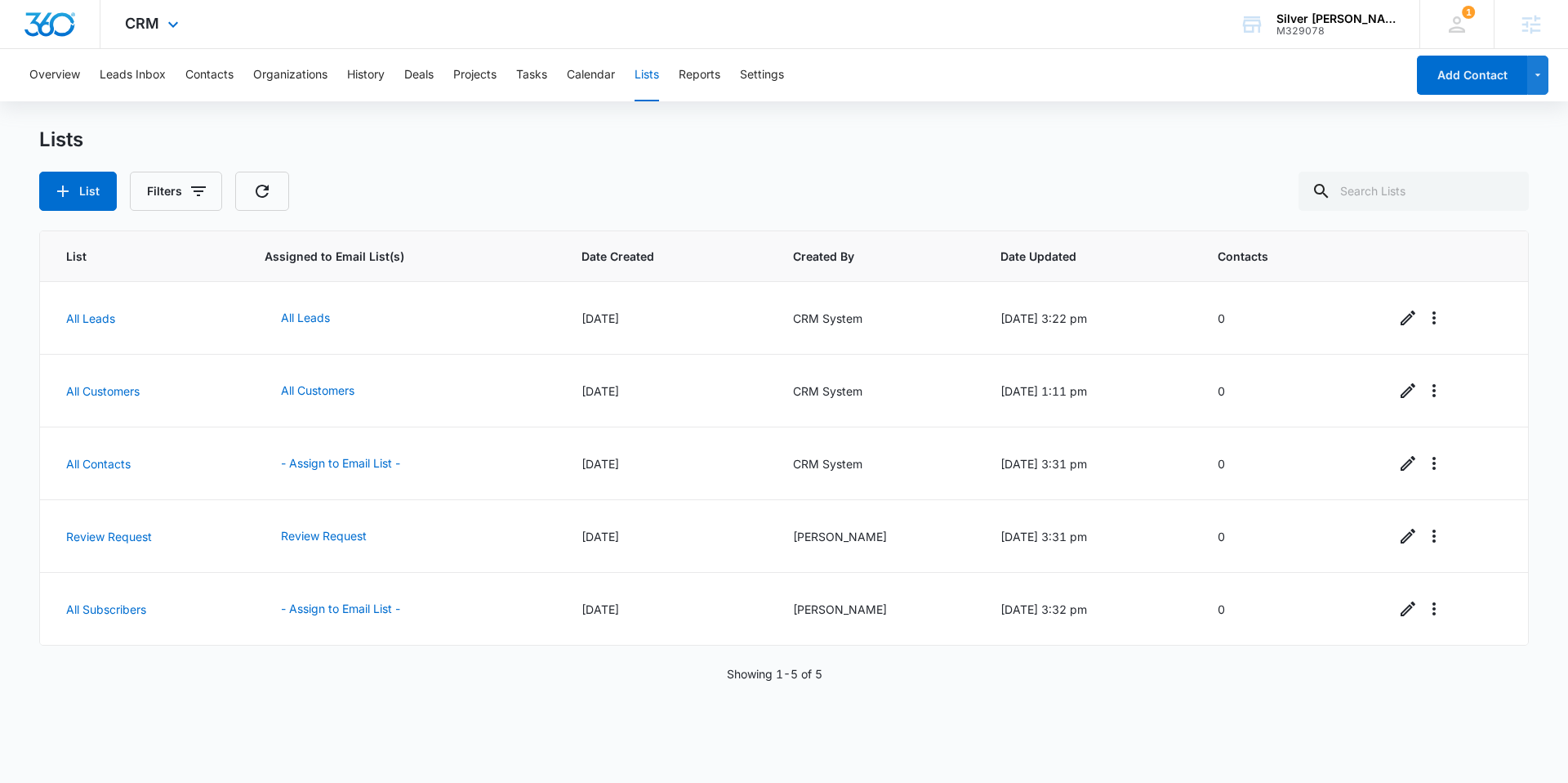
click at [48, 23] on img "Dashboard" at bounding box center [49, 24] width 52 height 24
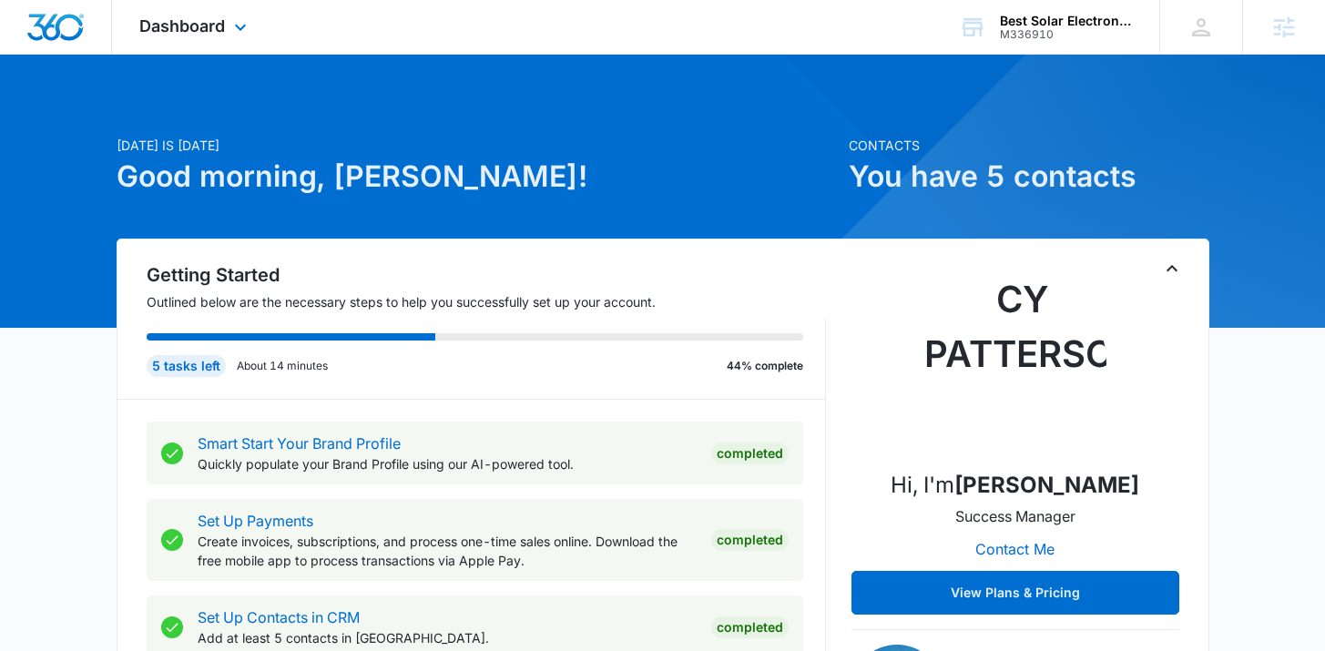
click at [202, 40] on div "Dashboard Apps Reputation Websites Forms CRM Email Social Shop Content Ads Inte…" at bounding box center [195, 27] width 167 height 54
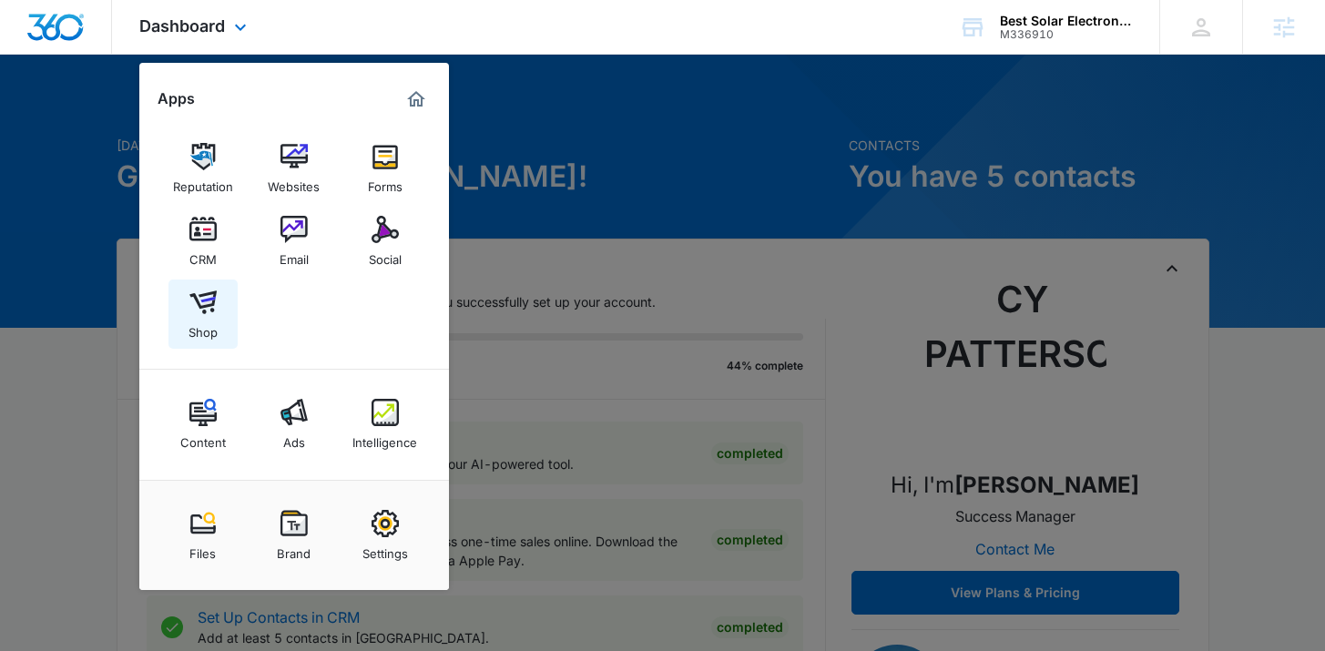
click at [206, 319] on div "Shop" at bounding box center [203, 328] width 29 height 24
